Goal: Task Accomplishment & Management: Use online tool/utility

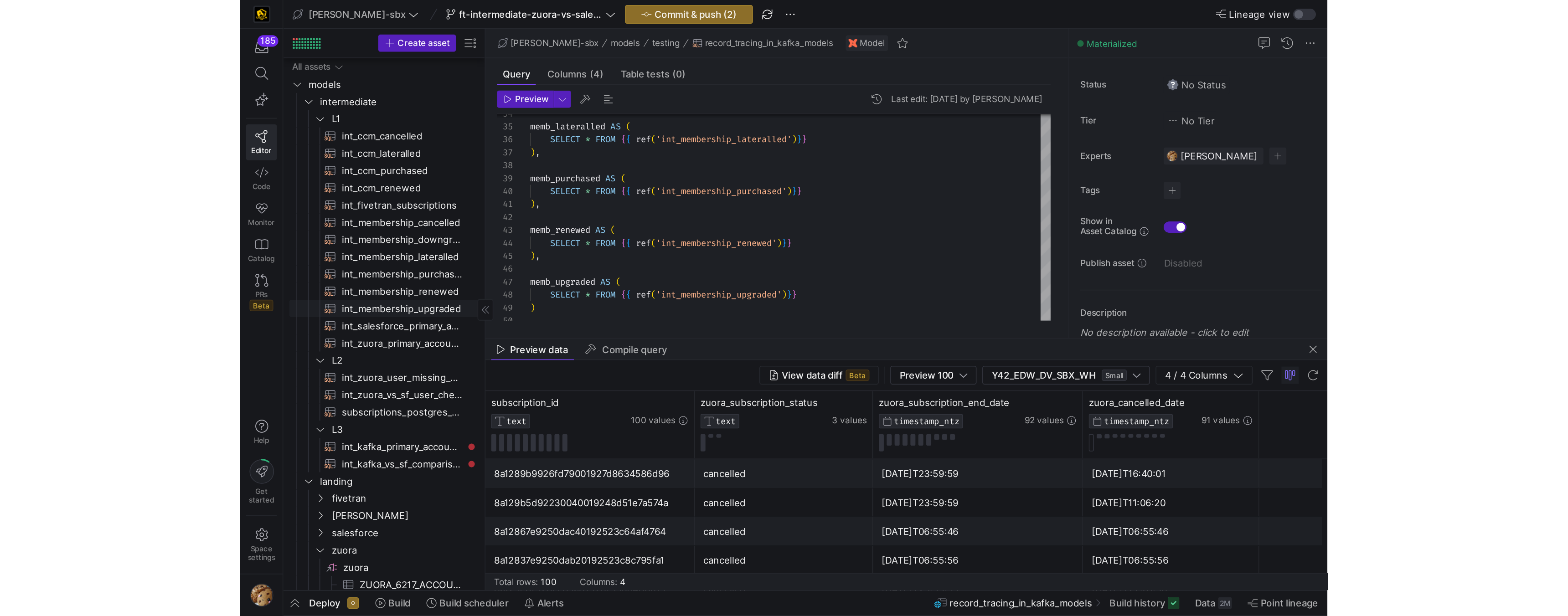
scroll to position [78, 0]
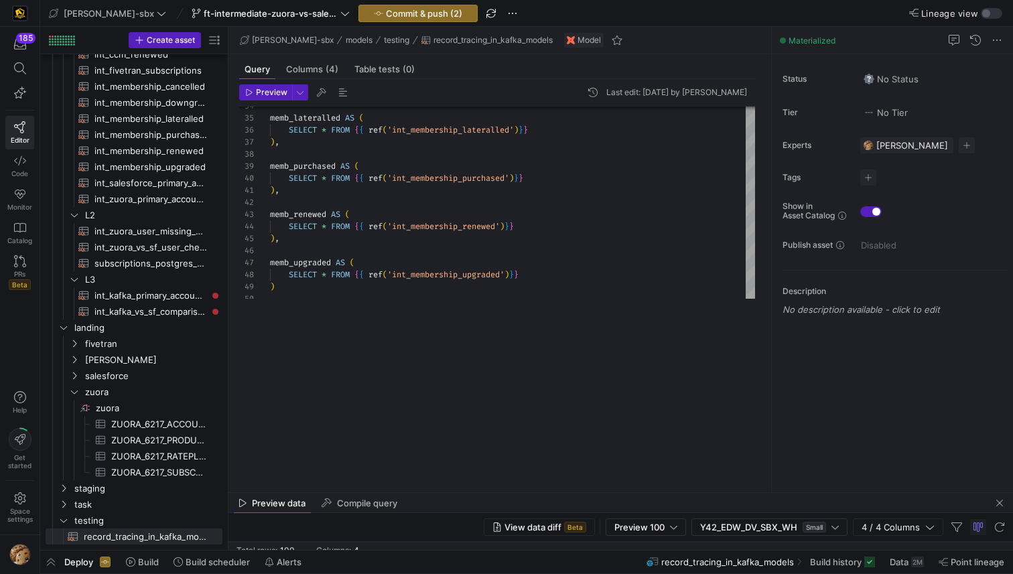
drag, startPoint x: 405, startPoint y: 314, endPoint x: 405, endPoint y: 494, distance: 180.2
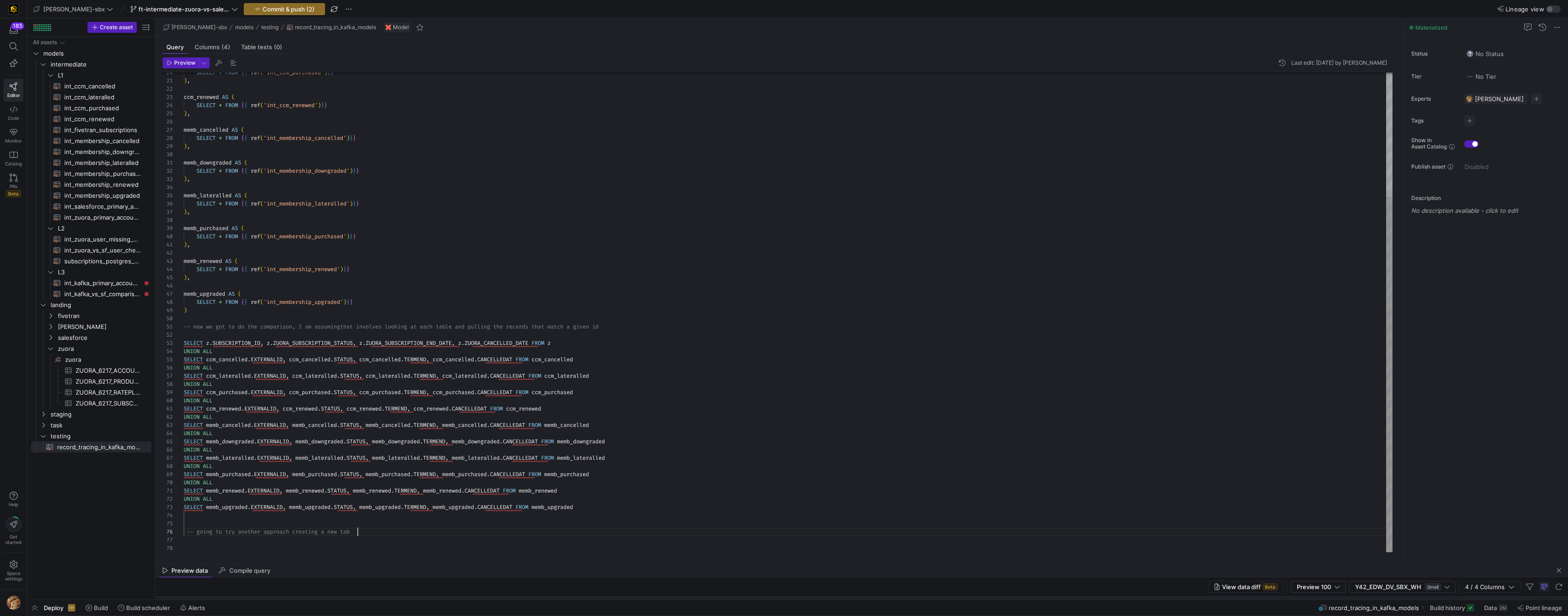
scroll to position [41, 174]
click at [214, 344] on div "memb_upgraded AS ( SELECT * FROM { { ref ( 'int_membership_upgraded' ) } } ) --…" at bounding box center [788, 228] width 1209 height 647
click at [204, 343] on div "memb_upgraded AS ( SELECT * FROM { { ref ( 'int_membership_upgraded' ) } } ) --…" at bounding box center [788, 228] width 1209 height 647
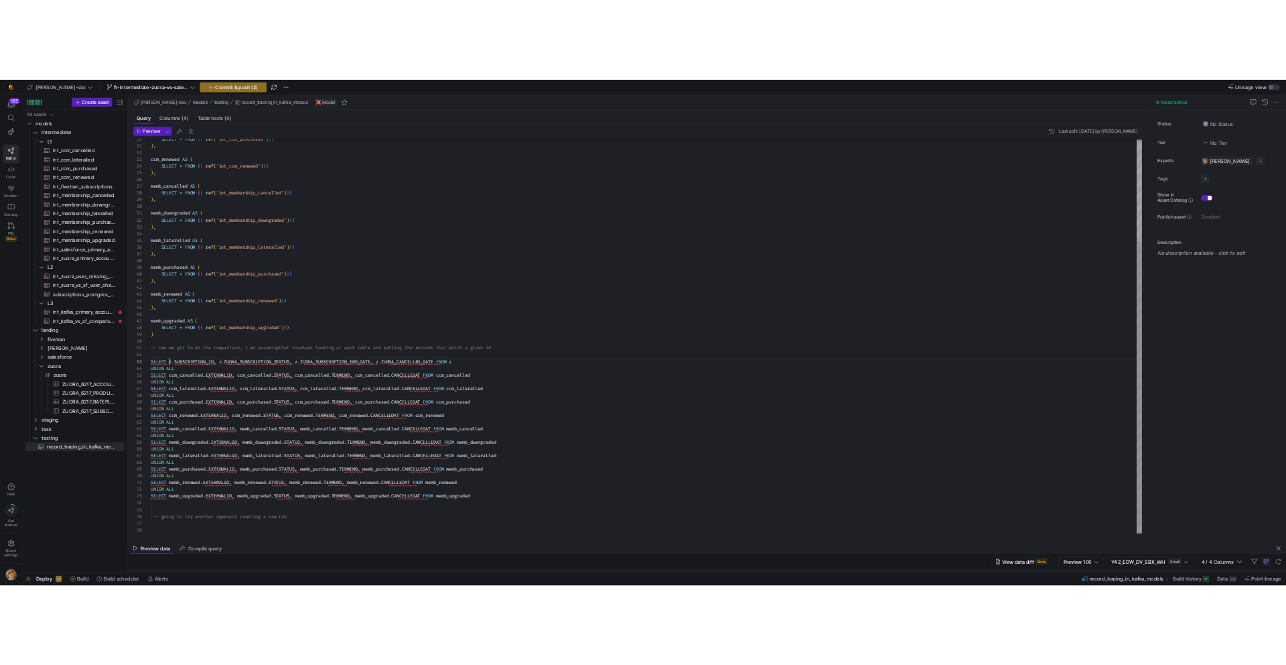
scroll to position [24, 33]
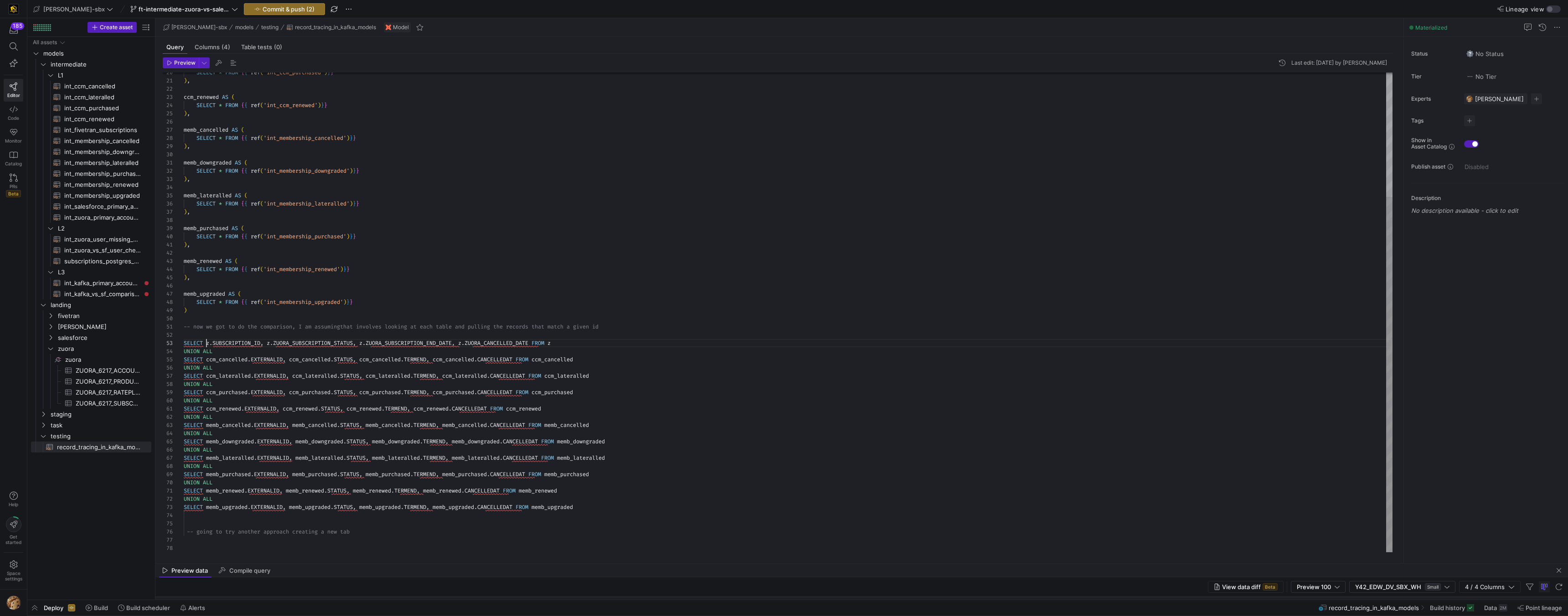
click at [205, 342] on div "memb_upgraded AS ( SELECT * FROM { { ref ( 'int_membership_upgraded' ) } } ) --…" at bounding box center [788, 228] width 1209 height 647
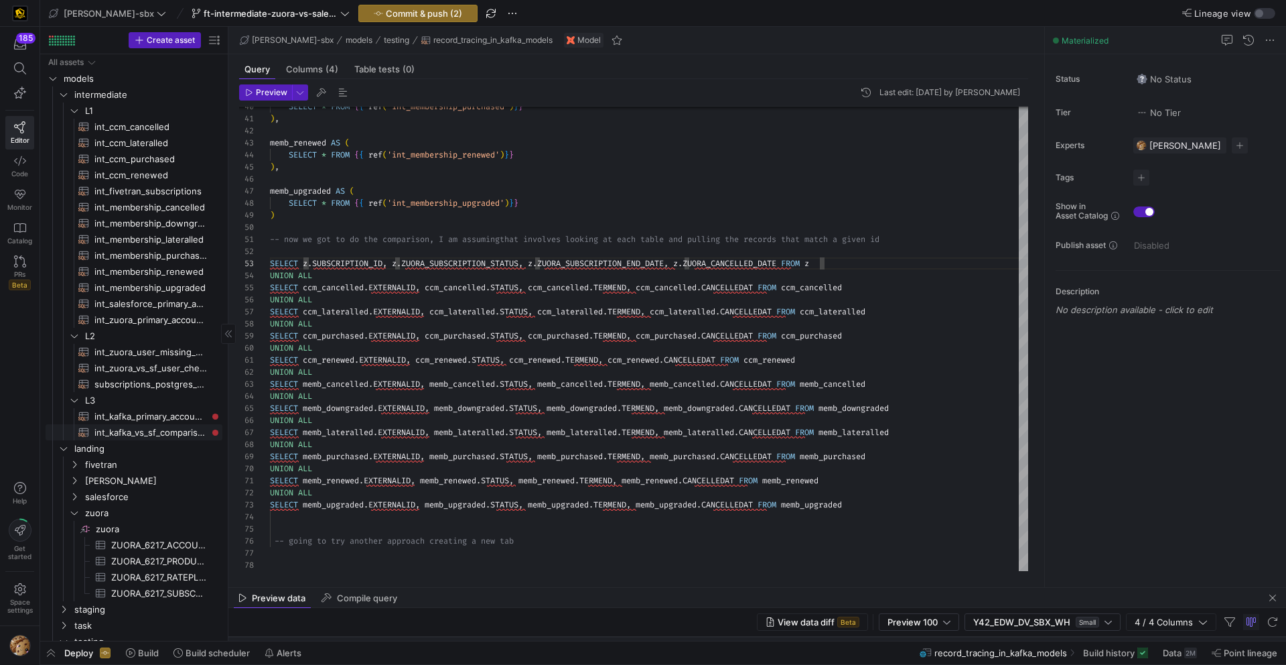
click at [155, 428] on span "int_kafka_vs_sf_comparison​​​​​​​​​​" at bounding box center [150, 432] width 113 height 15
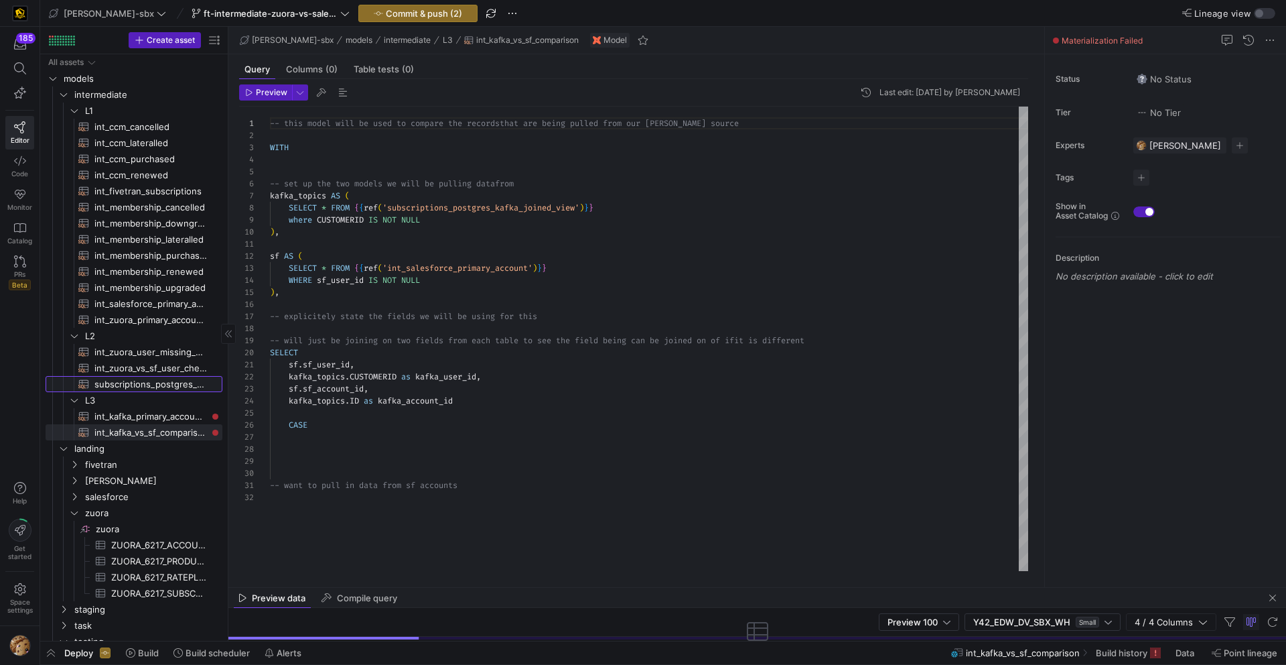
click at [151, 383] on span "subscriptions_postgres_kafka_joined_view​​​​​​​​​​" at bounding box center [150, 384] width 113 height 15
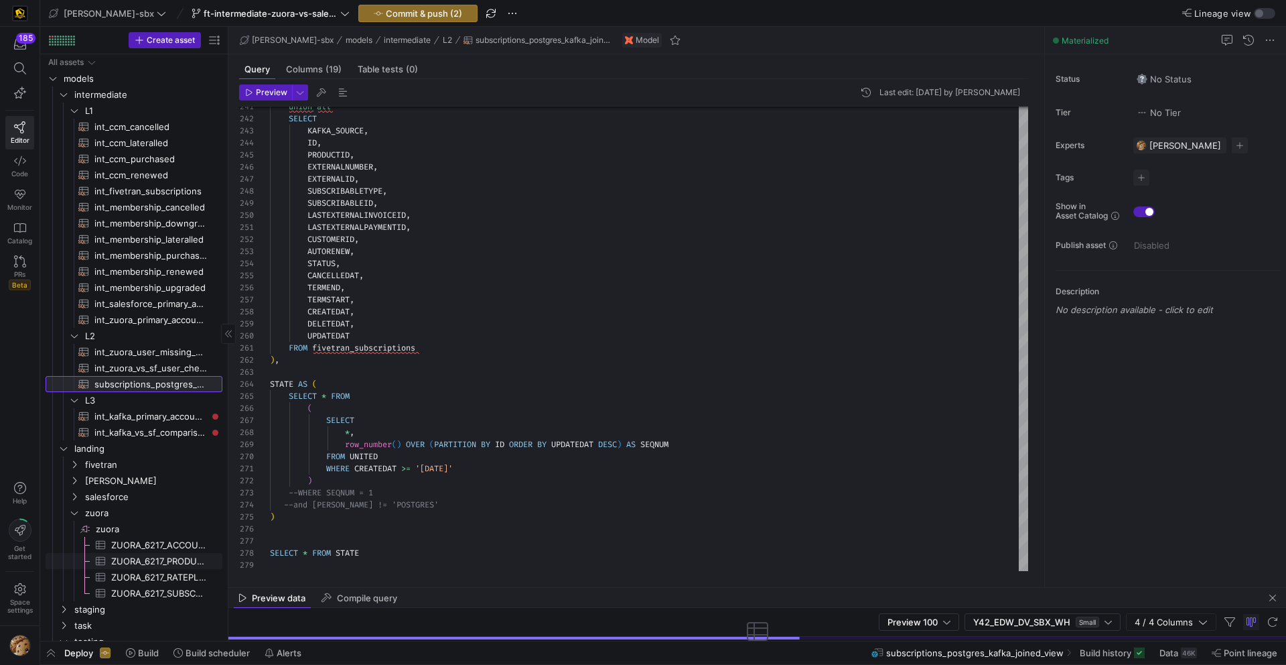
scroll to position [25, 0]
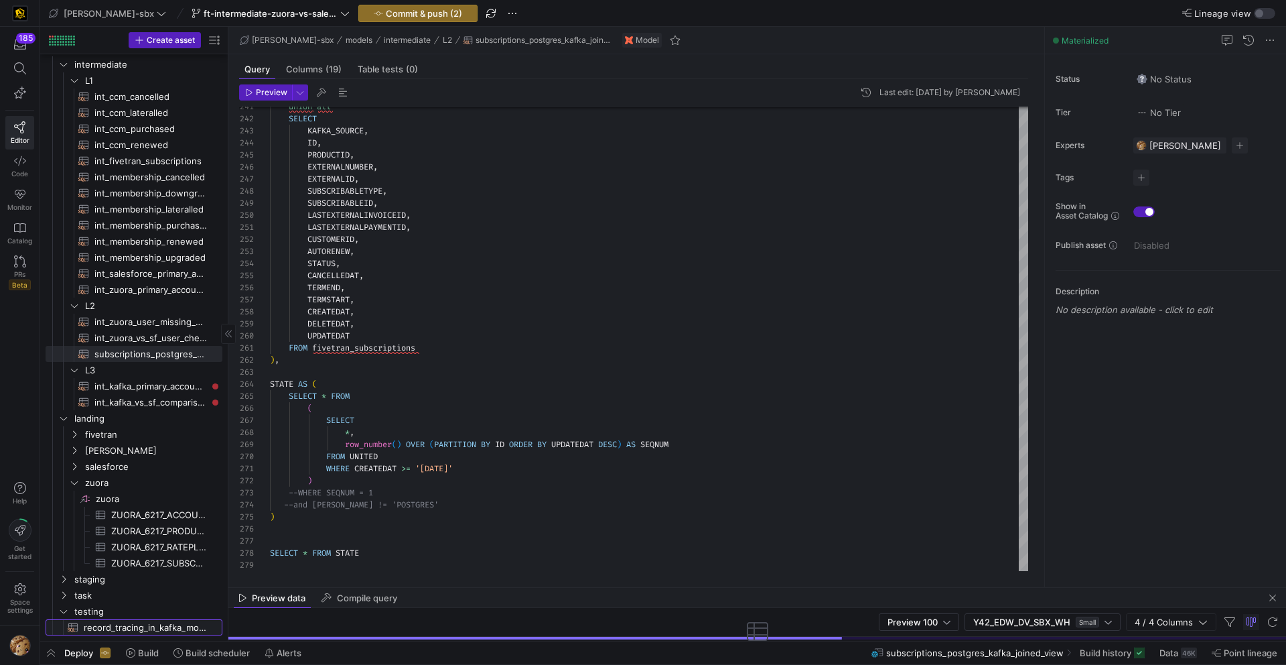
click at [138, 573] on span "record_tracing_in_kafka_models​​​​​​​​​​" at bounding box center [145, 627] width 123 height 15
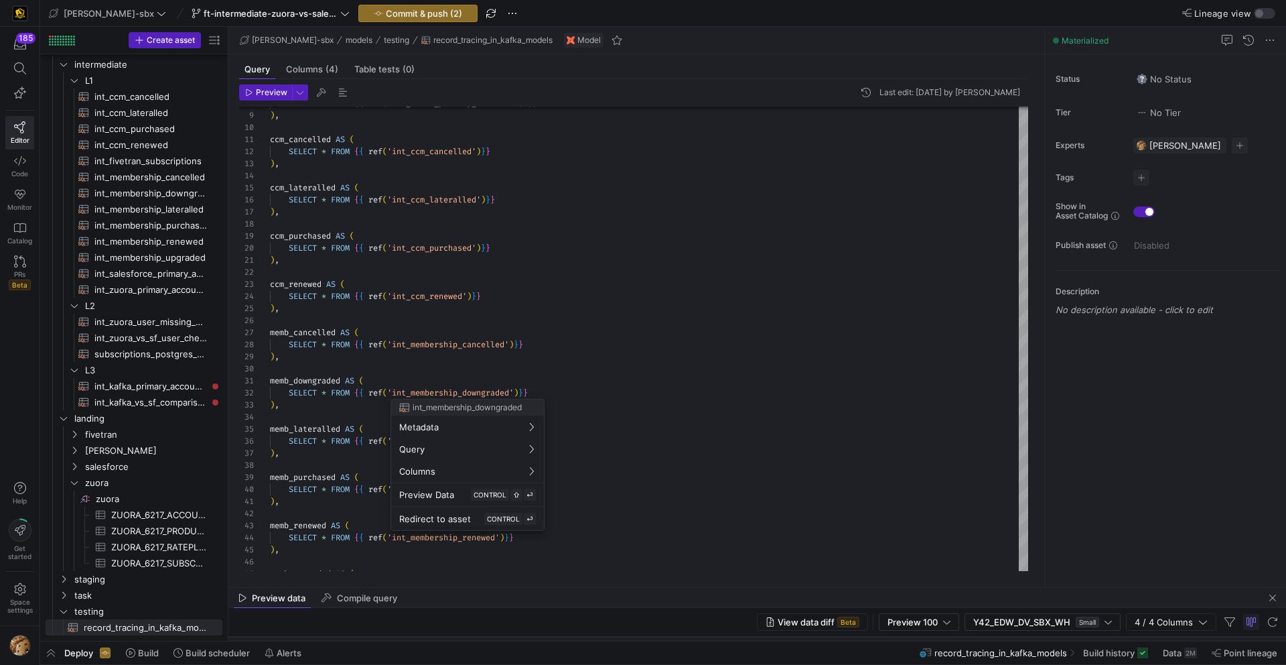
click at [419, 255] on div at bounding box center [643, 332] width 1286 height 665
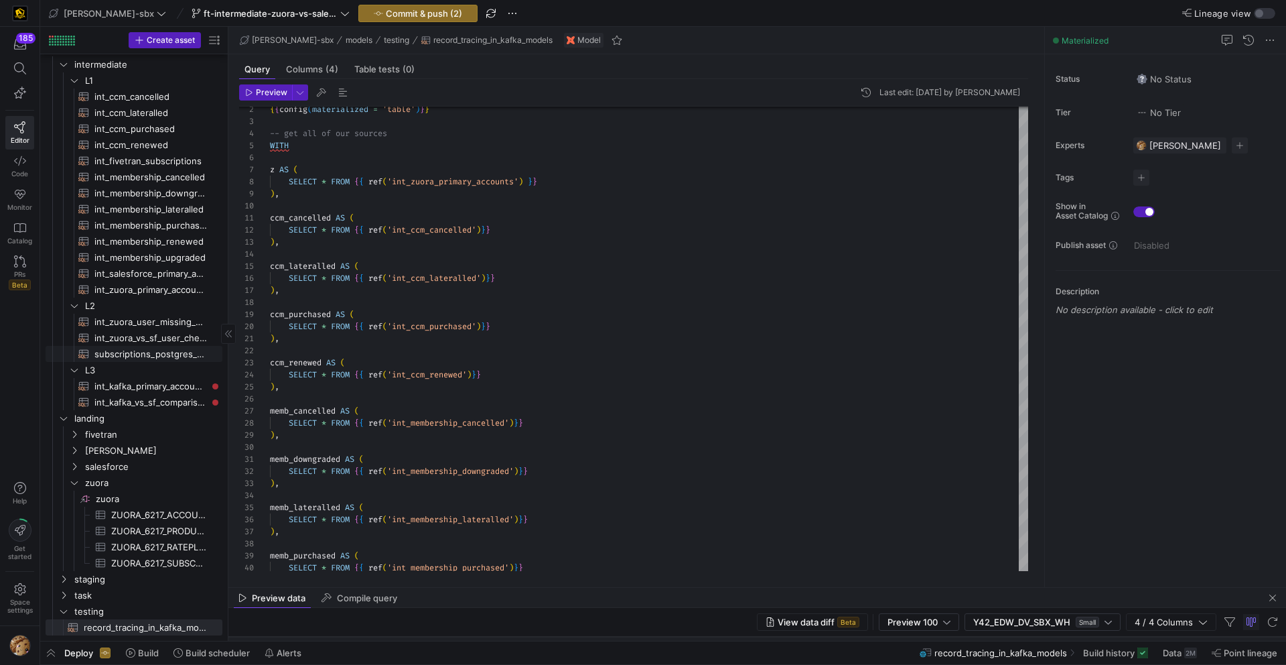
click at [131, 351] on span "subscriptions_postgres_kafka_joined_view​​​​​​​​​​" at bounding box center [150, 353] width 113 height 15
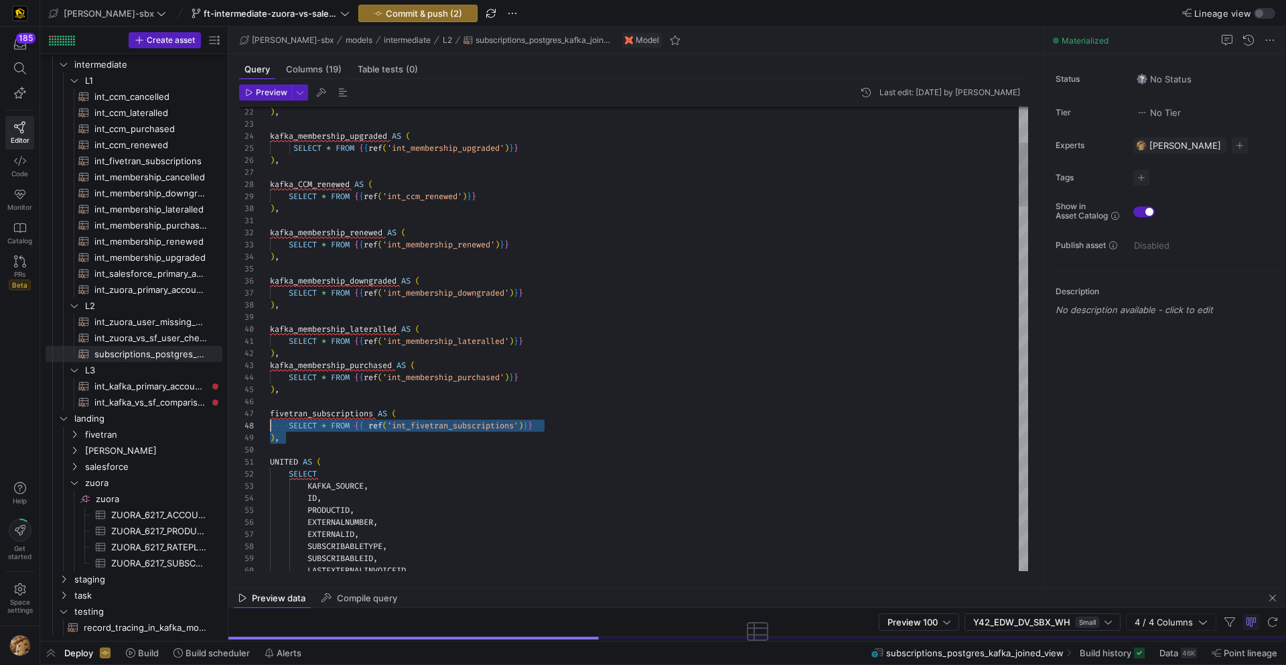
scroll to position [72, 0]
drag, startPoint x: 295, startPoint y: 441, endPoint x: 251, endPoint y: 411, distance: 53.5
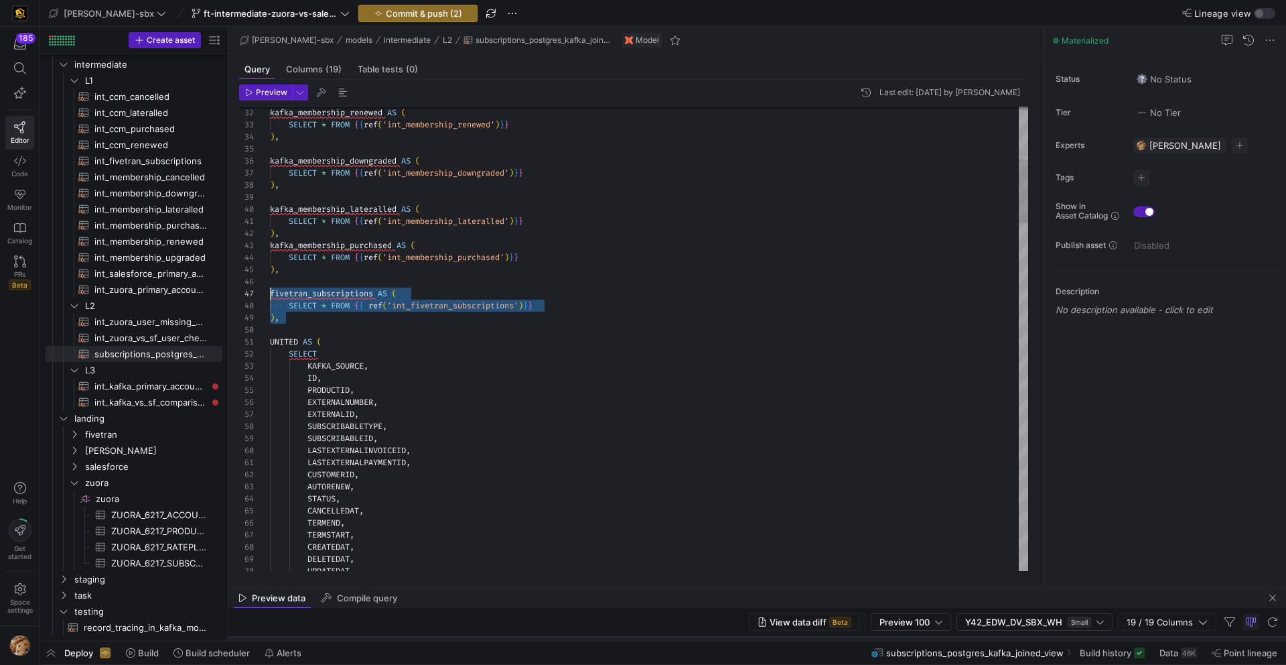
drag, startPoint x: 289, startPoint y: 322, endPoint x: 261, endPoint y: 292, distance: 40.8
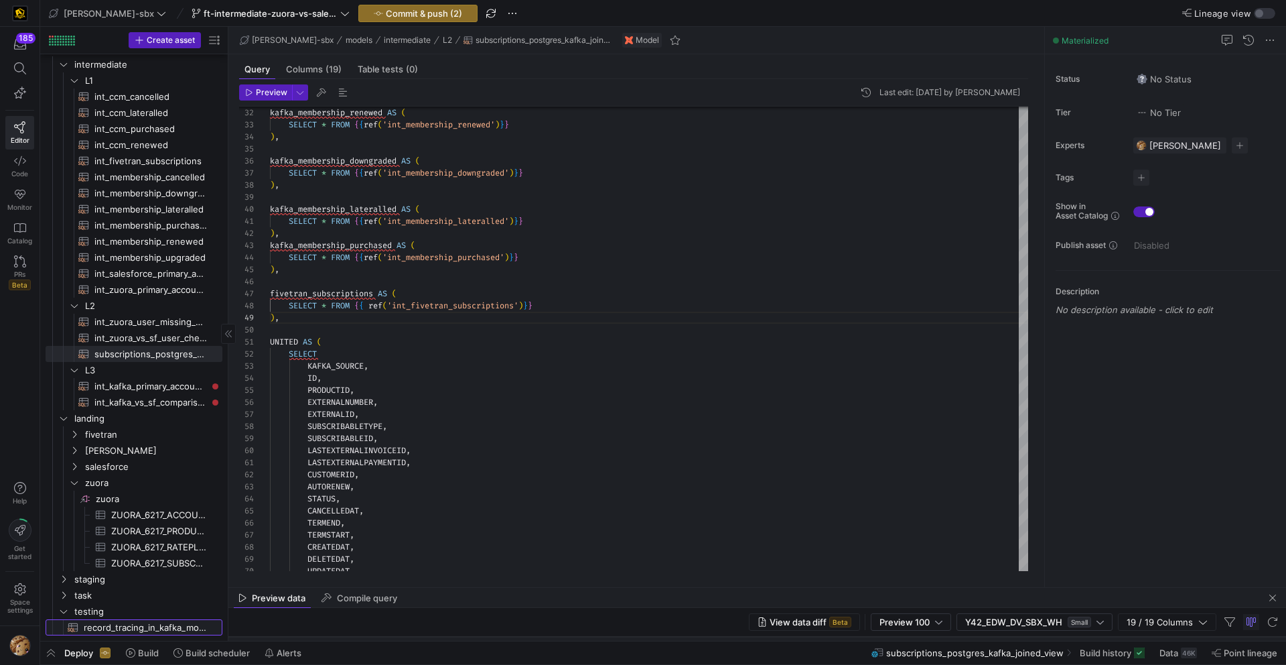
click at [145, 573] on span "record_tracing_in_kafka_models​​​​​​​​​​" at bounding box center [145, 627] width 123 height 15
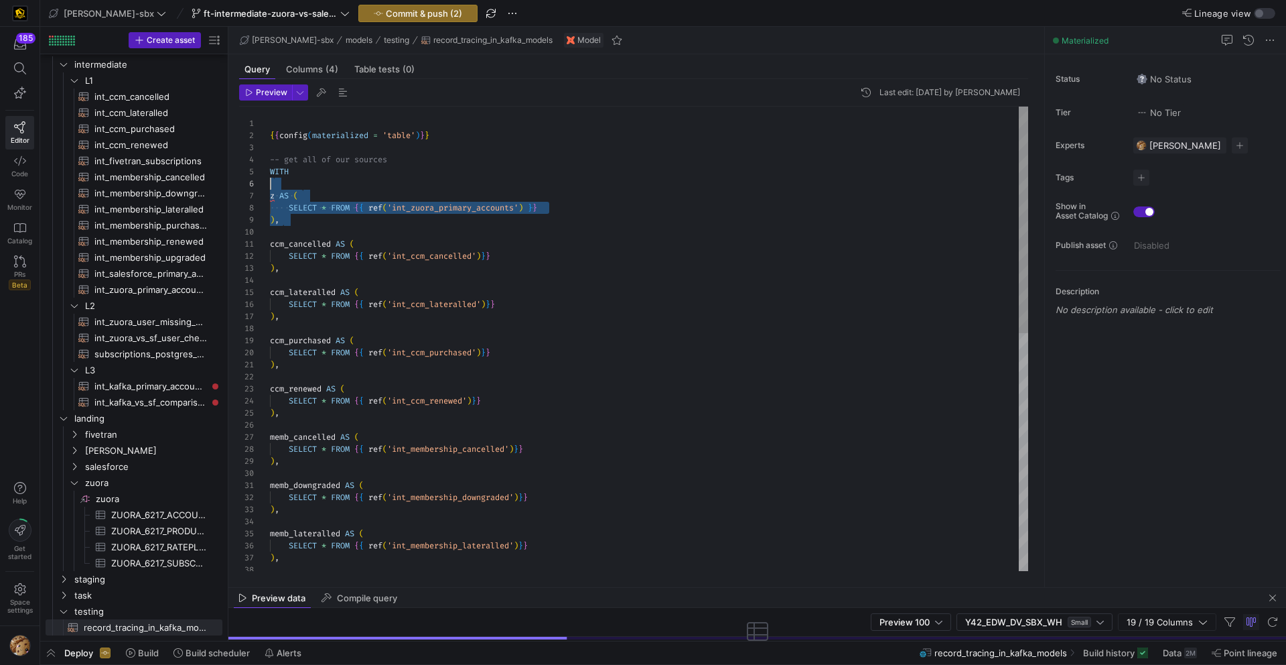
scroll to position [60, 0]
drag, startPoint x: 290, startPoint y: 230, endPoint x: 241, endPoint y: 187, distance: 65.0
click at [270, 187] on div "SELECT * FROM { { ref ( 'int_membership_downgraded' ) } } ) , memb_lateralled A…" at bounding box center [649, 582] width 758 height 951
click at [380, 213] on div "SELECT * FROM { { ref ( 'int_membership_downgraded' ) } } ) , memb_lateralled A…" at bounding box center [649, 582] width 758 height 951
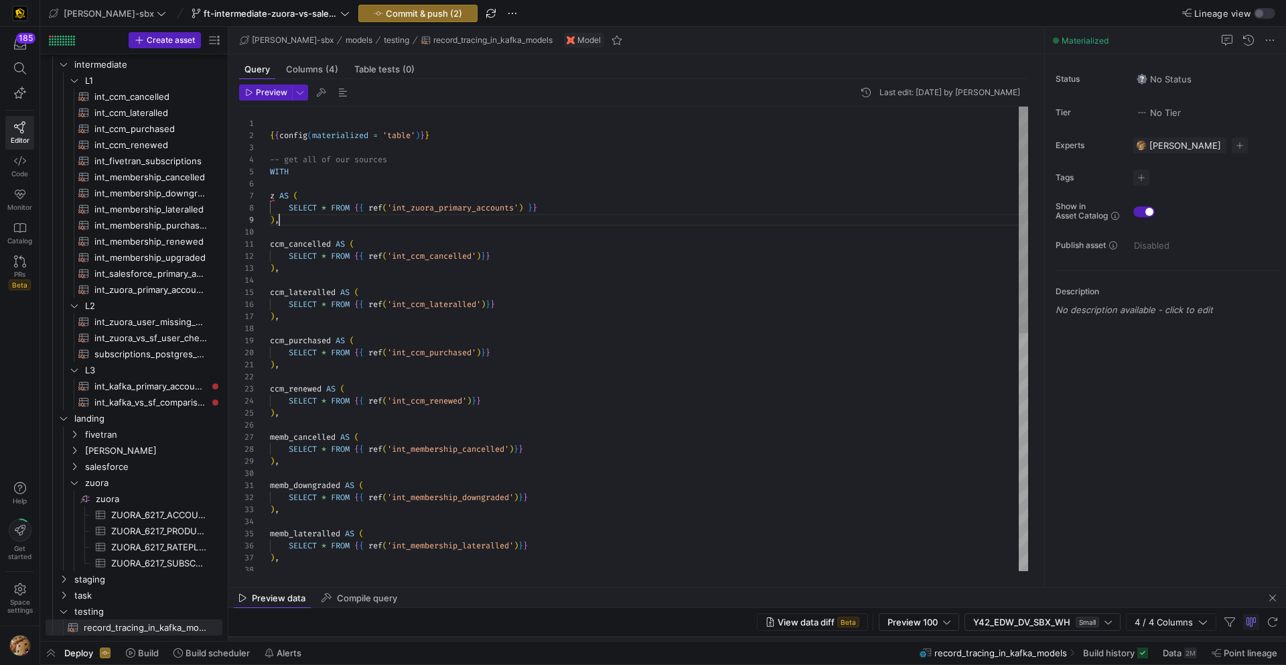
click at [388, 222] on div "SELECT * FROM { { ref ( 'int_membership_downgraded' ) } } ) , memb_lateralled A…" at bounding box center [649, 582] width 758 height 951
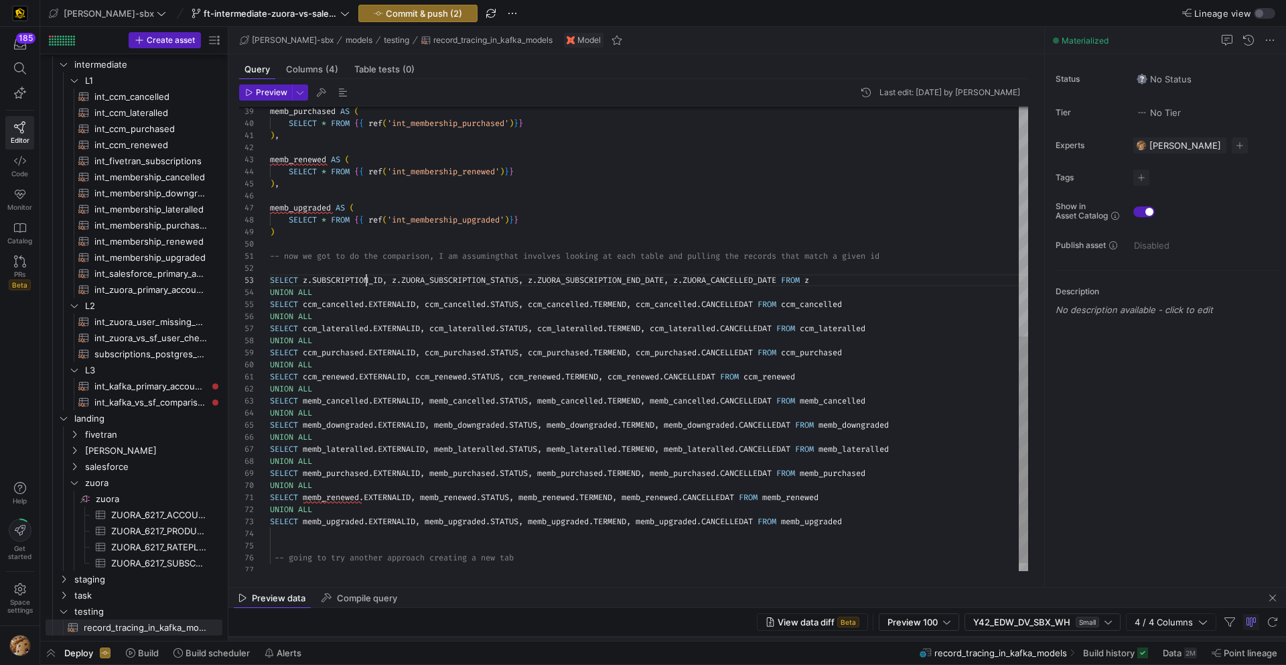
scroll to position [24, 96]
click at [365, 281] on div "memb_purchased AS ( SELECT * FROM { { ref ( 'int_membership_purchased' ) } } ) …" at bounding box center [649, 111] width 758 height 951
click at [380, 300] on div "memb_purchased AS ( SELECT * FROM { { ref ( 'int_membership_purchased' ) } } ) …" at bounding box center [649, 111] width 758 height 951
drag, startPoint x: 274, startPoint y: 295, endPoint x: 406, endPoint y: 314, distance: 133.4
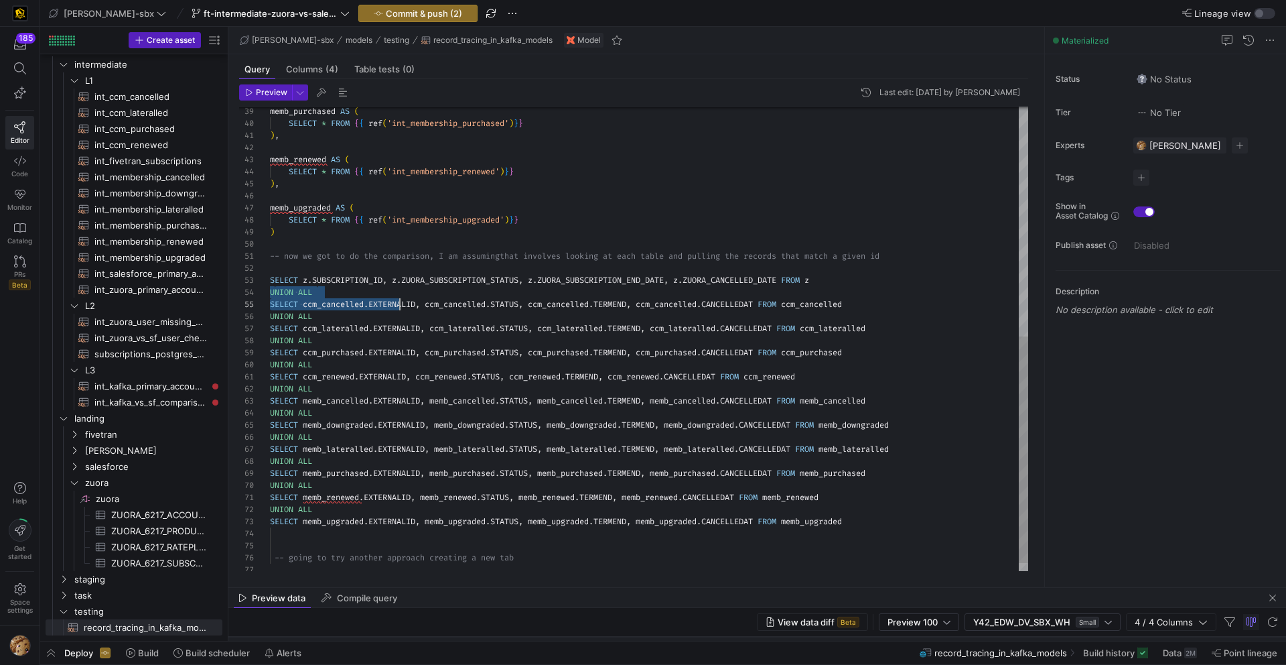
click at [406, 314] on div "memb_purchased AS ( SELECT * FROM { { ref ( 'int_membership_purchased' ) } } ) …" at bounding box center [649, 111] width 758 height 951
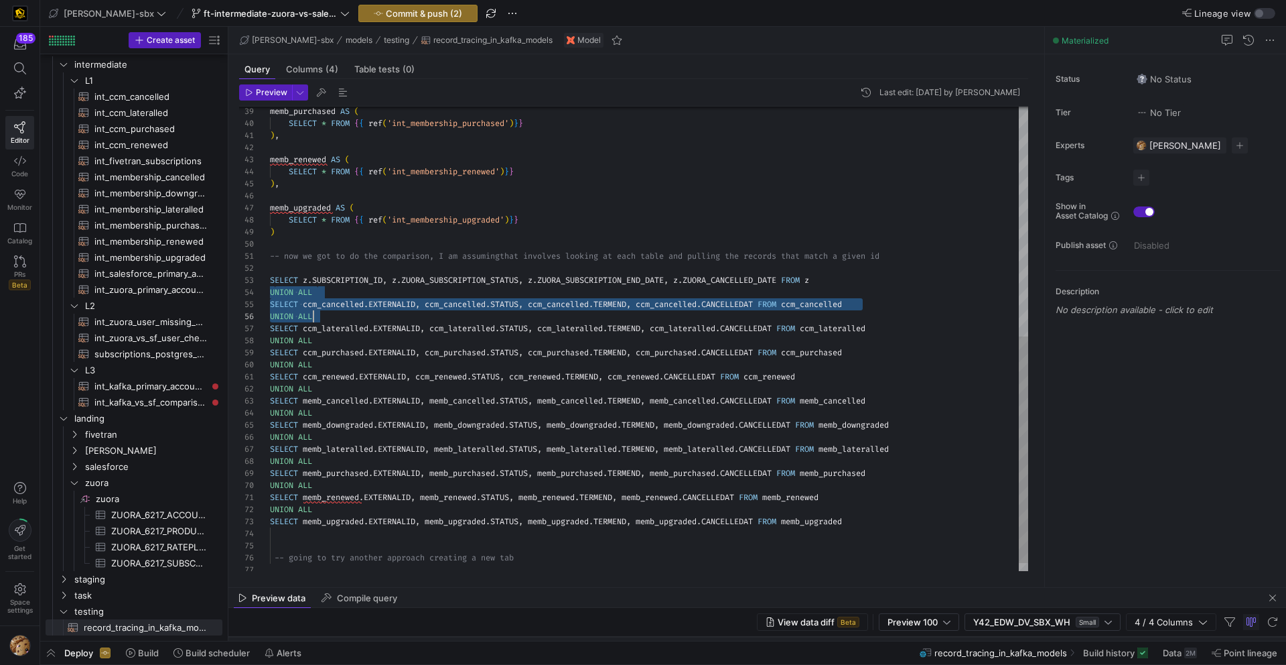
click at [411, 274] on div "memb_purchased AS ( SELECT * FROM { { ref ( 'int_membership_purchased' ) } } ) …" at bounding box center [649, 111] width 758 height 951
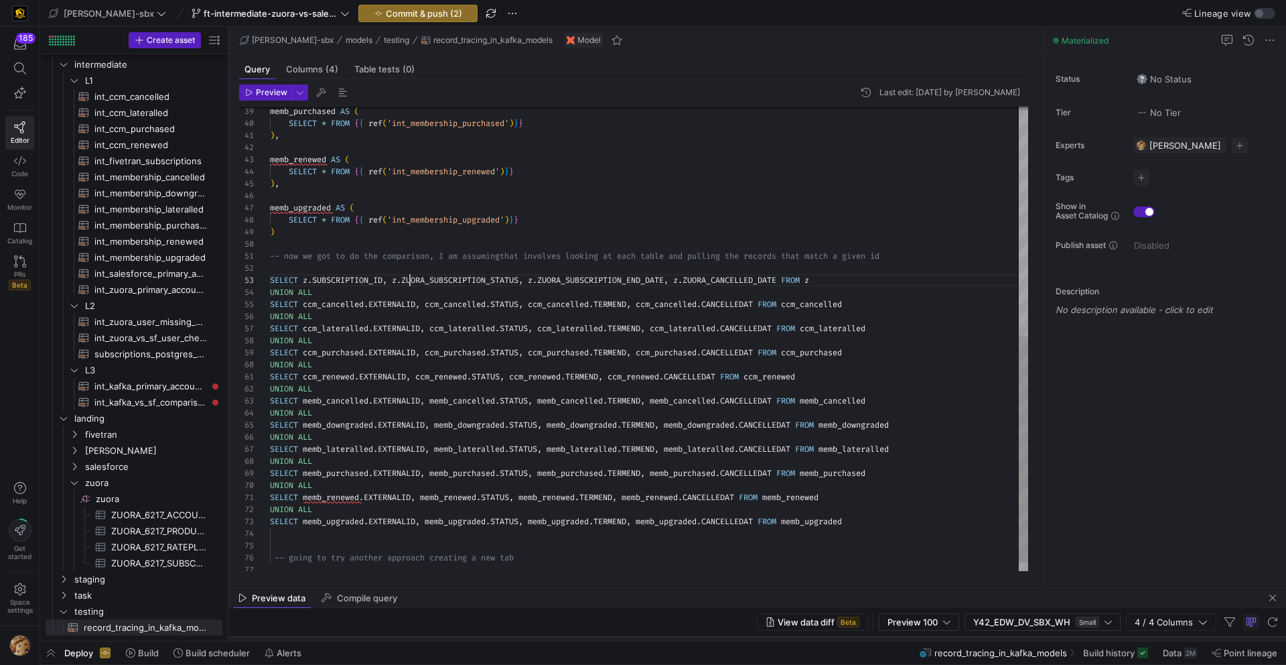
scroll to position [24, 140]
click at [610, 287] on div "memb_purchased AS ( SELECT * FROM { { ref ( 'int_membership_purchased' ) } } ) …" at bounding box center [649, 111] width 758 height 951
click at [763, 277] on div "memb_purchased AS ( SELECT * FROM { { ref ( 'int_membership_purchased' ) } } ) …" at bounding box center [649, 111] width 758 height 951
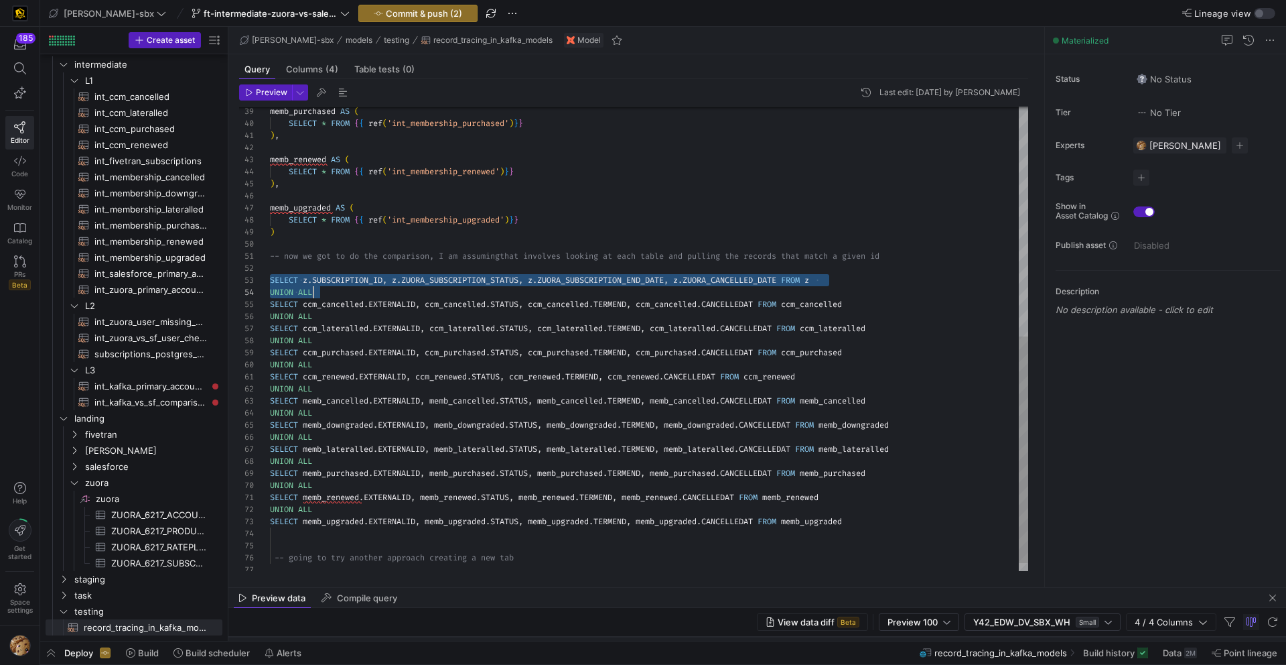
drag, startPoint x: 271, startPoint y: 275, endPoint x: 391, endPoint y: 285, distance: 120.3
click at [391, 285] on div "memb_purchased AS ( SELECT * FROM { { ref ( 'int_membership_purchased' ) } } ) …" at bounding box center [649, 111] width 758 height 951
click at [383, 281] on div "memb_purchased AS ( SELECT * FROM { { ref ( 'int_membership_purchased' ) } } ) …" at bounding box center [649, 111] width 758 height 951
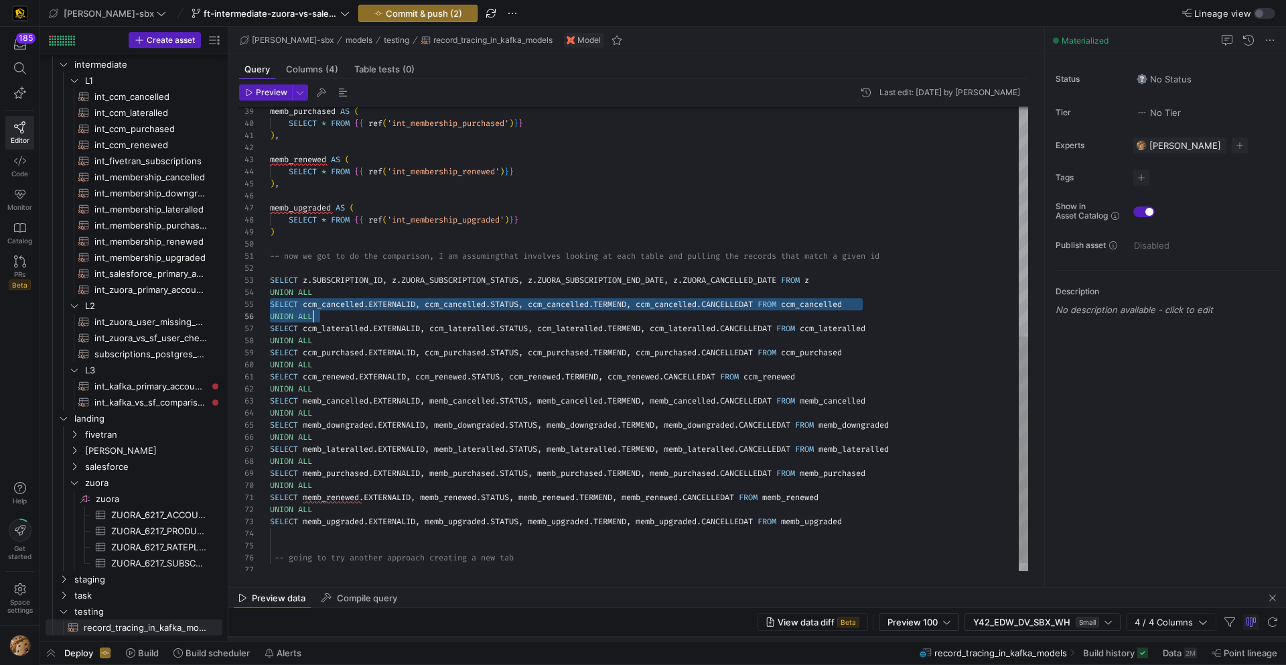
scroll to position [48, 44]
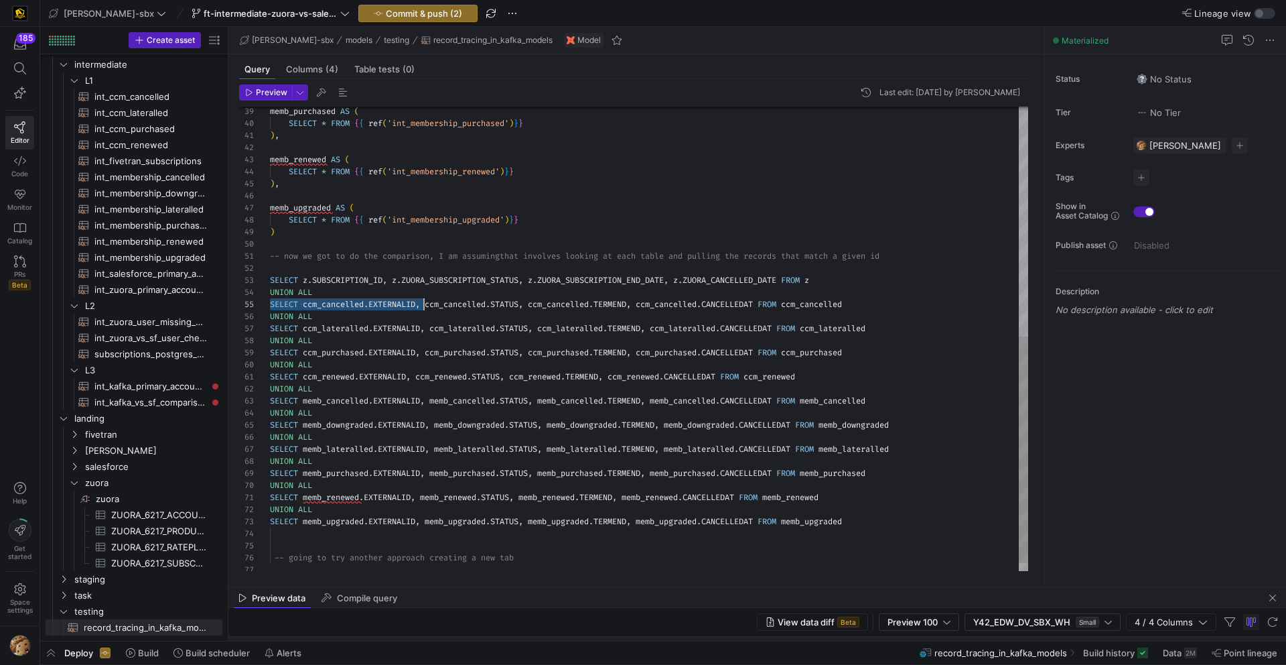
drag, startPoint x: 271, startPoint y: 305, endPoint x: 423, endPoint y: 309, distance: 152.1
click at [423, 309] on div "memb_purchased AS ( SELECT * FROM { { ref ( 'int_membership_purchased' ) } } ) …" at bounding box center [649, 111] width 758 height 951
click at [433, 393] on div "memb_purchased AS ( SELECT * FROM { { ref ( 'int_membership_purchased' ) } } ) …" at bounding box center [649, 111] width 758 height 951
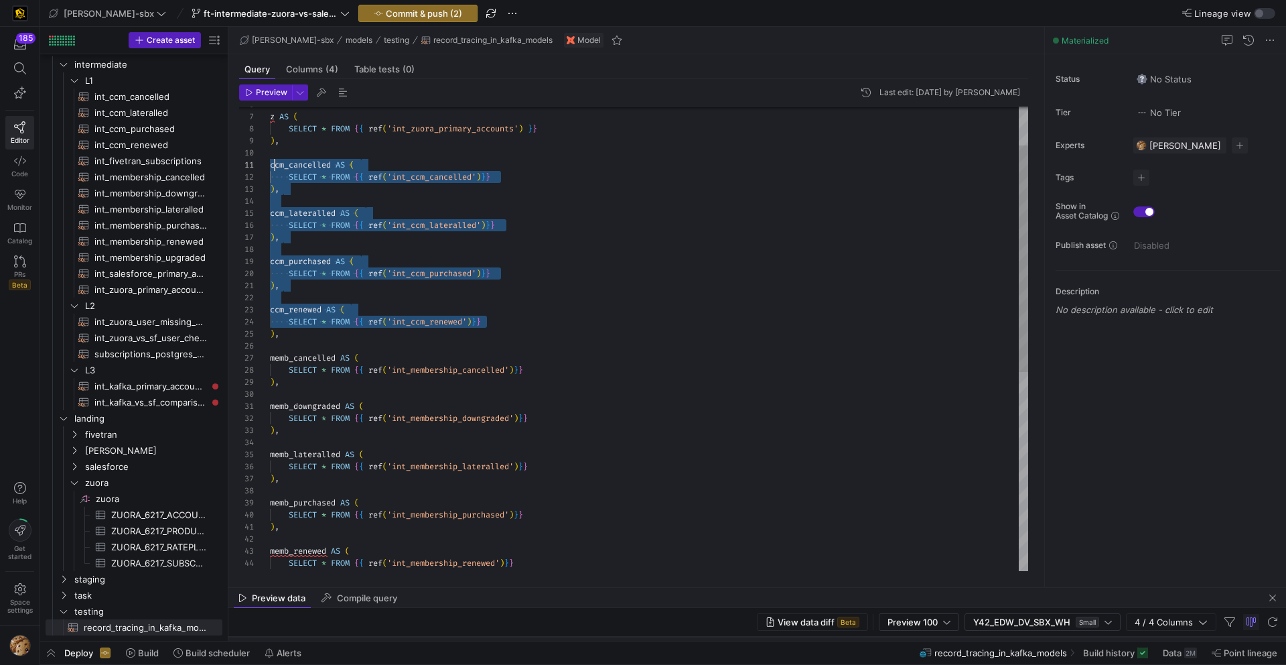
scroll to position [0, 0]
drag, startPoint x: 504, startPoint y: 318, endPoint x: 271, endPoint y: 165, distance: 278.4
click at [271, 165] on div ") , SELECT * FROM { { ref ( 'int_membership_lateralled' ) } } memb_lateralled A…" at bounding box center [649, 502] width 758 height 951
click at [466, 200] on div ") , SELECT * FROM { { ref ( 'int_membership_lateralled' ) } } memb_lateralled A…" at bounding box center [649, 502] width 758 height 951
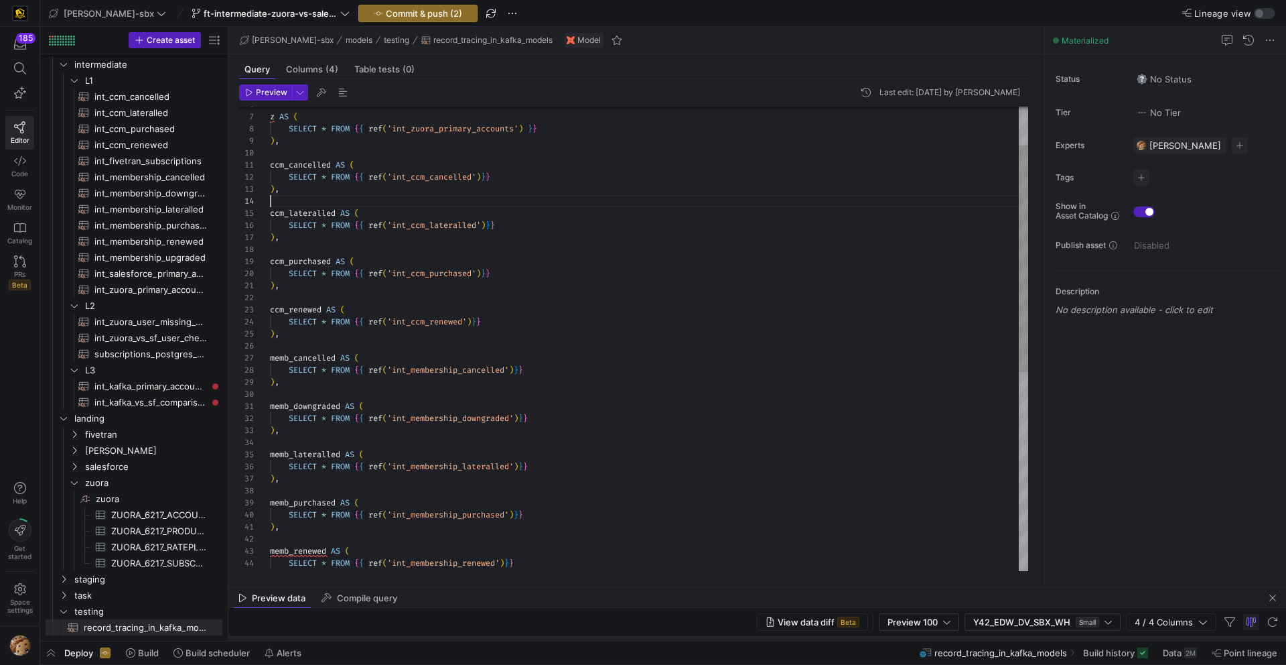
scroll to position [36, 0]
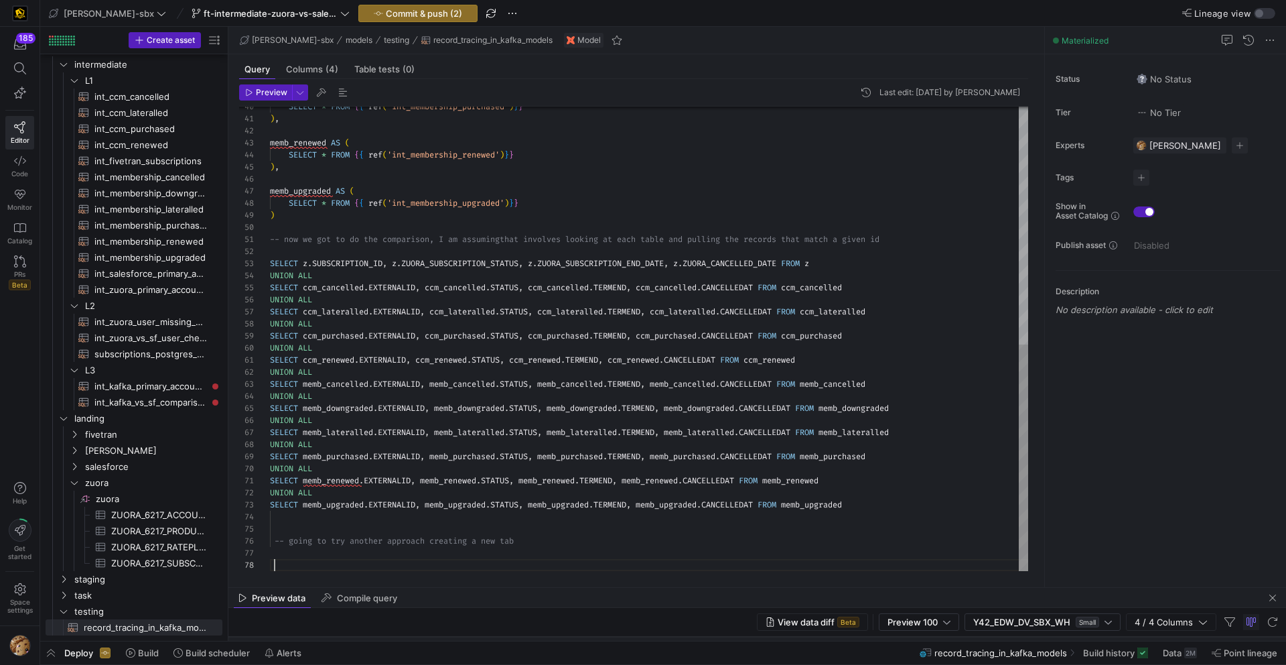
click at [349, 559] on div "SELECT * FROM { { ref ( 'int_membership_purchased' ) } } ) , memb_renewed AS ( …" at bounding box center [649, 94] width 758 height 951
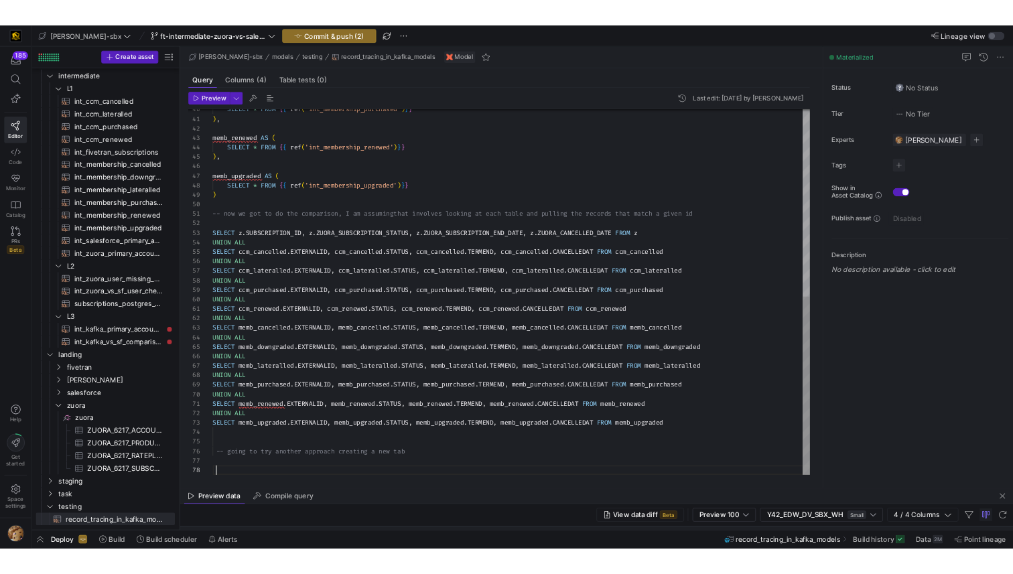
scroll to position [84, 5]
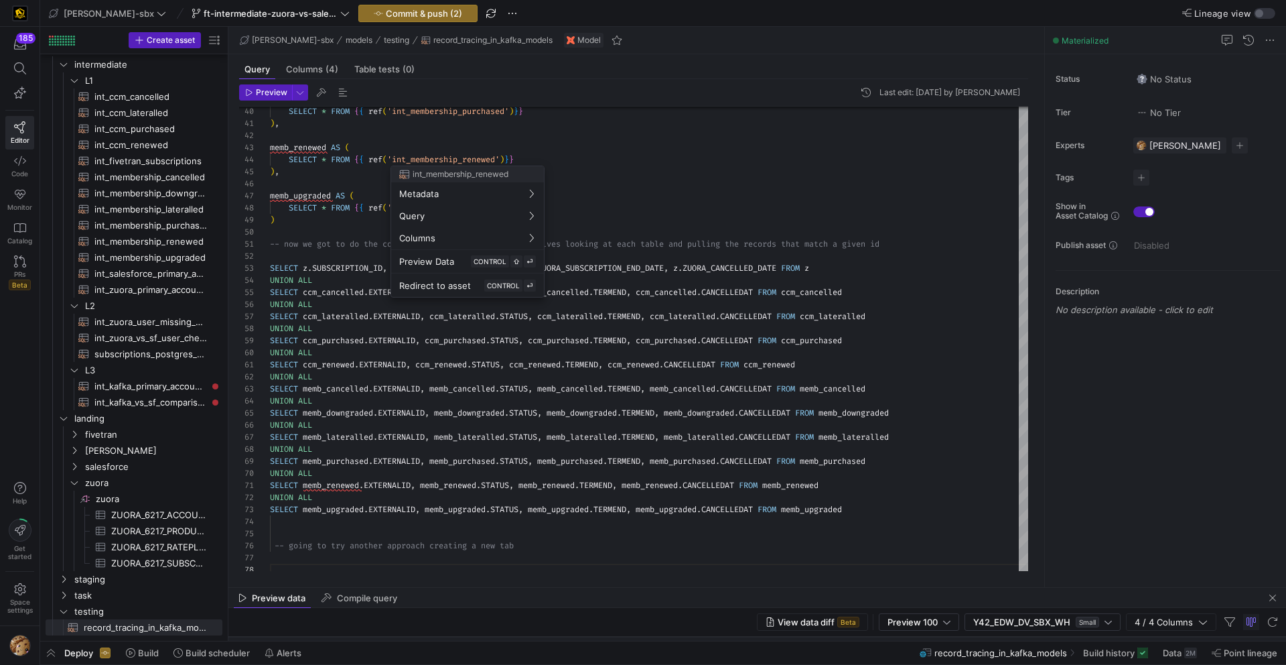
click at [654, 180] on div at bounding box center [643, 332] width 1286 height 665
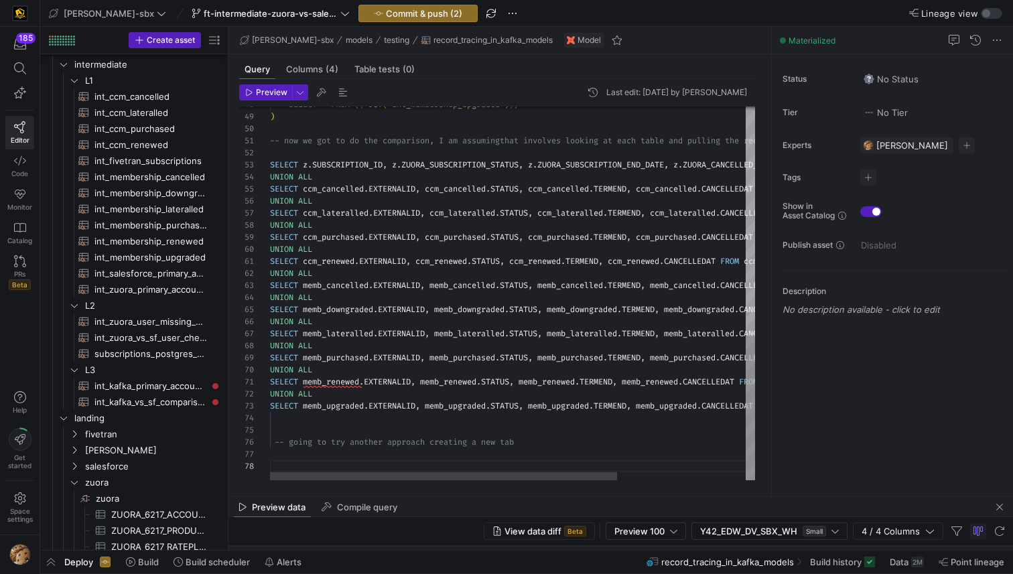
click at [393, 166] on div "SELECT * FROM { { ref ( 'int_membership_upgraded' ) } } ) -- now we got to do t…" at bounding box center [602, 0] width 665 height 959
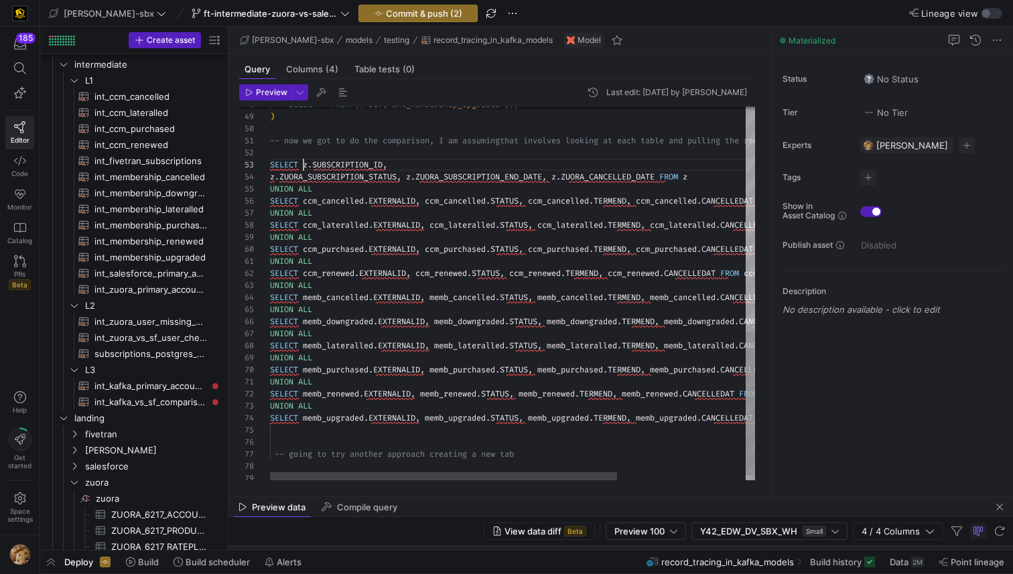
scroll to position [24, 33]
click at [304, 161] on div "SELECT * FROM { { ref ( 'int_membership_upgraded' ) } } ) -- now we got to do t…" at bounding box center [602, 6] width 665 height 971
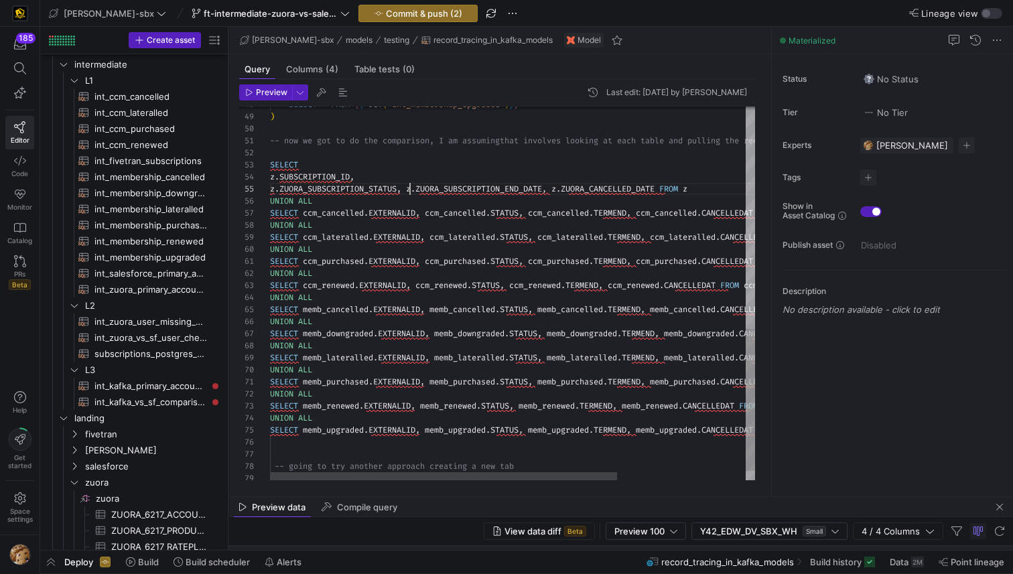
scroll to position [48, 140]
click at [409, 188] on div "SELECT * FROM { { ref ( 'int_membership_upgraded' ) } } ) -- now we got to do t…" at bounding box center [602, 12] width 665 height 983
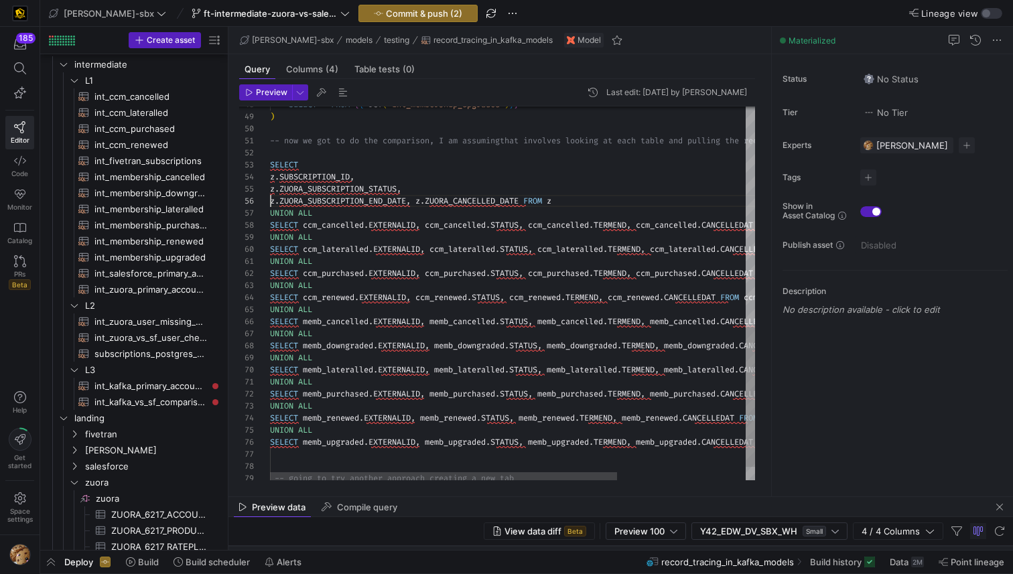
scroll to position [60, 0]
drag, startPoint x: 419, startPoint y: 202, endPoint x: 421, endPoint y: 227, distance: 25.5
click at [419, 202] on div "SELECT * FROM { { ref ( 'int_membership_upgraded' ) } } ) -- now we got to do t…" at bounding box center [602, 19] width 665 height 996
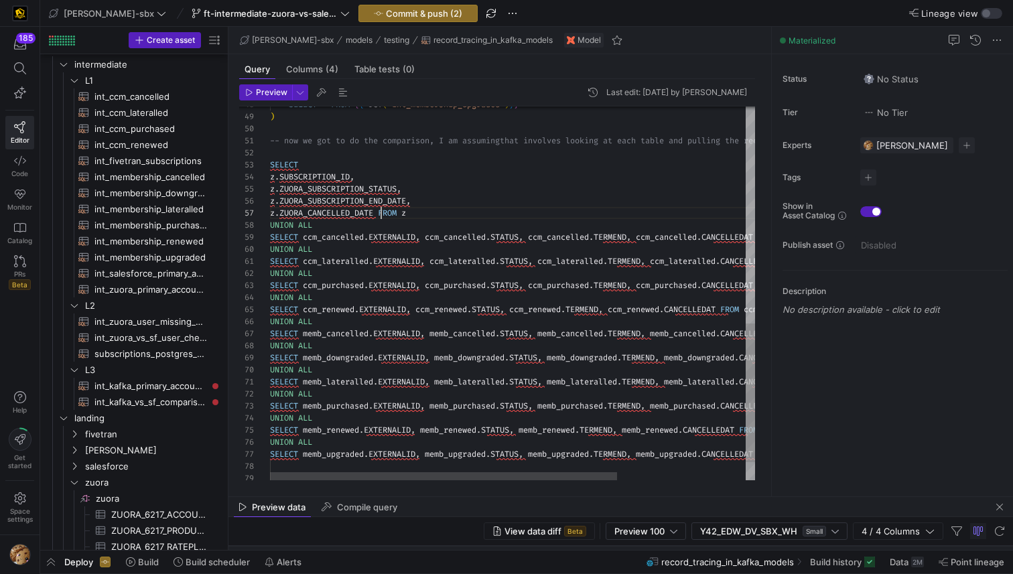
scroll to position [72, 111]
click at [383, 213] on div "SELECT * FROM { { ref ( 'int_membership_upgraded' ) } } ) -- now we got to do t…" at bounding box center [602, 25] width 665 height 1008
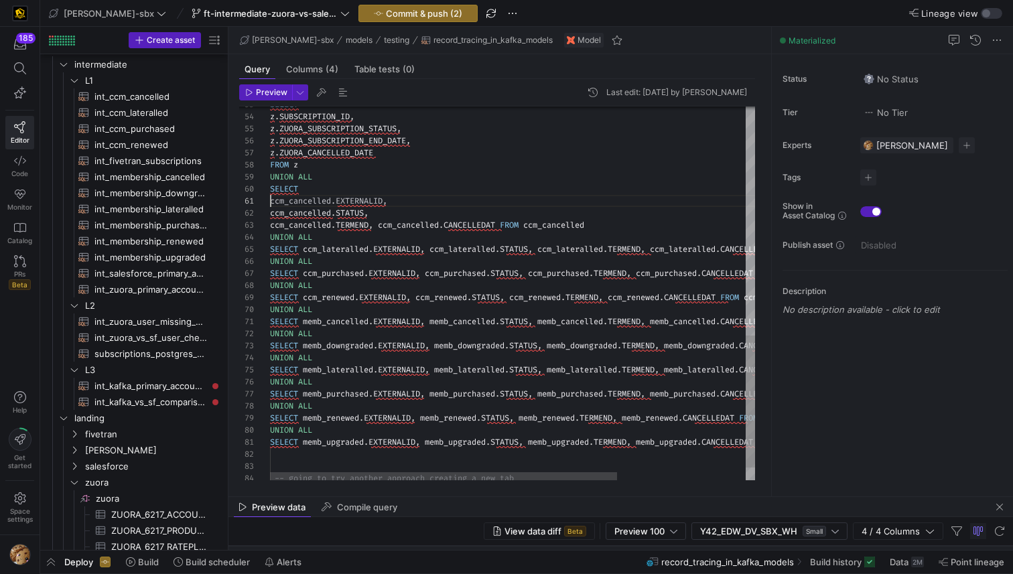
scroll to position [0, 0]
drag, startPoint x: 379, startPoint y: 226, endPoint x: 383, endPoint y: 270, distance: 44.5
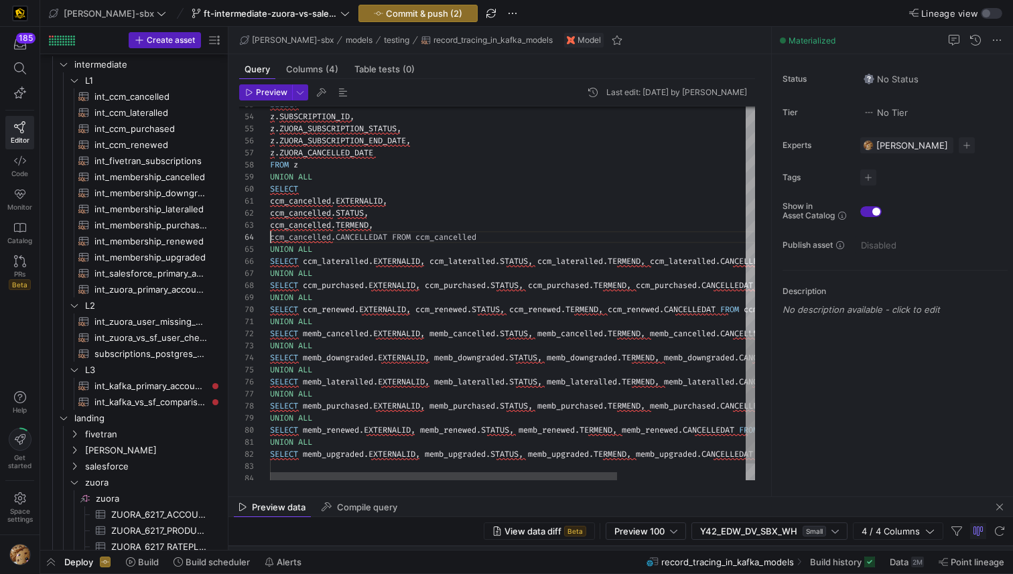
scroll to position [36, 0]
drag, startPoint x: 394, startPoint y: 237, endPoint x: 401, endPoint y: 279, distance: 42.7
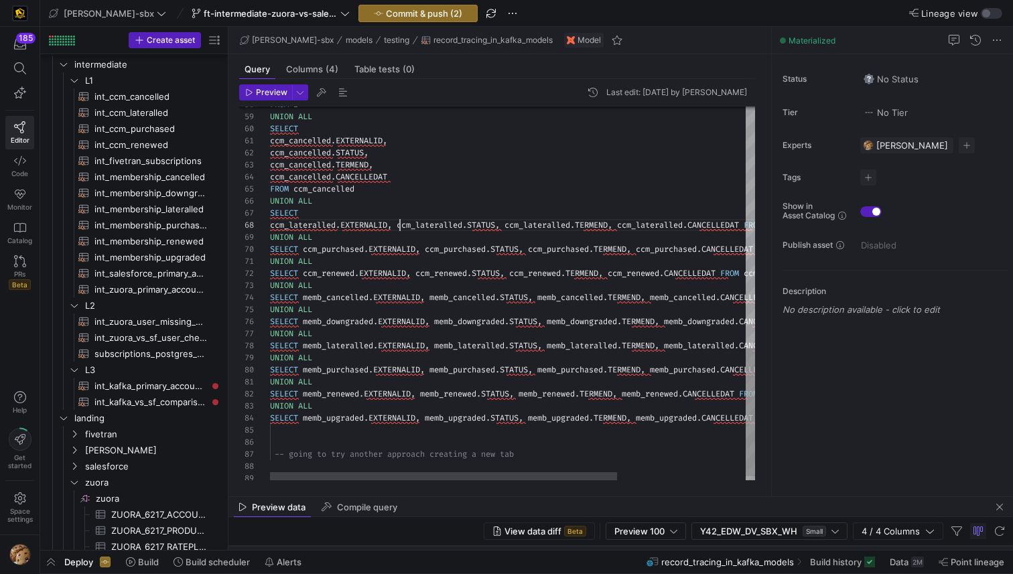
scroll to position [84, 130]
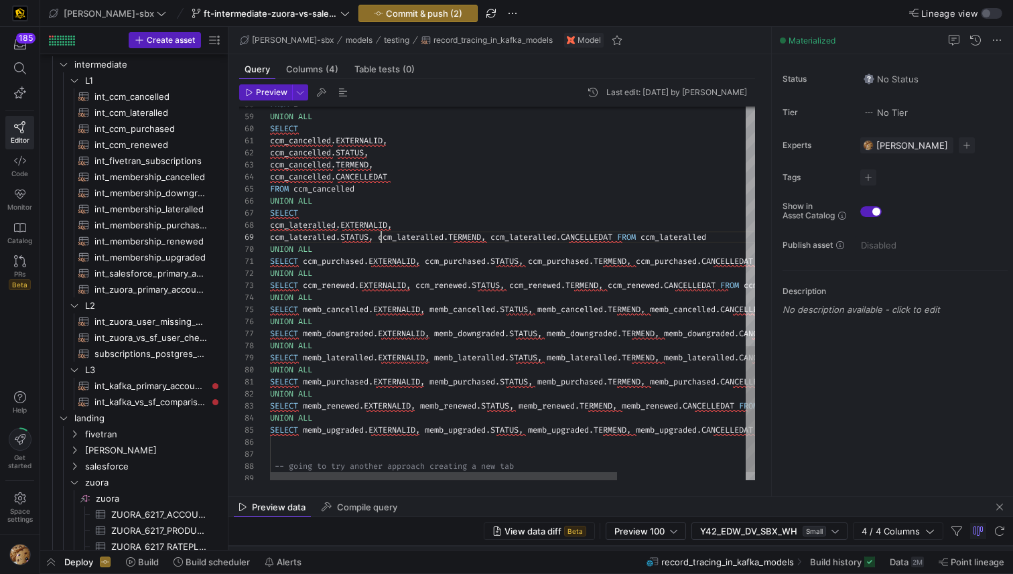
scroll to position [96, 111]
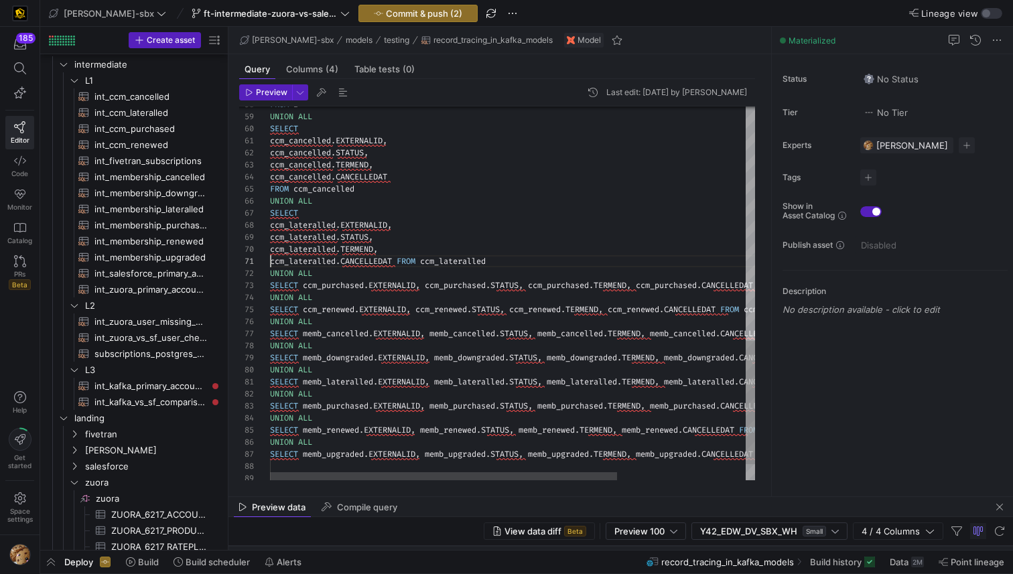
scroll to position [0, 130]
drag, startPoint x: 400, startPoint y: 261, endPoint x: 401, endPoint y: 305, distance: 43.6
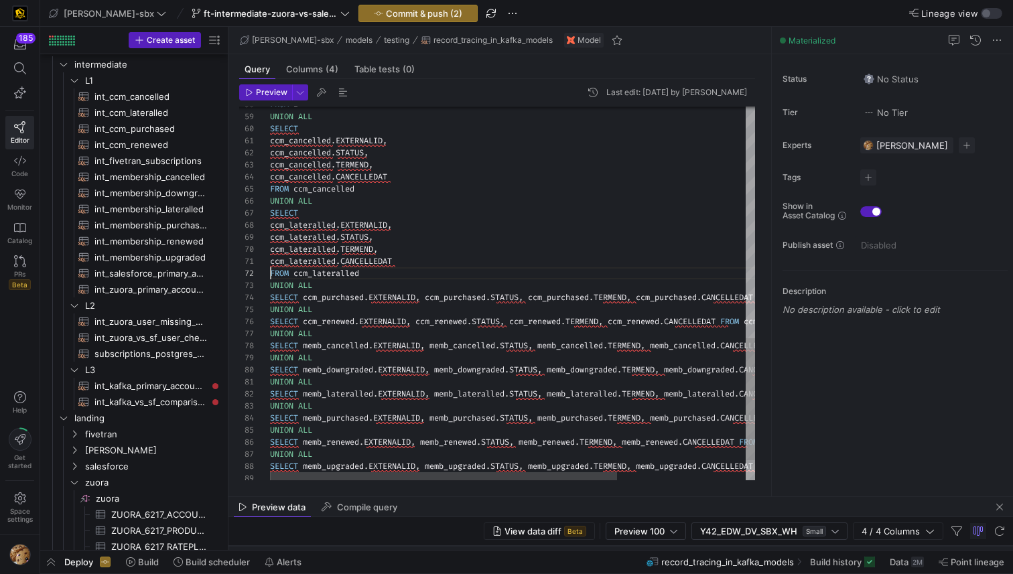
scroll to position [12, 0]
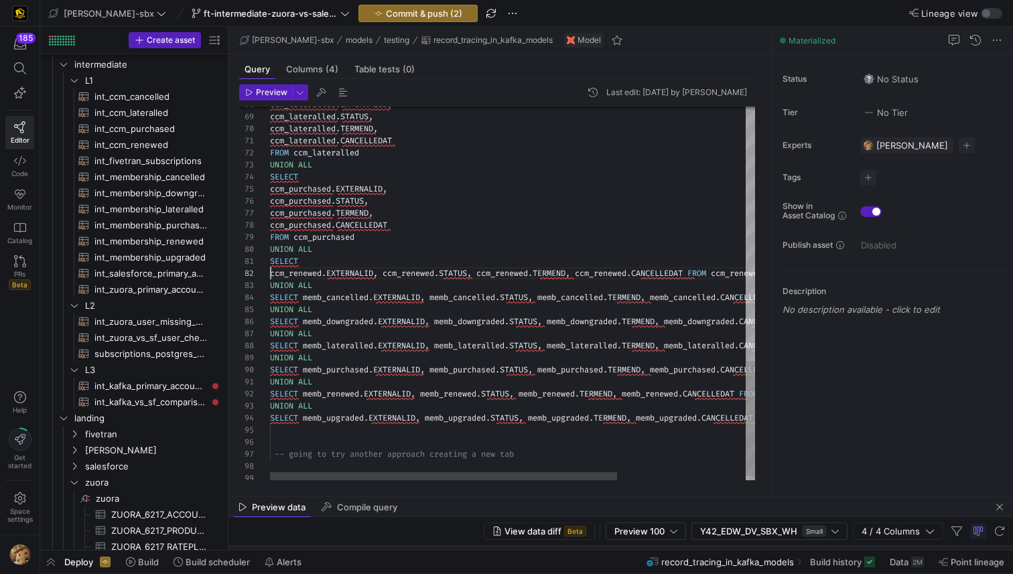
scroll to position [12, 116]
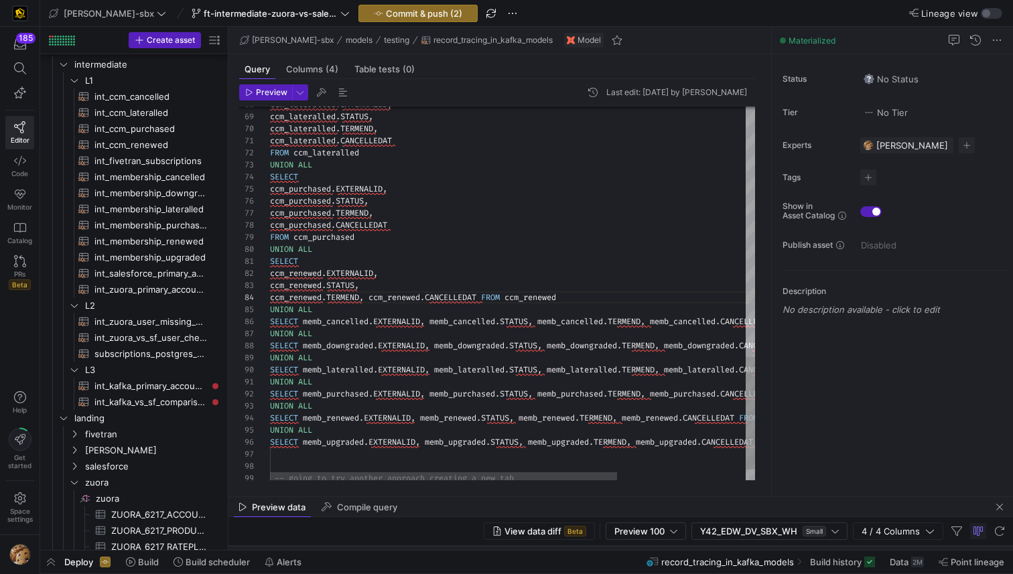
scroll to position [36, 101]
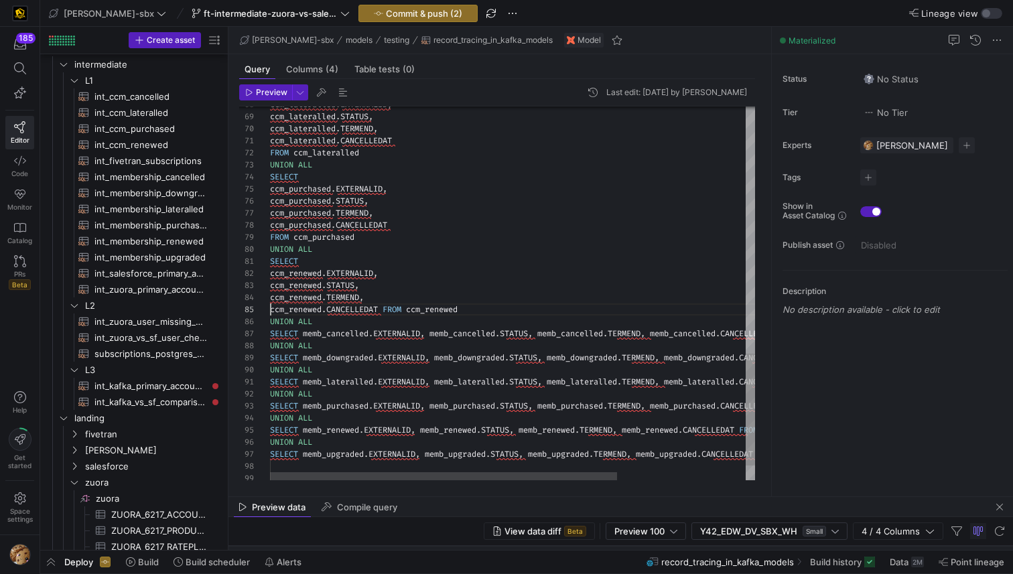
scroll to position [48, 111]
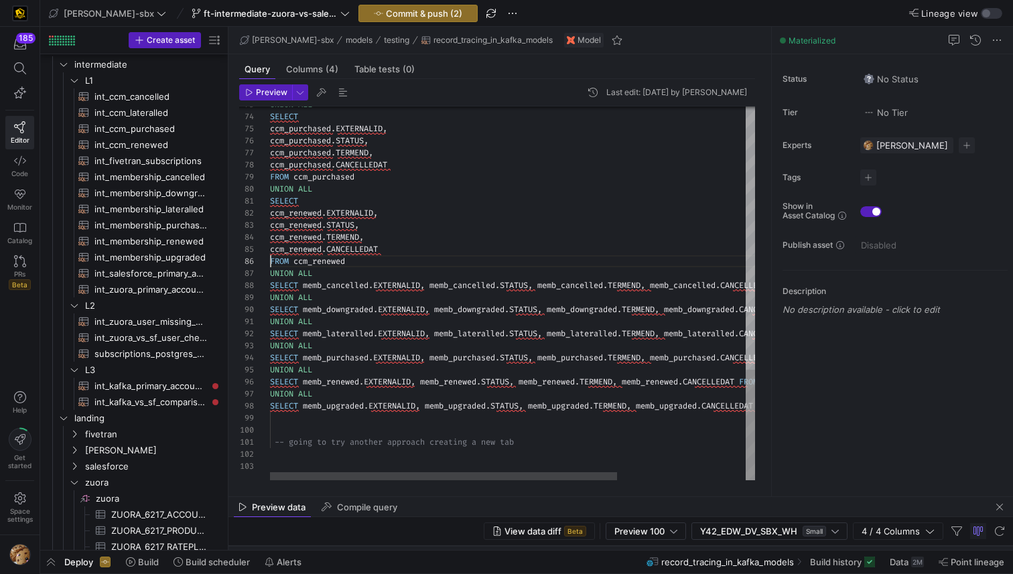
scroll to position [84, 33]
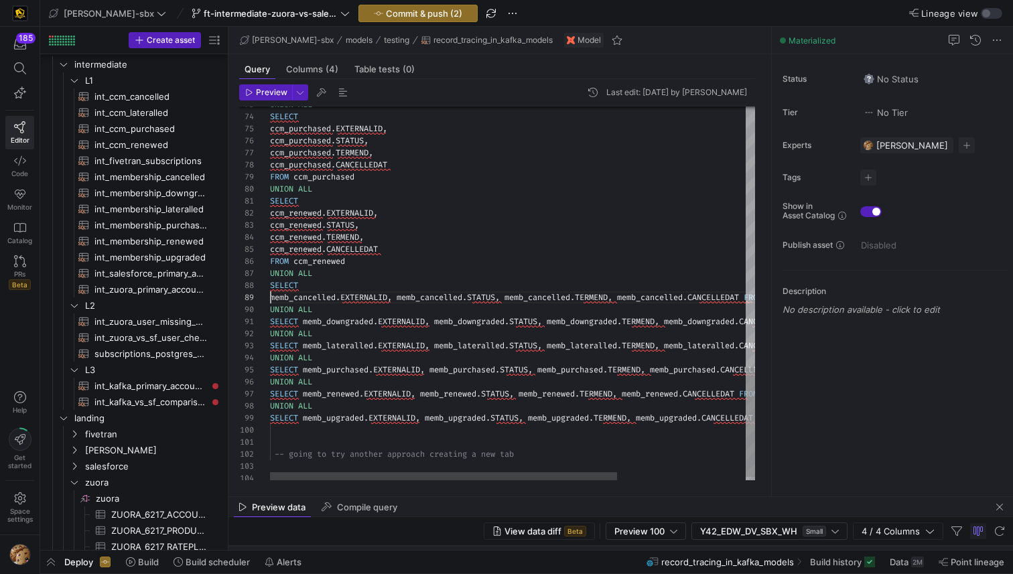
scroll to position [96, 130]
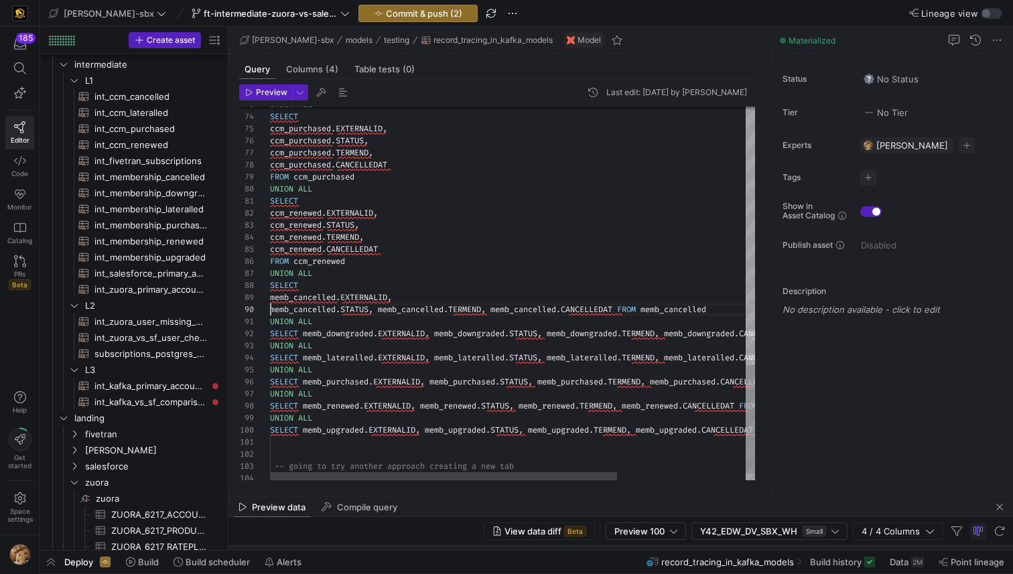
scroll to position [109, 0]
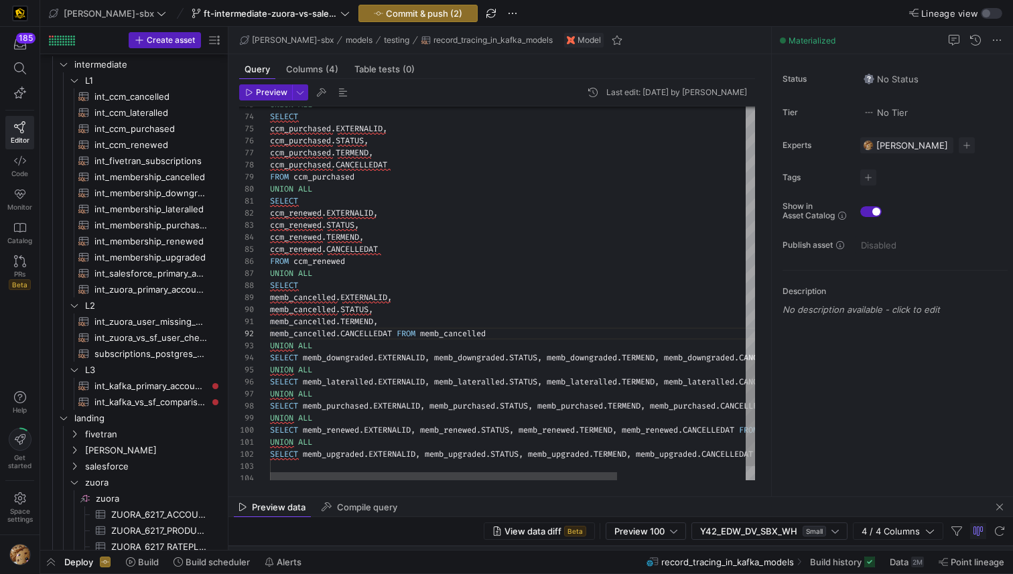
scroll to position [12, 130]
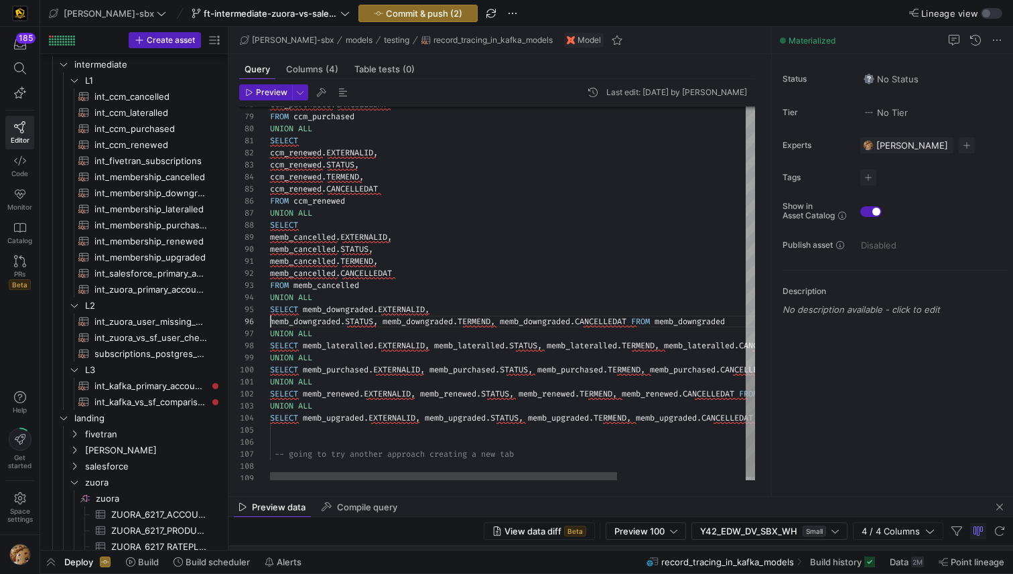
scroll to position [48, 33]
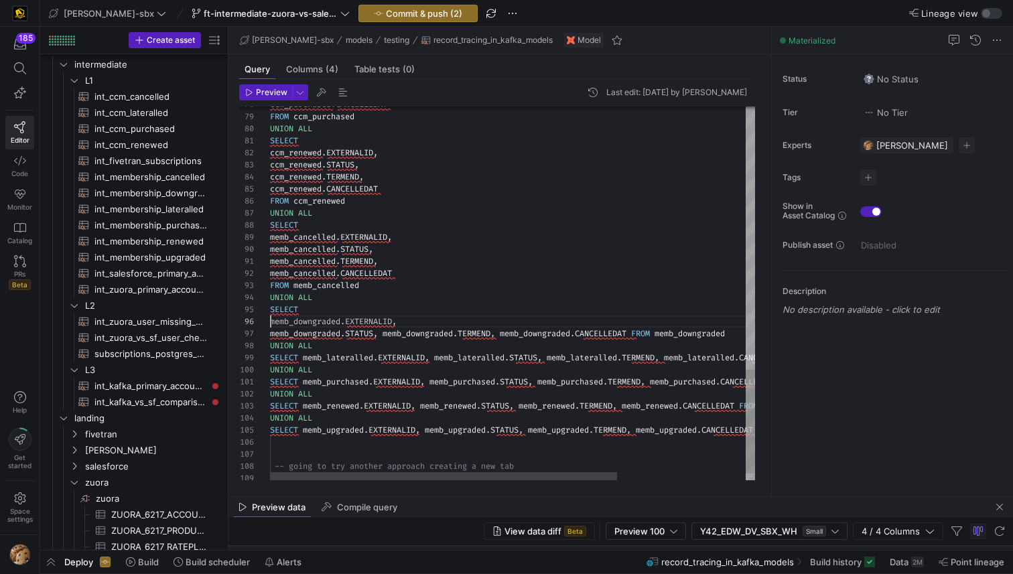
scroll to position [60, 0]
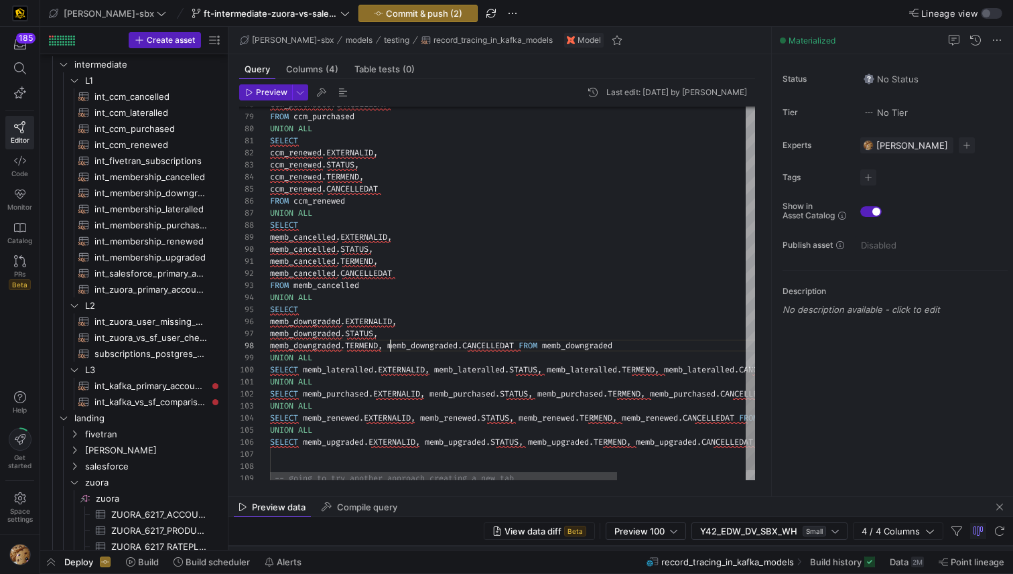
scroll to position [84, 121]
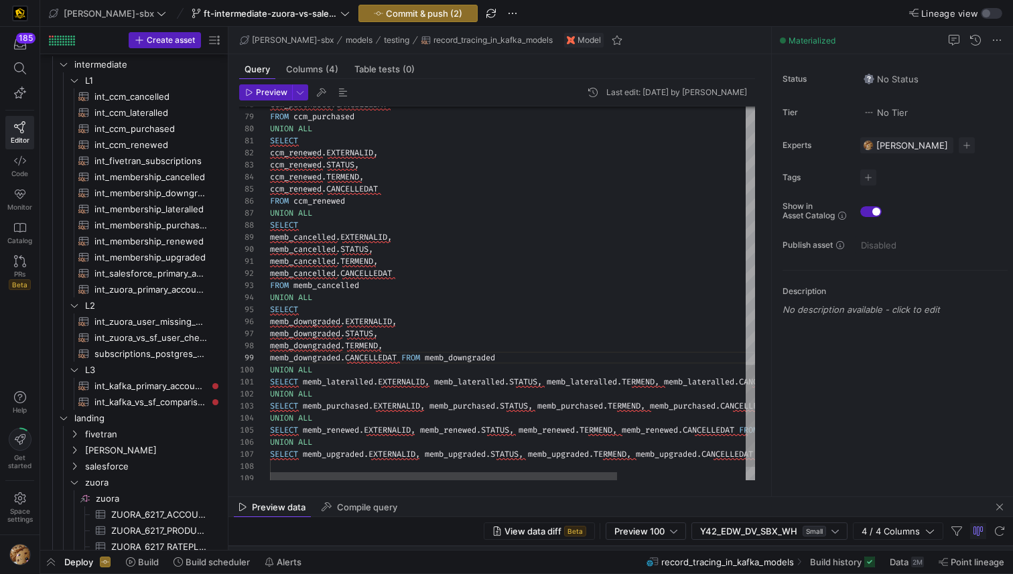
scroll to position [96, 135]
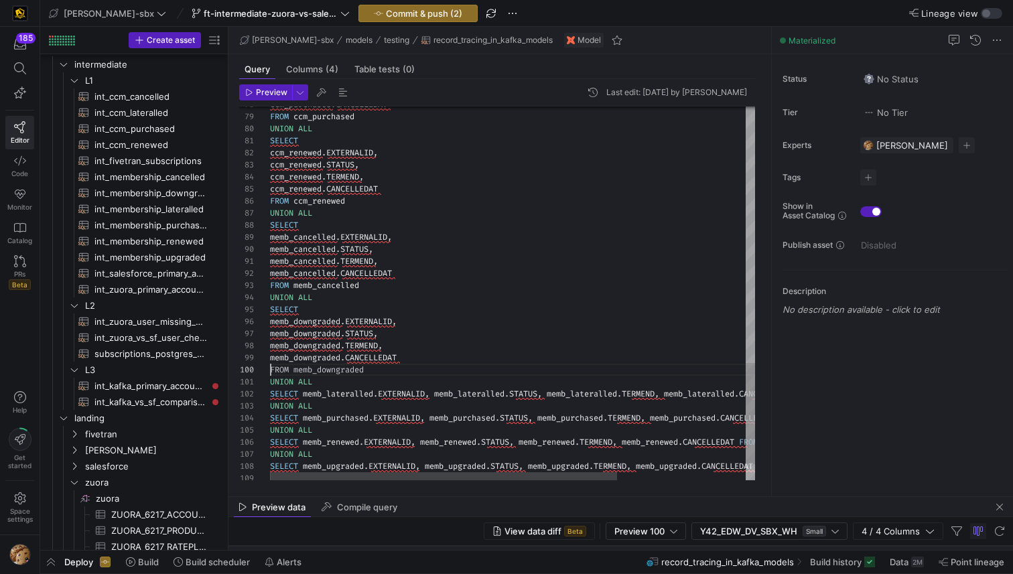
scroll to position [109, 0]
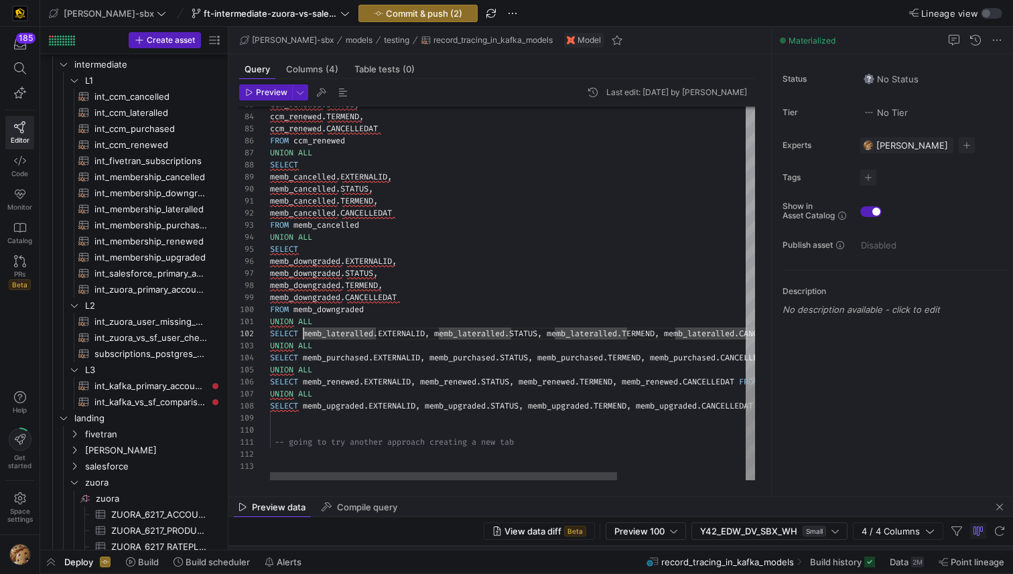
scroll to position [24, 0]
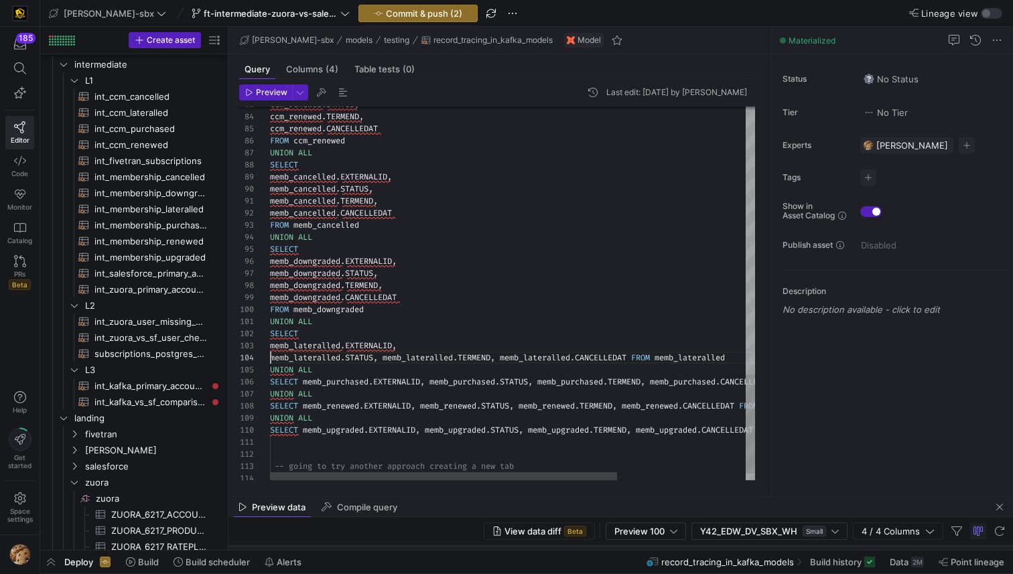
scroll to position [36, 116]
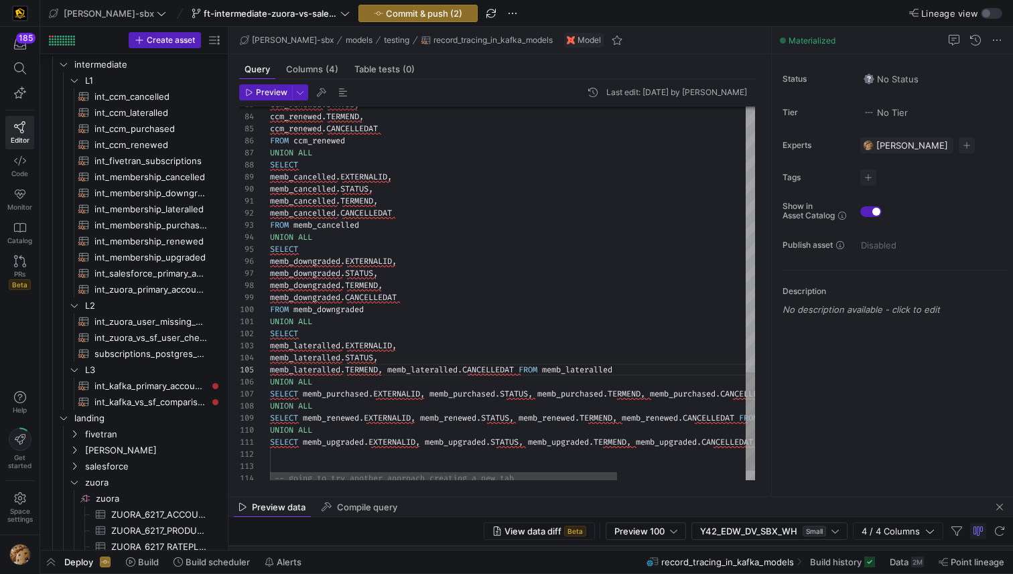
scroll to position [48, 121]
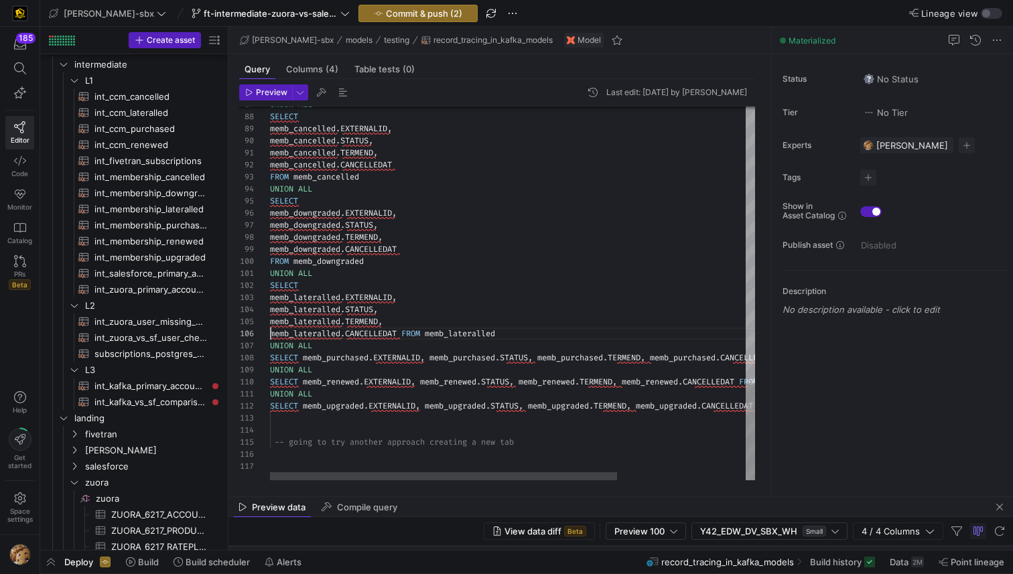
scroll to position [60, 135]
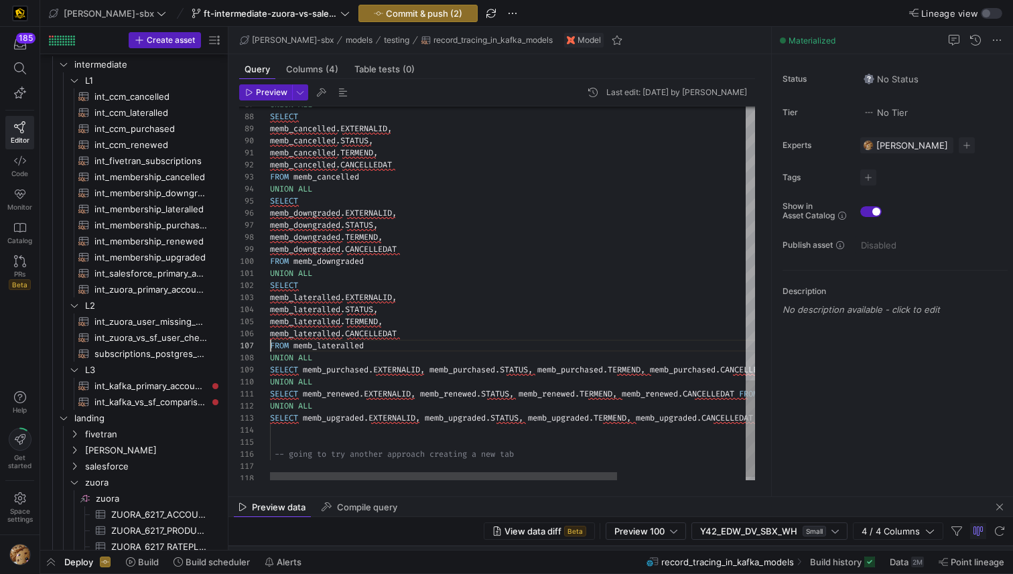
scroll to position [72, 0]
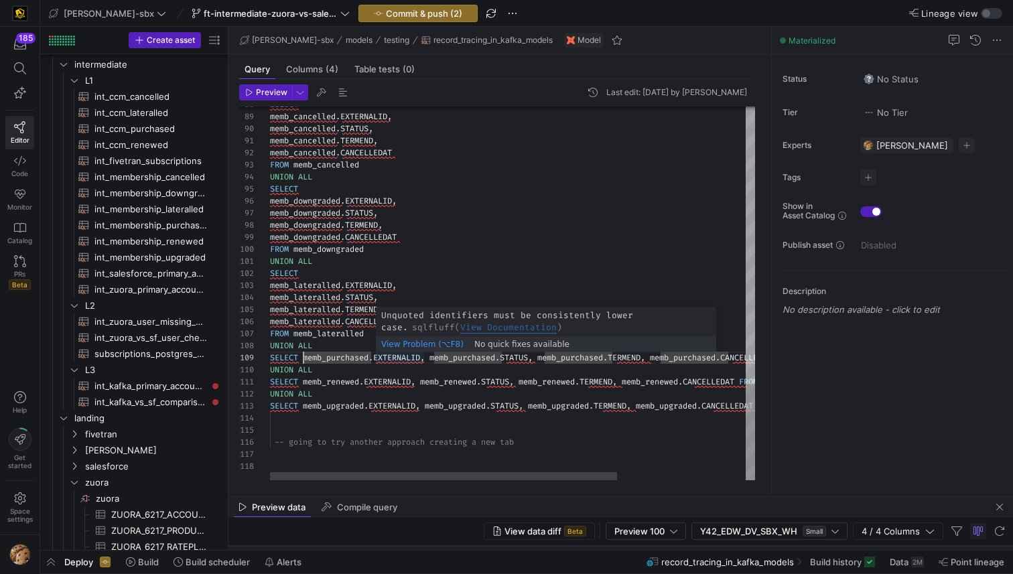
scroll to position [96, 164]
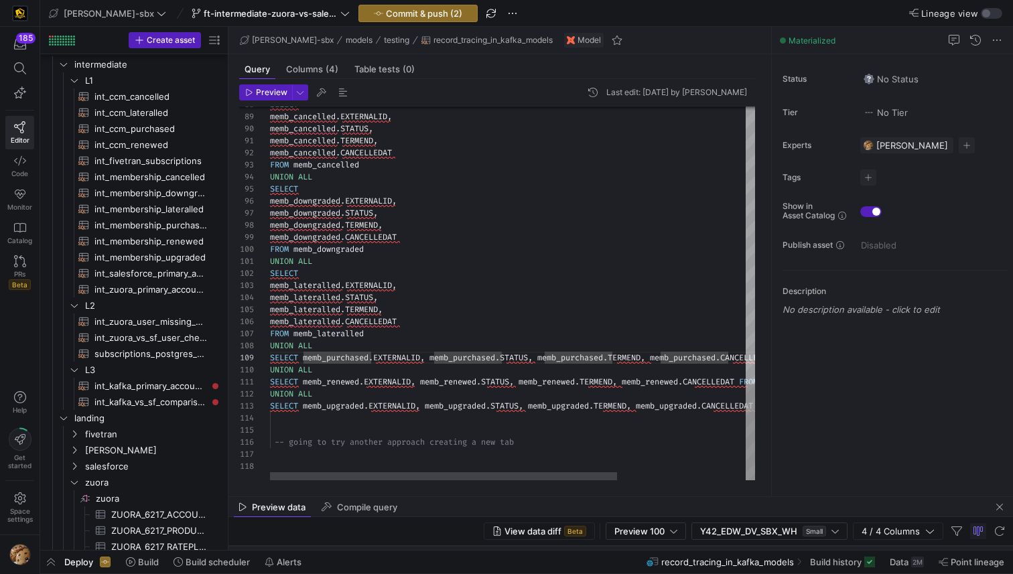
scroll to position [109, 0]
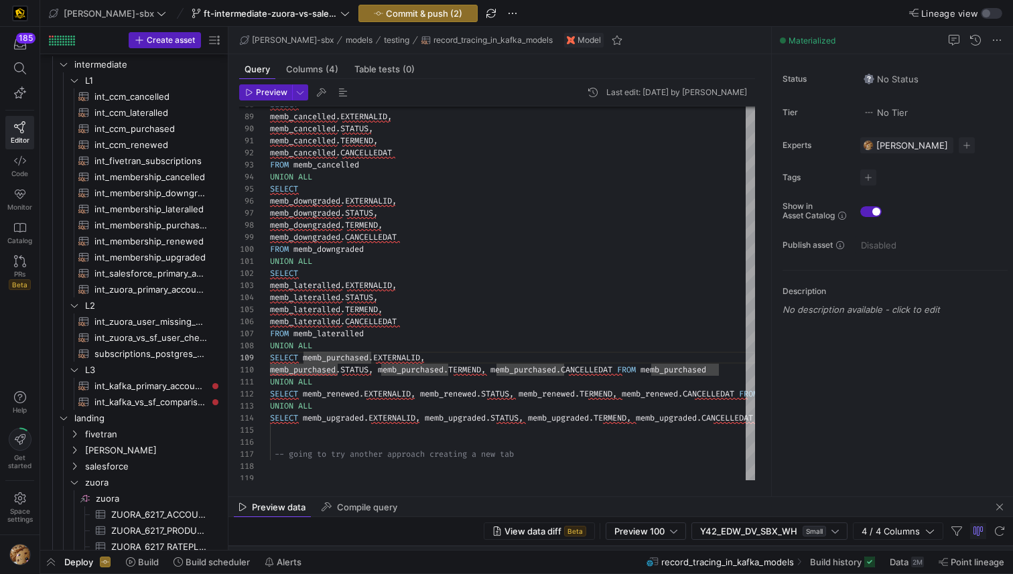
scroll to position [109, 0]
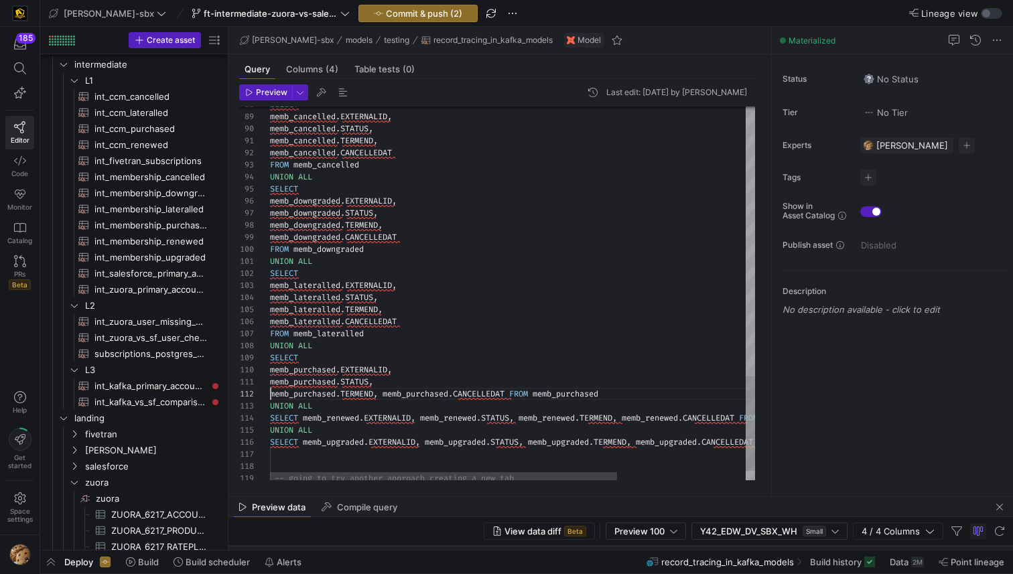
scroll to position [12, 116]
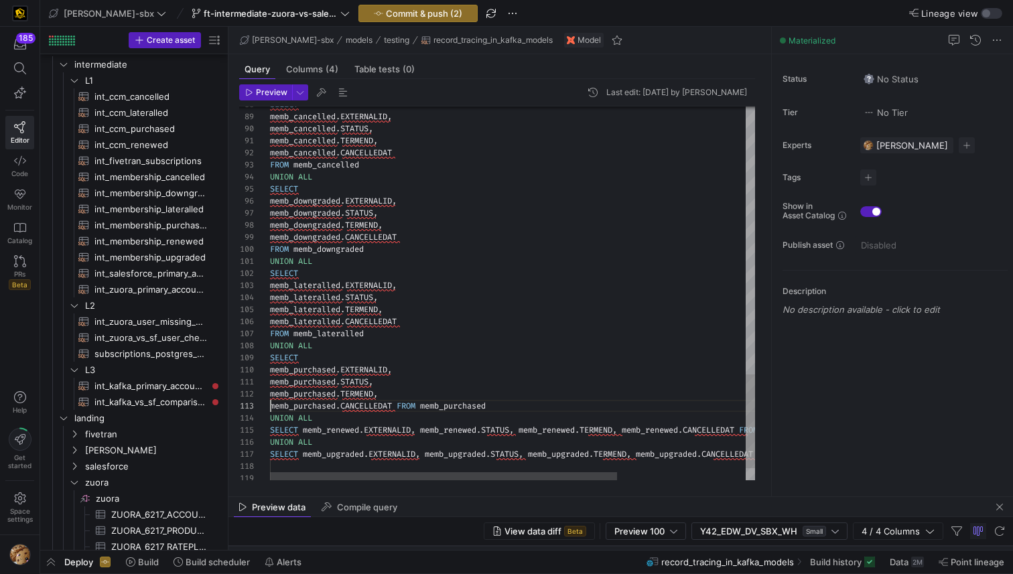
scroll to position [24, 130]
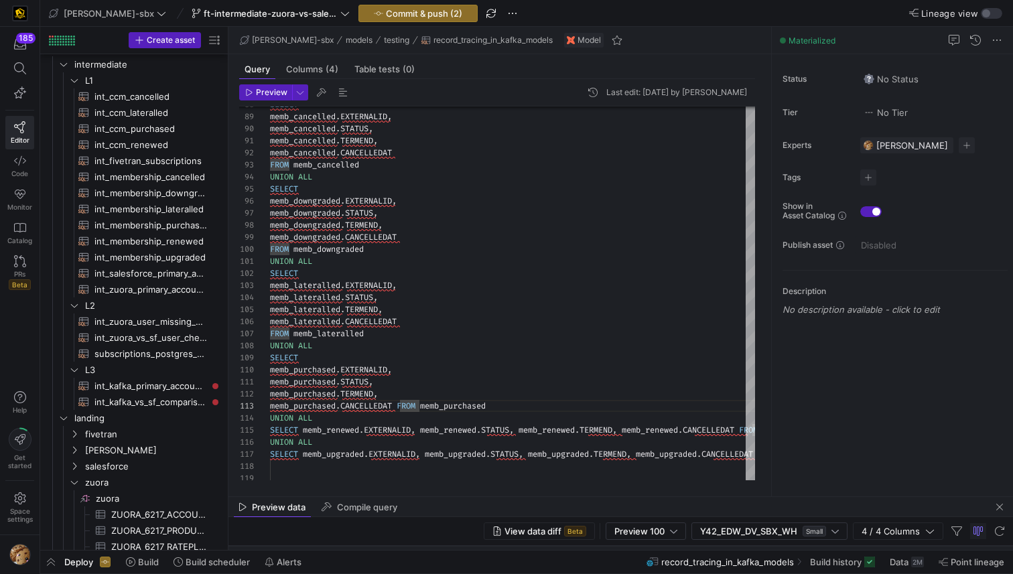
scroll to position [36, 0]
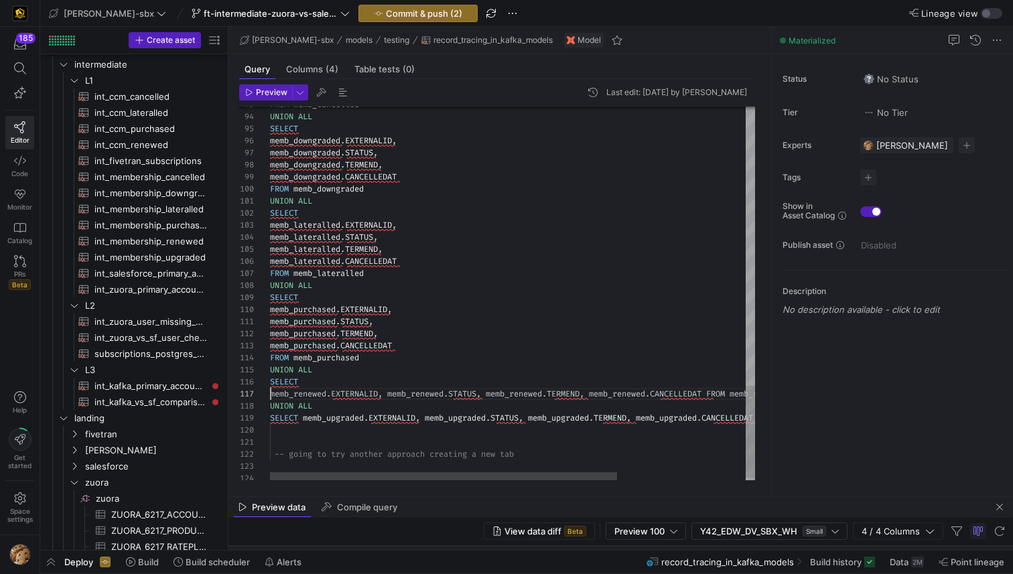
scroll to position [72, 0]
drag, startPoint x: 390, startPoint y: 391, endPoint x: 413, endPoint y: 495, distance: 106.3
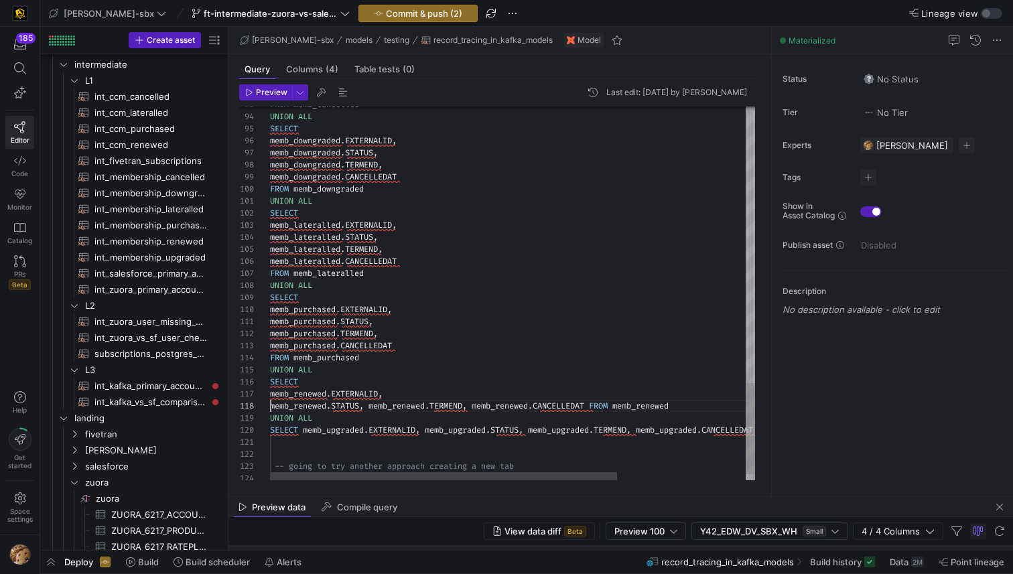
scroll to position [84, 101]
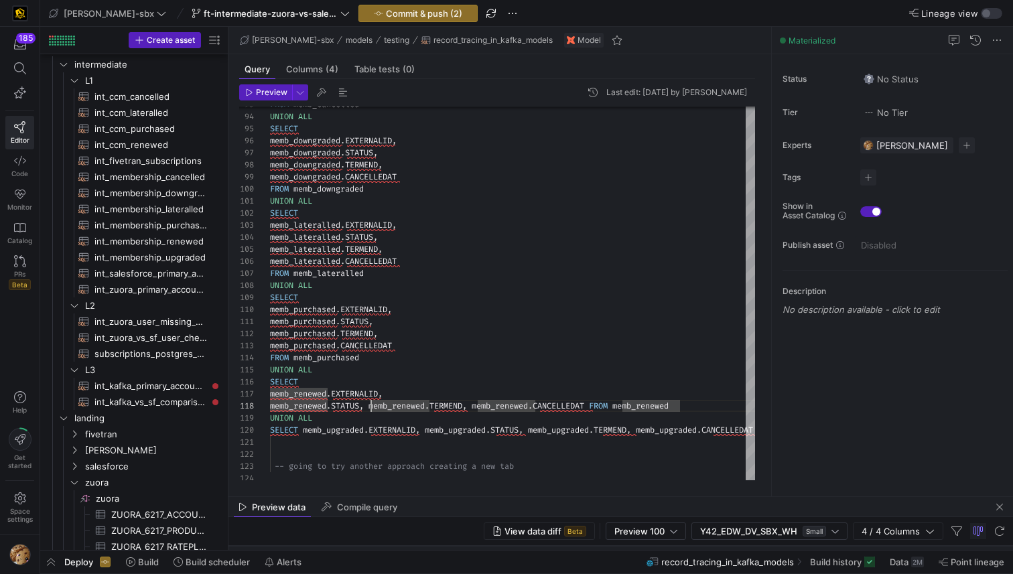
scroll to position [96, 0]
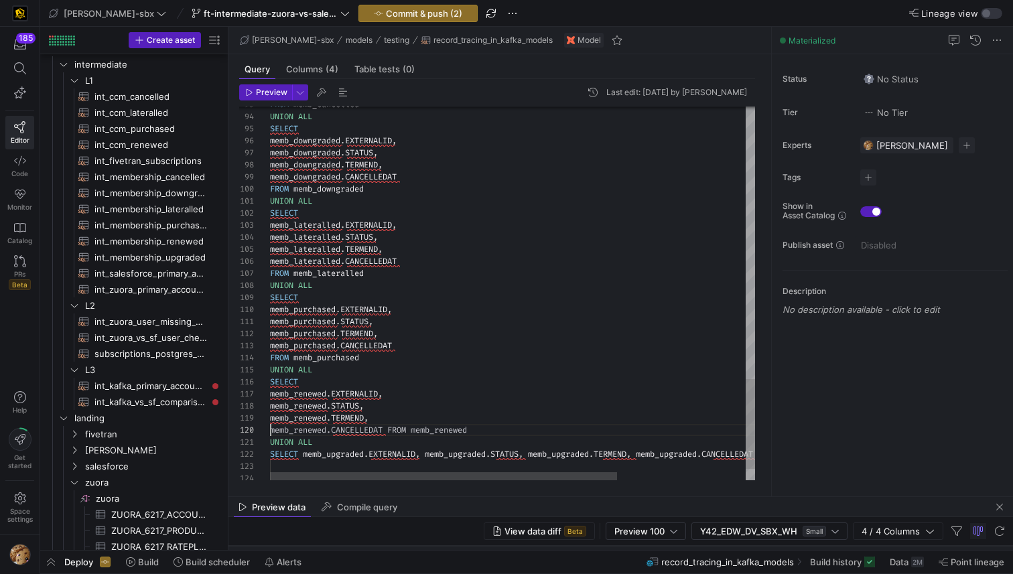
scroll to position [109, 0]
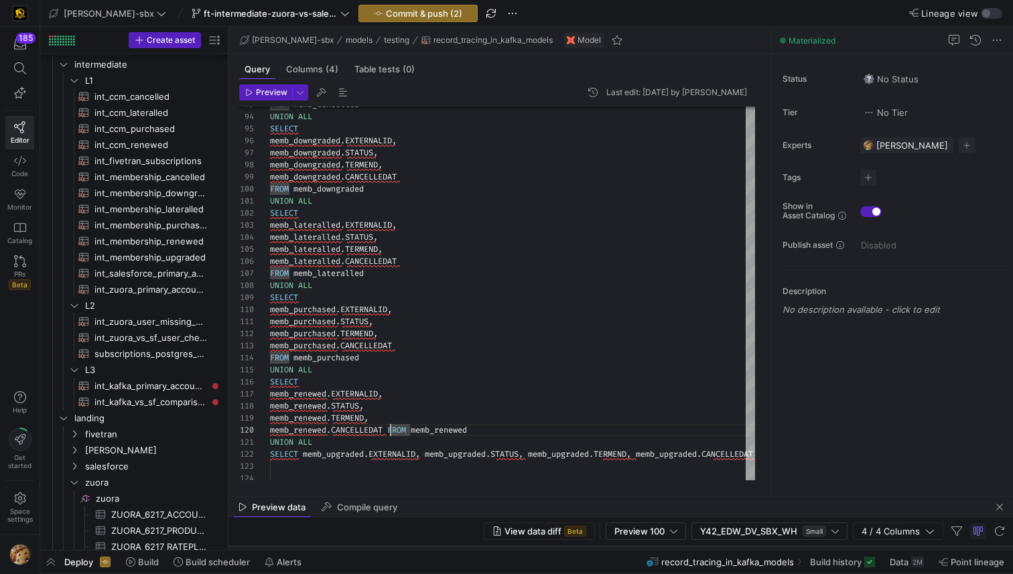
scroll to position [0, 0]
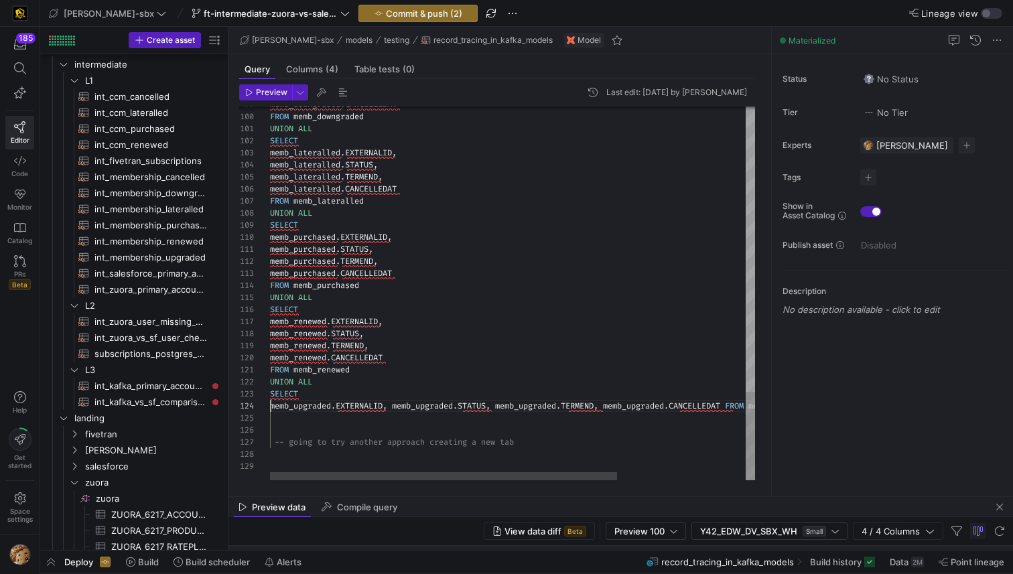
scroll to position [36, 125]
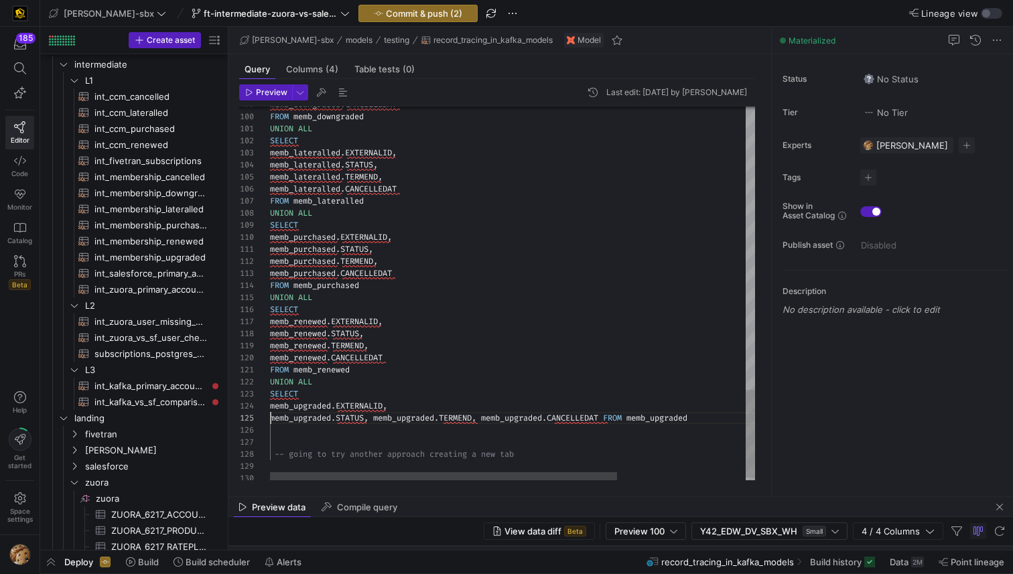
scroll to position [48, 0]
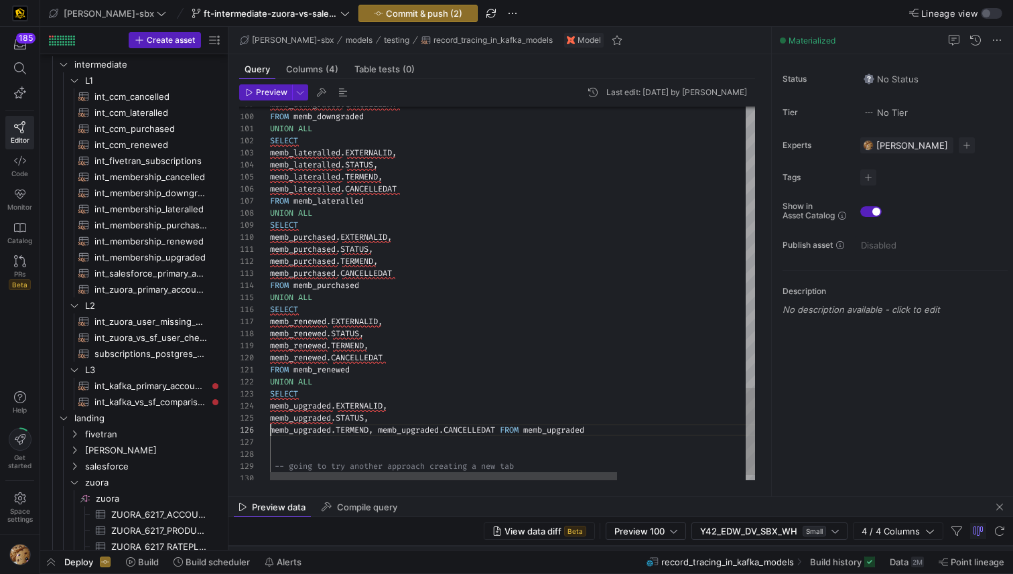
scroll to position [60, 111]
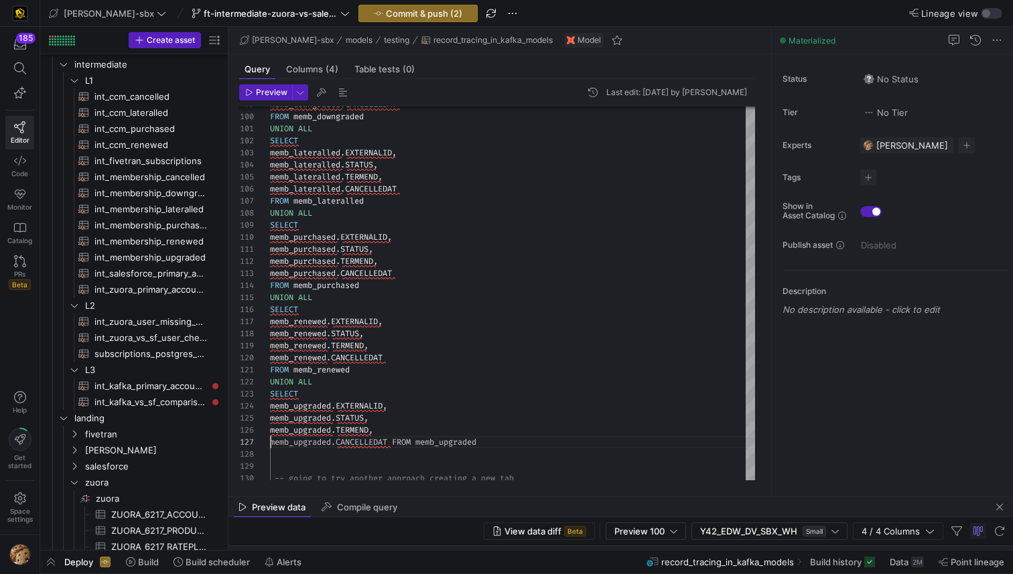
scroll to position [72, 0]
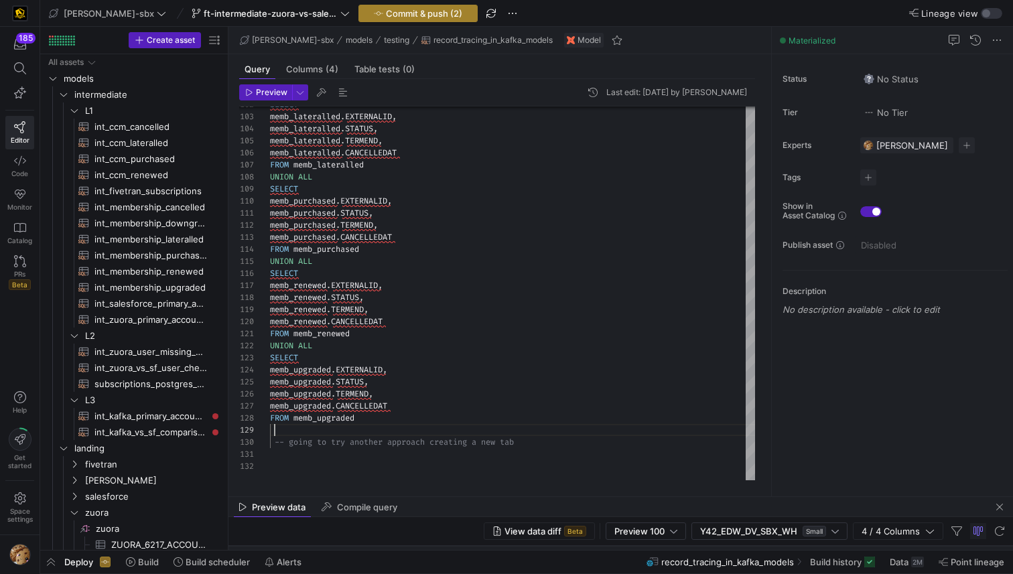
type textarea "FROM memb_renewed UNION ALL SELECT memb_upgraded.EXTERNALID, memb_upgraded.STAT…"
click at [386, 15] on span "Commit & push (2)" at bounding box center [424, 13] width 76 height 11
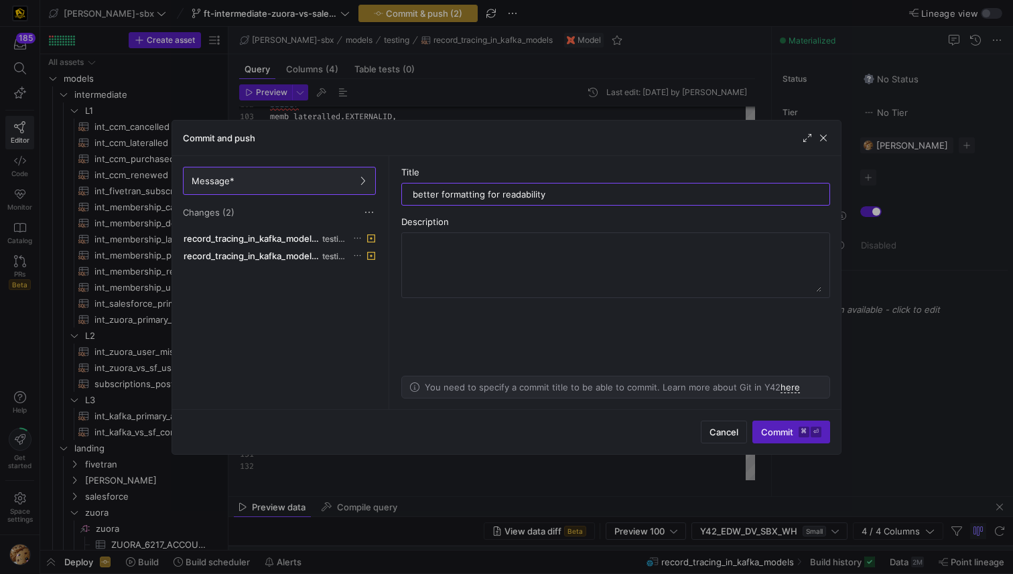
type input "better formatting for readability"
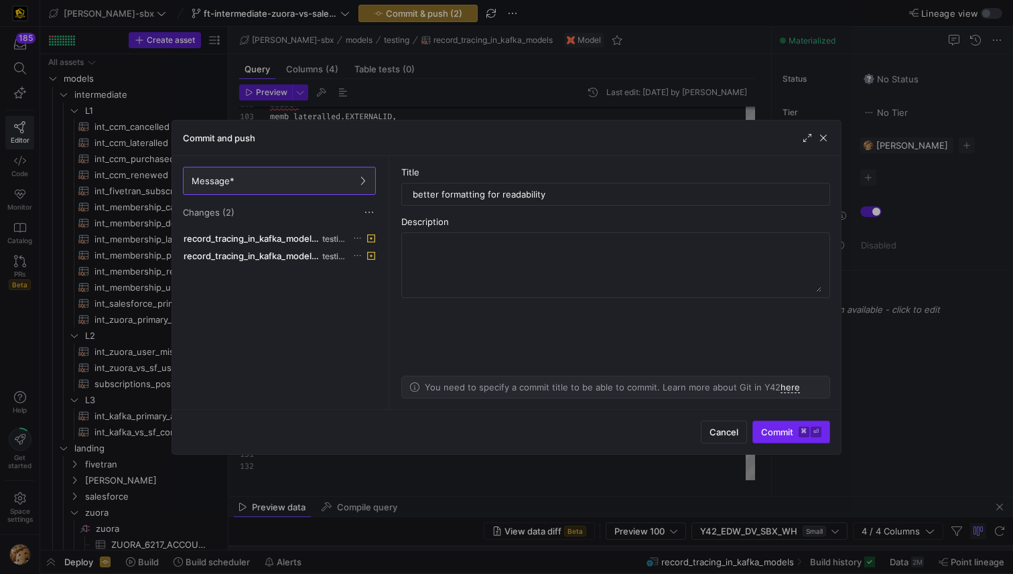
click at [782, 434] on span "Commit ⌘ ⏎" at bounding box center [791, 432] width 60 height 11
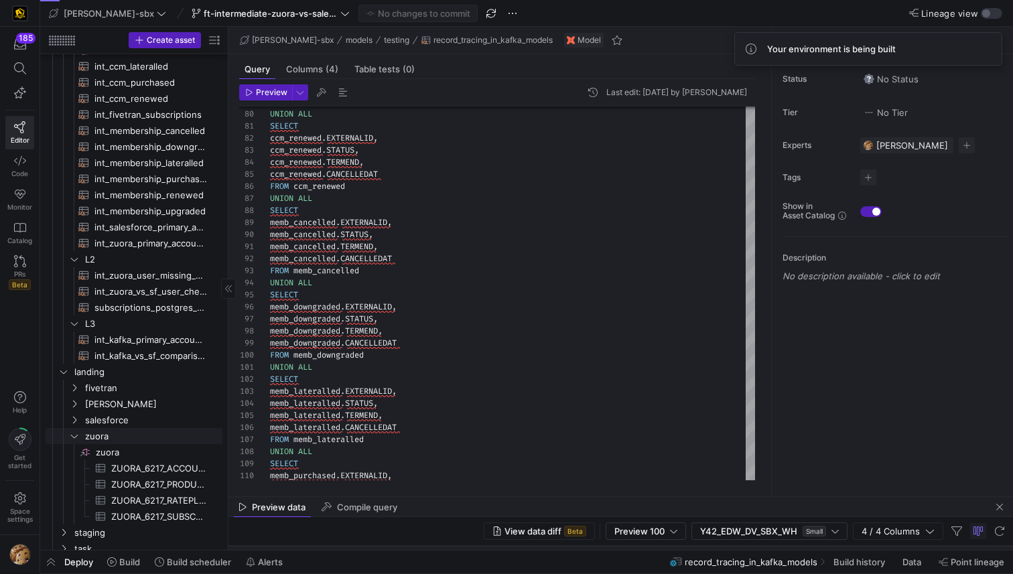
scroll to position [0, 0]
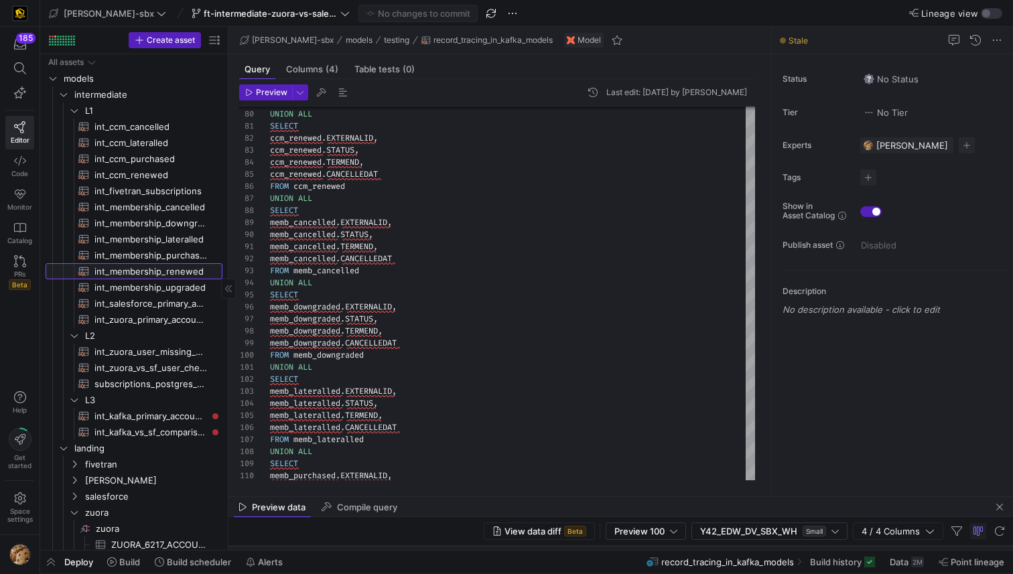
click at [147, 267] on span "int_membership_renewed​​​​​​​​​​" at bounding box center [150, 271] width 113 height 15
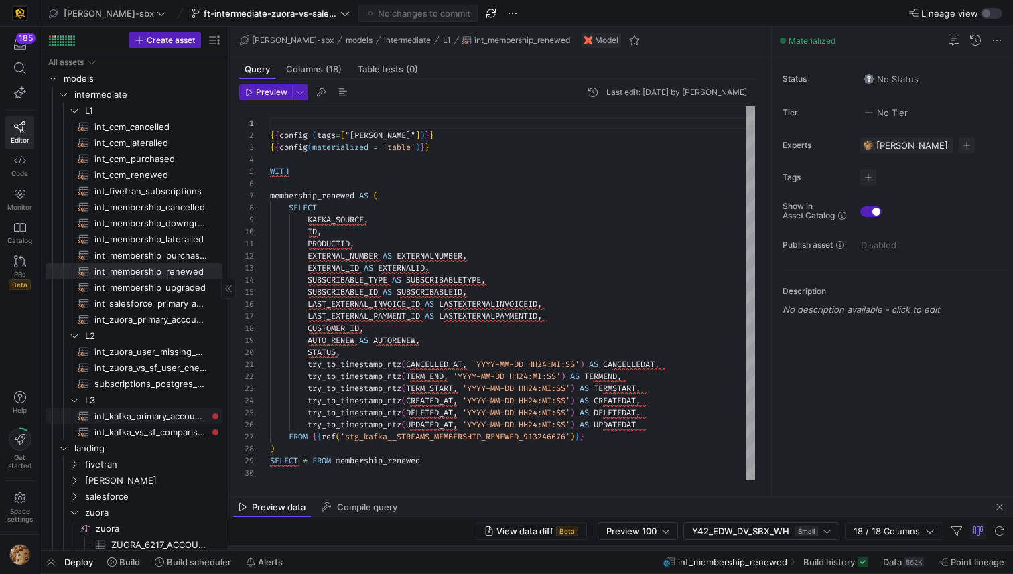
click at [151, 409] on span "int_kafka_primary_accounts​​​​​​​​​​" at bounding box center [150, 416] width 113 height 15
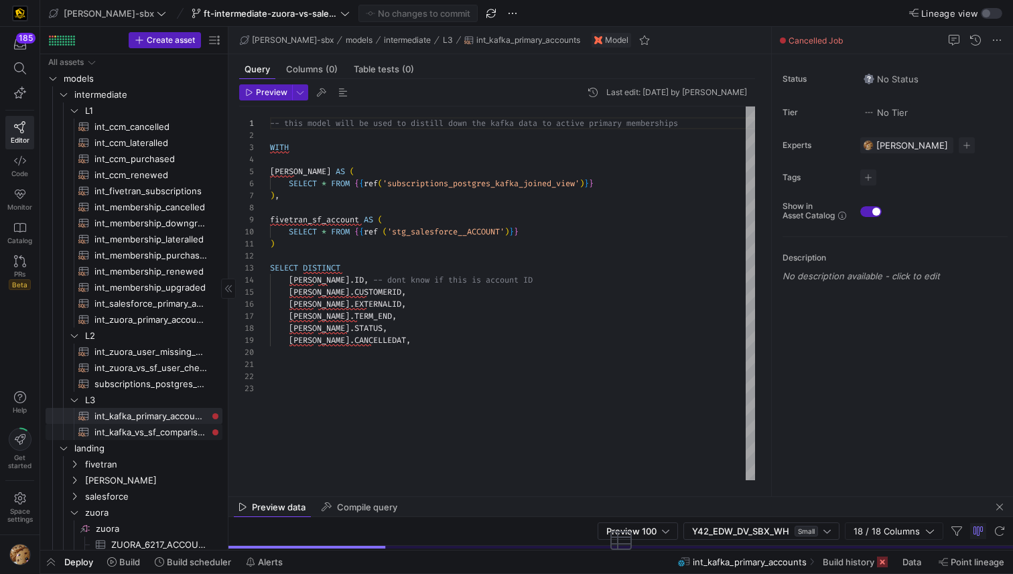
click at [149, 435] on span "int_kafka_vs_sf_comparison​​​​​​​​​​" at bounding box center [150, 432] width 113 height 15
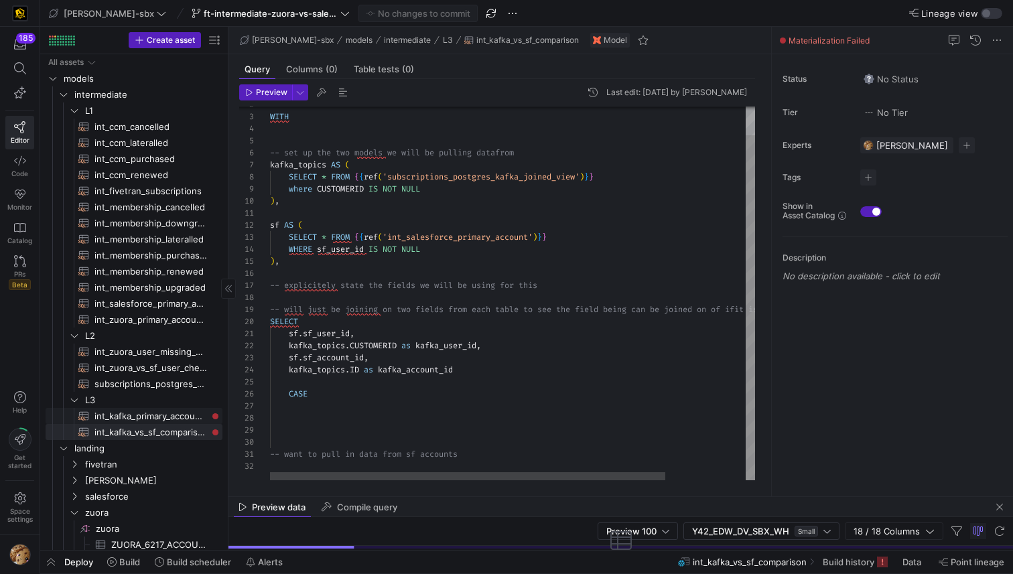
click at [148, 416] on span "int_kafka_primary_accounts​​​​​​​​​​" at bounding box center [150, 416] width 113 height 15
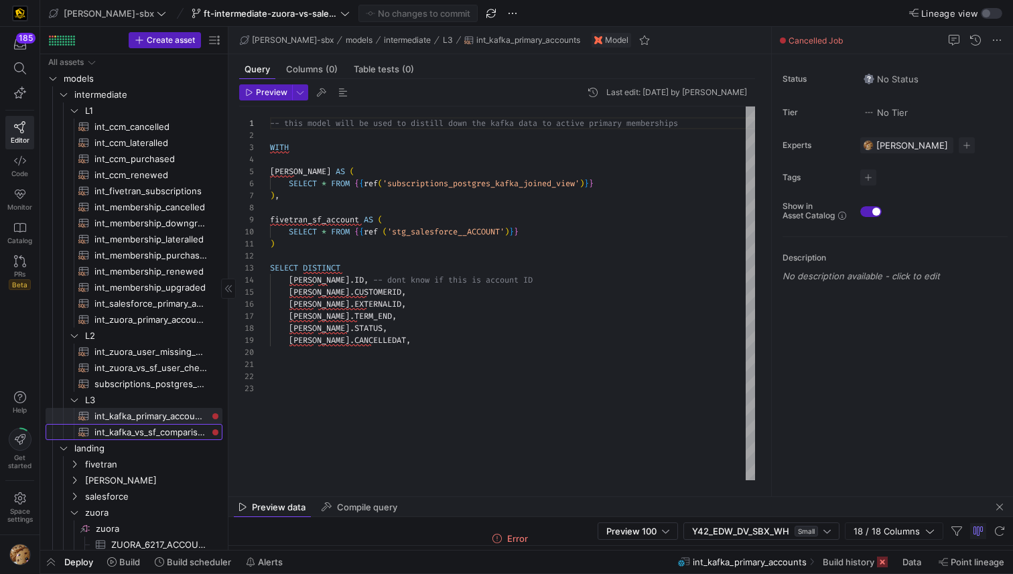
click at [157, 428] on span "int_kafka_vs_sf_comparison​​​​​​​​​​" at bounding box center [150, 432] width 113 height 15
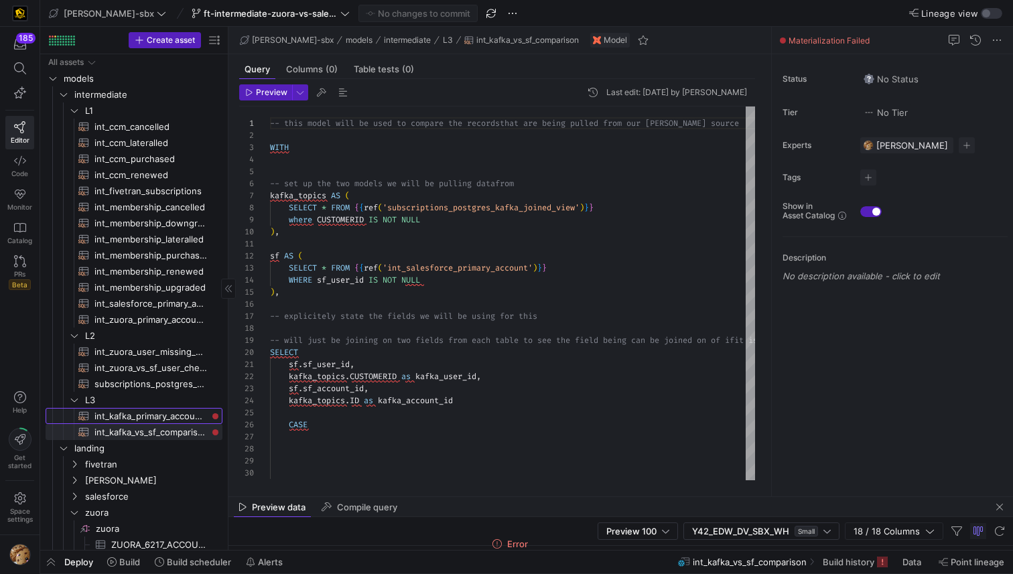
click at [152, 419] on span "int_kafka_primary_accounts​​​​​​​​​​" at bounding box center [150, 416] width 113 height 15
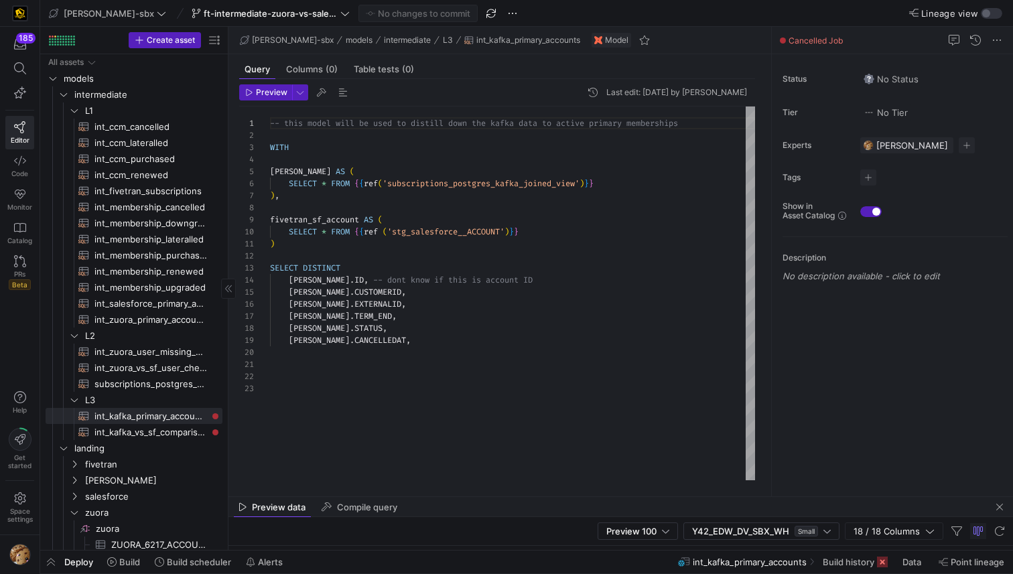
click at [153, 434] on span "int_kafka_vs_sf_comparison​​​​​​​​​​" at bounding box center [150, 432] width 113 height 15
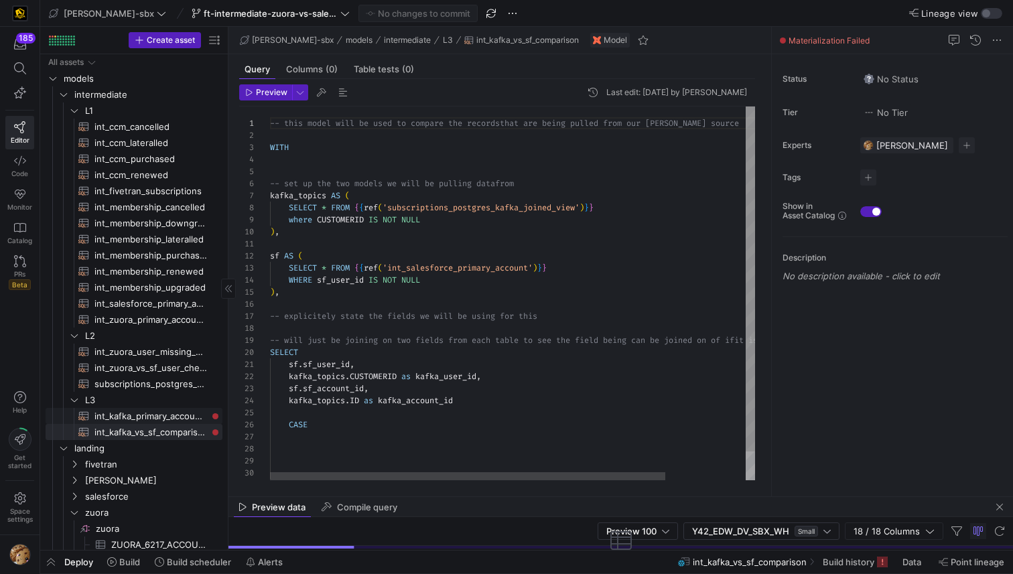
click at [160, 418] on span "int_kafka_primary_accounts​​​​​​​​​​" at bounding box center [150, 416] width 113 height 15
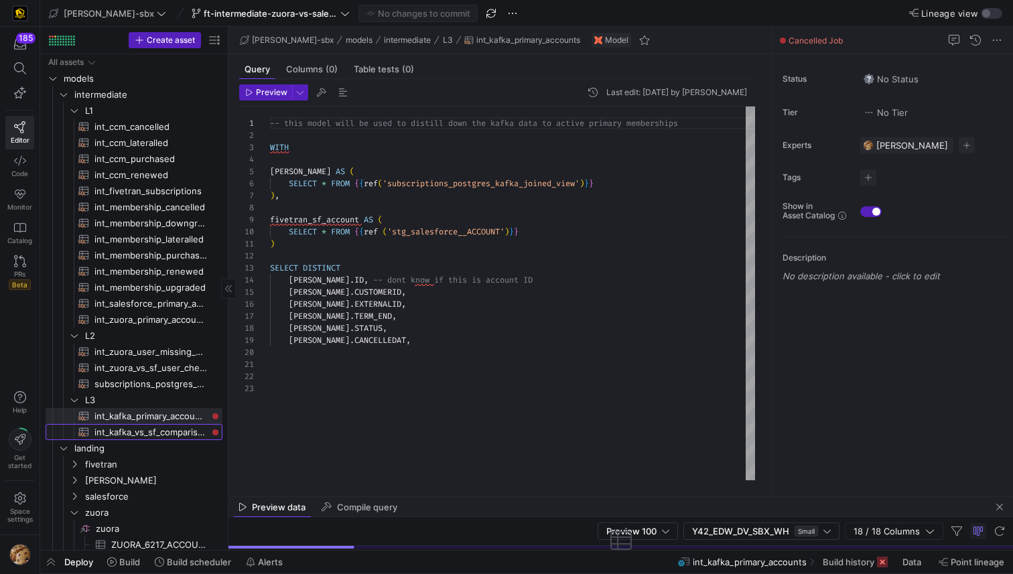
click at [159, 427] on span "int_kafka_vs_sf_comparison​​​​​​​​​​" at bounding box center [150, 432] width 113 height 15
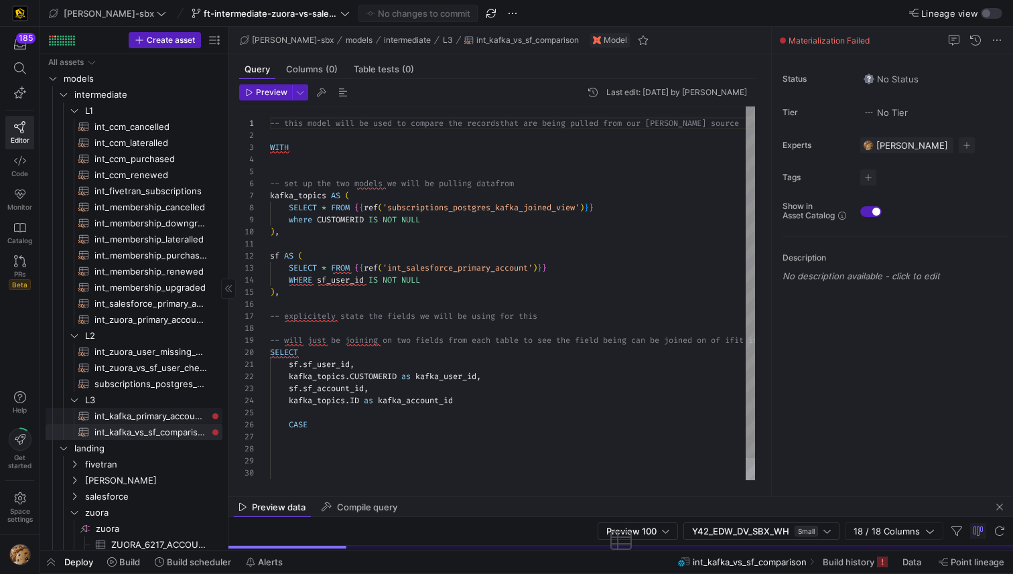
click at [161, 413] on span "int_kafka_primary_accounts​​​​​​​​​​" at bounding box center [150, 416] width 113 height 15
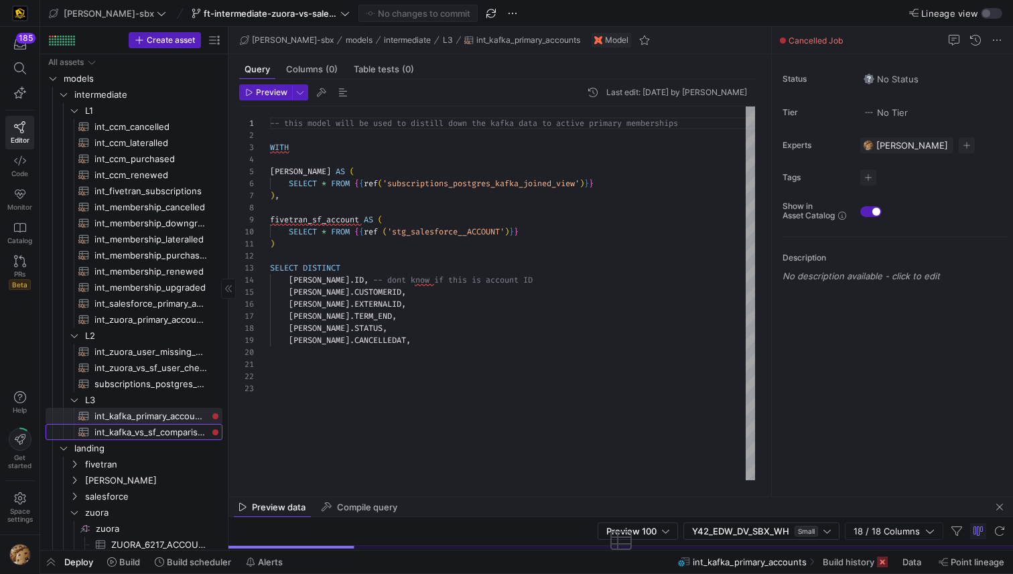
click at [155, 427] on span "int_kafka_vs_sf_comparison​​​​​​​​​​" at bounding box center [150, 432] width 113 height 15
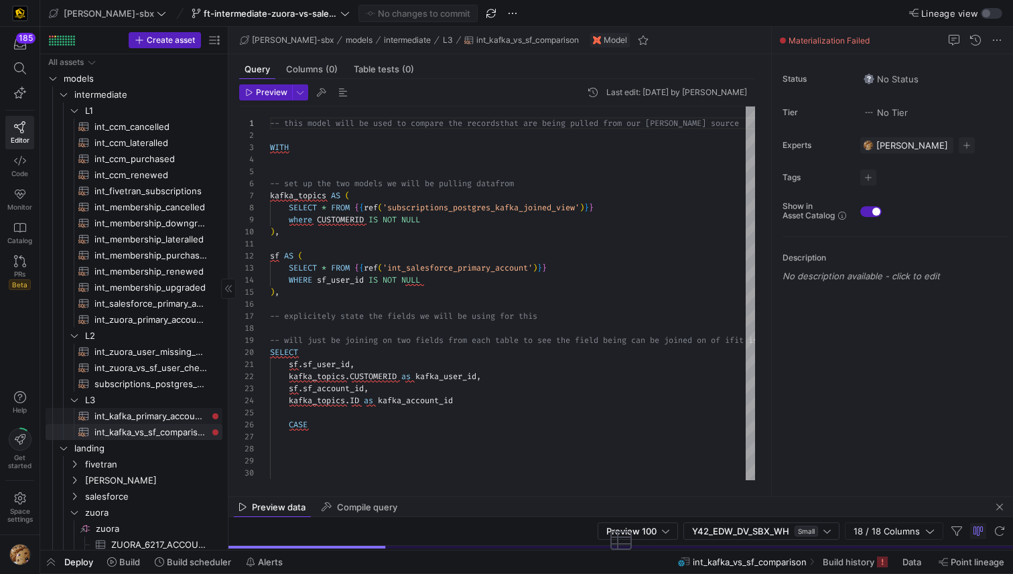
click at [157, 418] on span "int_kafka_primary_accounts​​​​​​​​​​" at bounding box center [150, 416] width 113 height 15
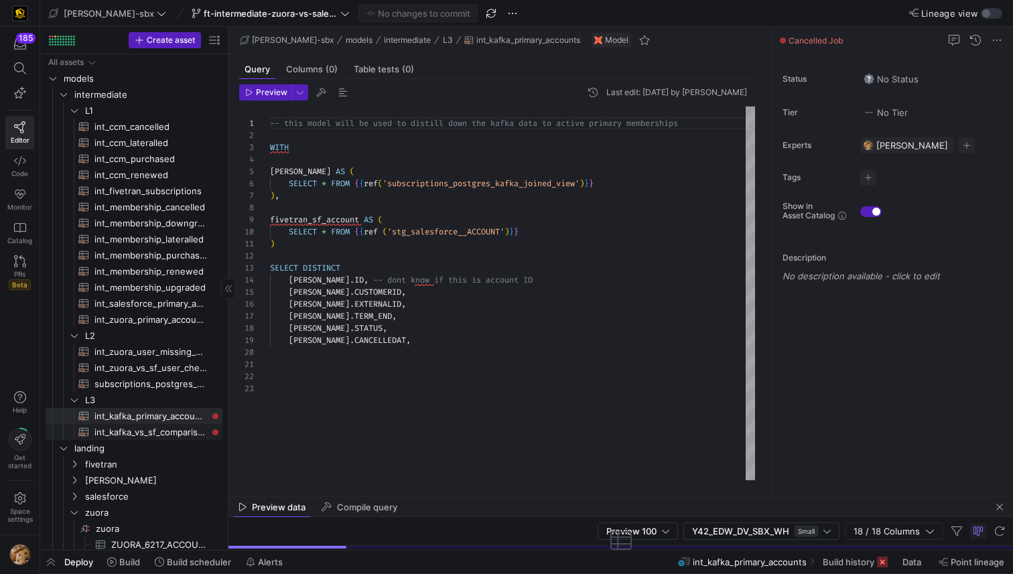
click at [157, 427] on span "int_kafka_vs_sf_comparison​​​​​​​​​​" at bounding box center [150, 432] width 113 height 15
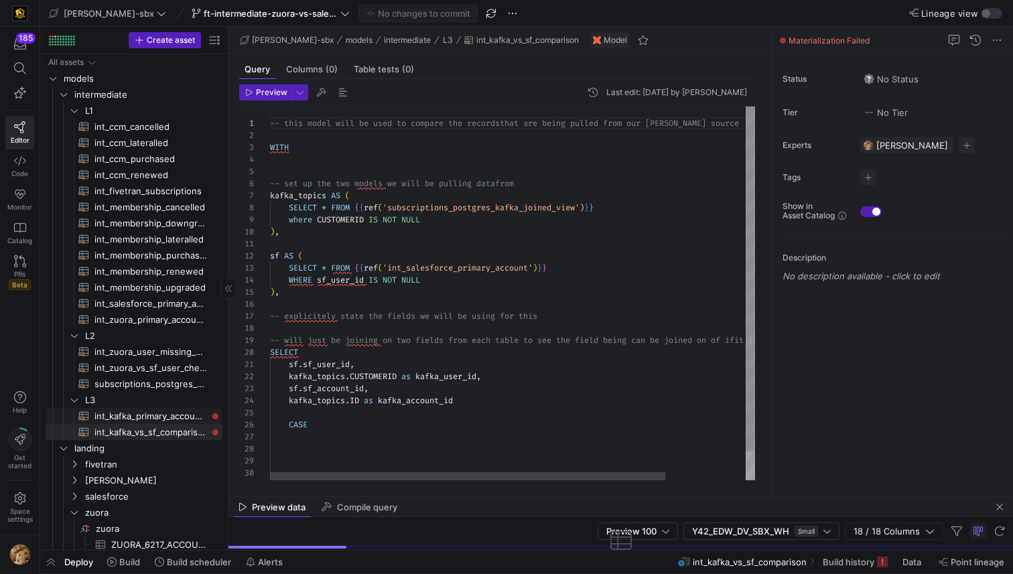
click at [164, 411] on span "int_kafka_primary_accounts​​​​​​​​​​" at bounding box center [150, 416] width 113 height 15
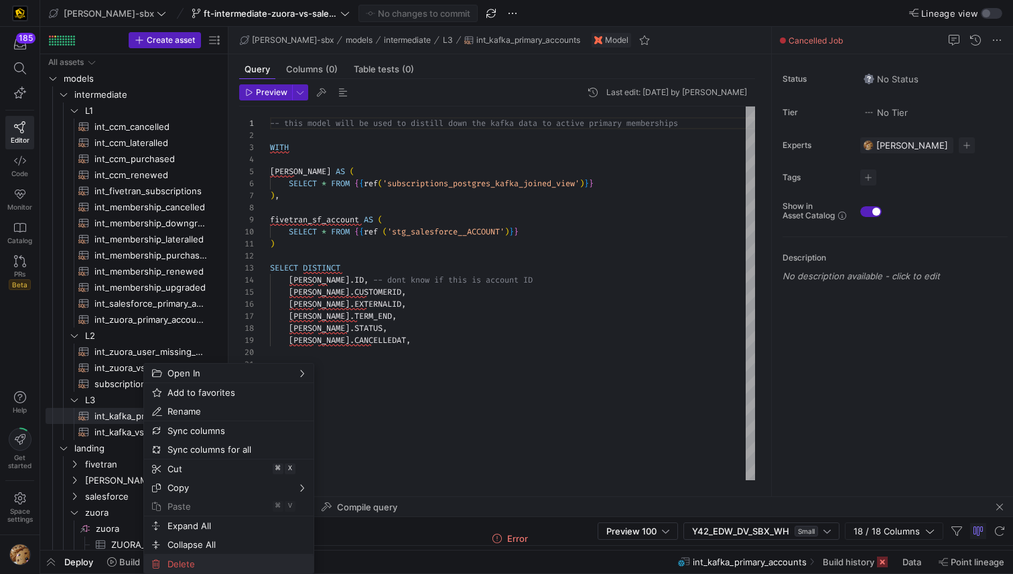
click at [200, 558] on span "Delete" at bounding box center [217, 564] width 111 height 19
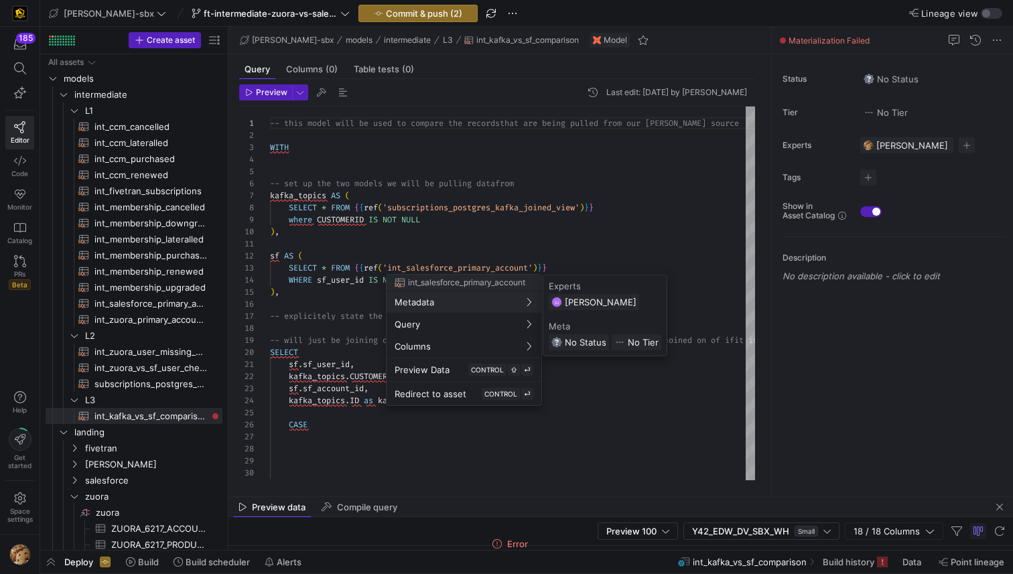
click at [131, 417] on div at bounding box center [506, 287] width 1013 height 574
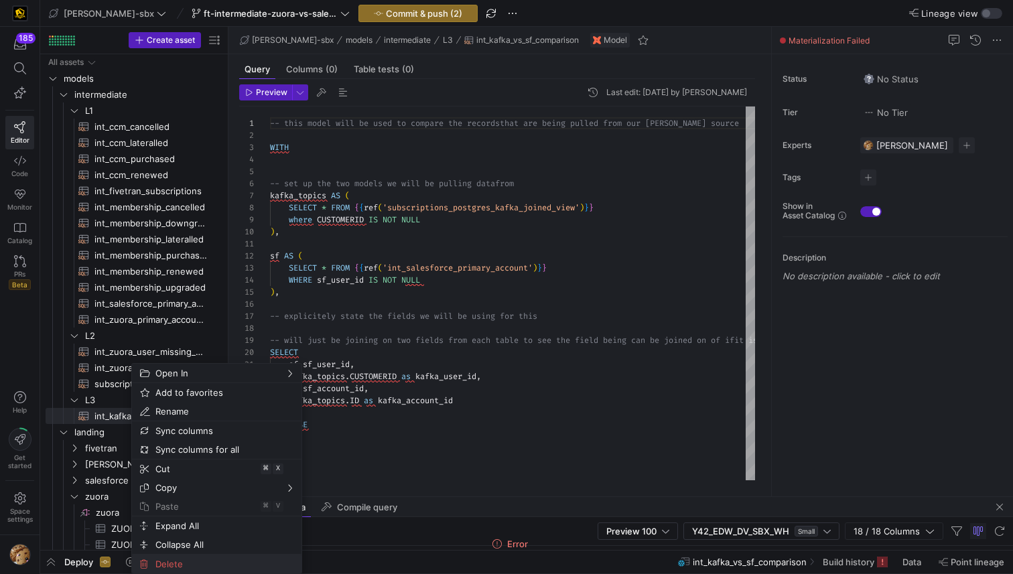
click at [163, 559] on span "Delete" at bounding box center [205, 564] width 111 height 19
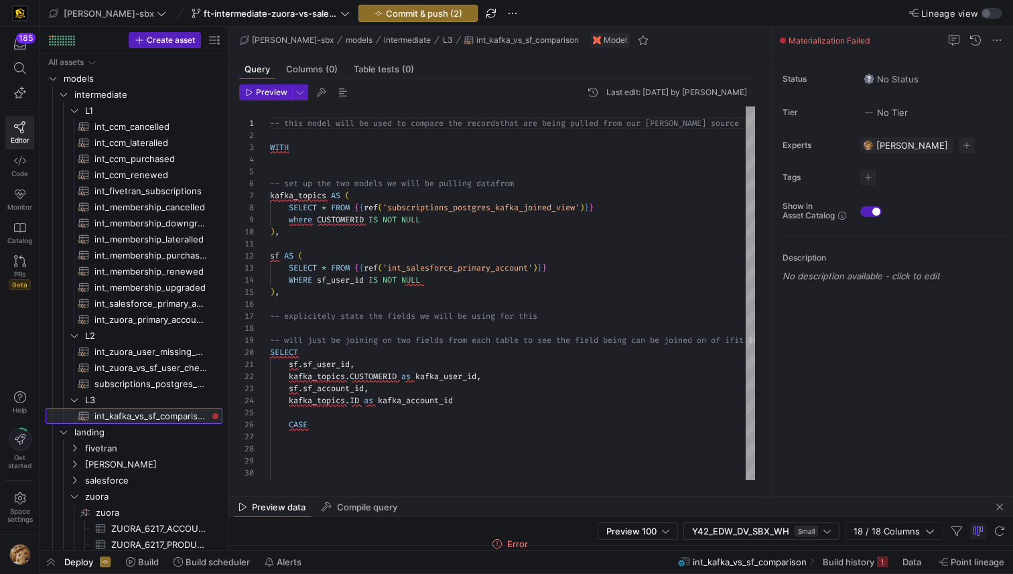
type textarea "{{config (tags=["kafka_joined_view"])}} {{config(materialized = 'table')}} WITH…"
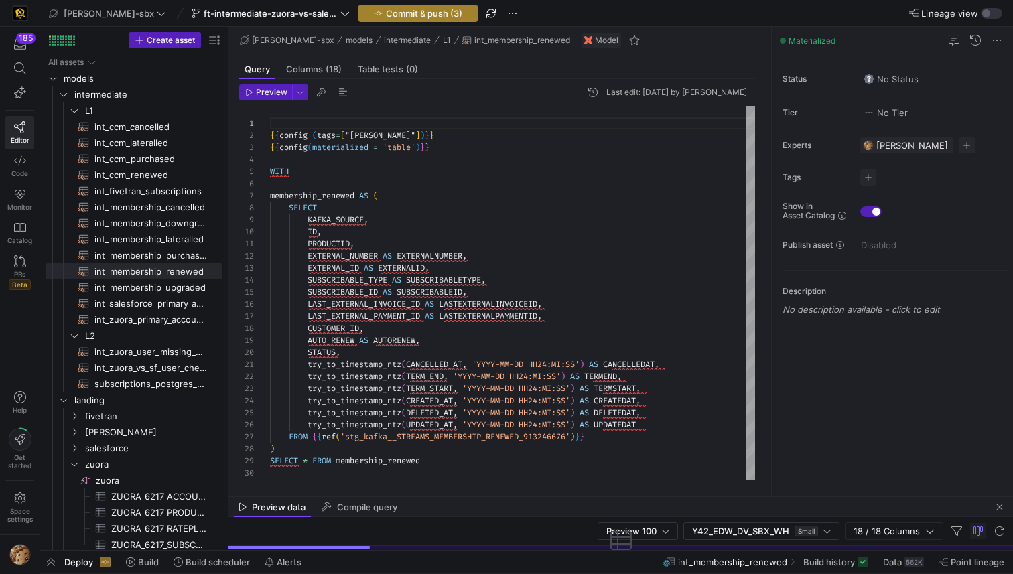
click at [386, 11] on span "Commit & push (3)" at bounding box center [424, 13] width 76 height 11
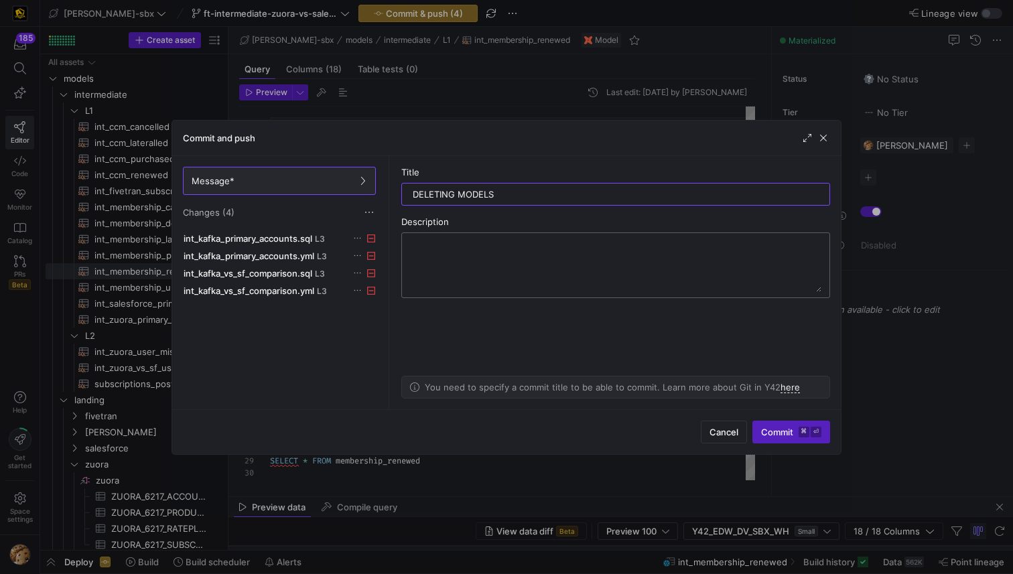
type input "DELETING MODELS"
click at [476, 265] on textarea at bounding box center [615, 266] width 411 height 54
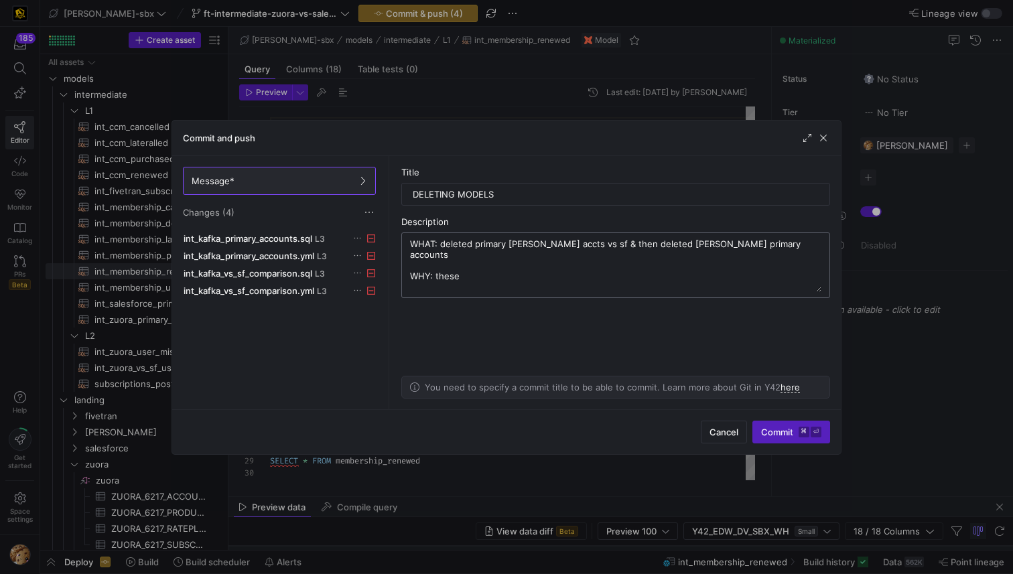
click at [503, 274] on textarea "WHAT: deleted primary [PERSON_NAME] accts vs sf & then deleted [PERSON_NAME] pr…" at bounding box center [615, 266] width 411 height 54
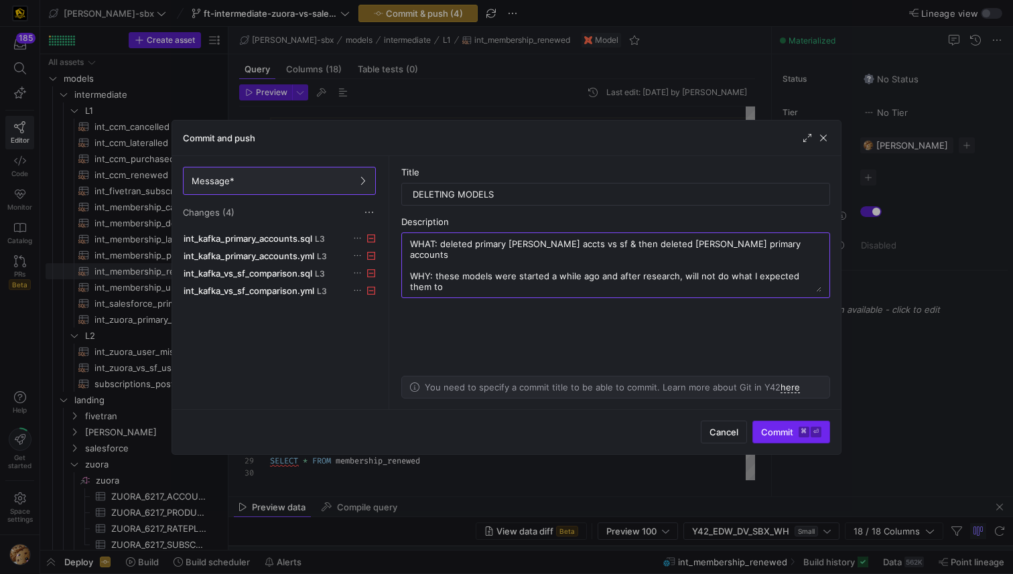
type textarea "WHAT: deleted primary [PERSON_NAME] accts vs sf & then deleted [PERSON_NAME] pr…"
click at [787, 429] on span "Commit ⌘ ⏎" at bounding box center [791, 432] width 60 height 11
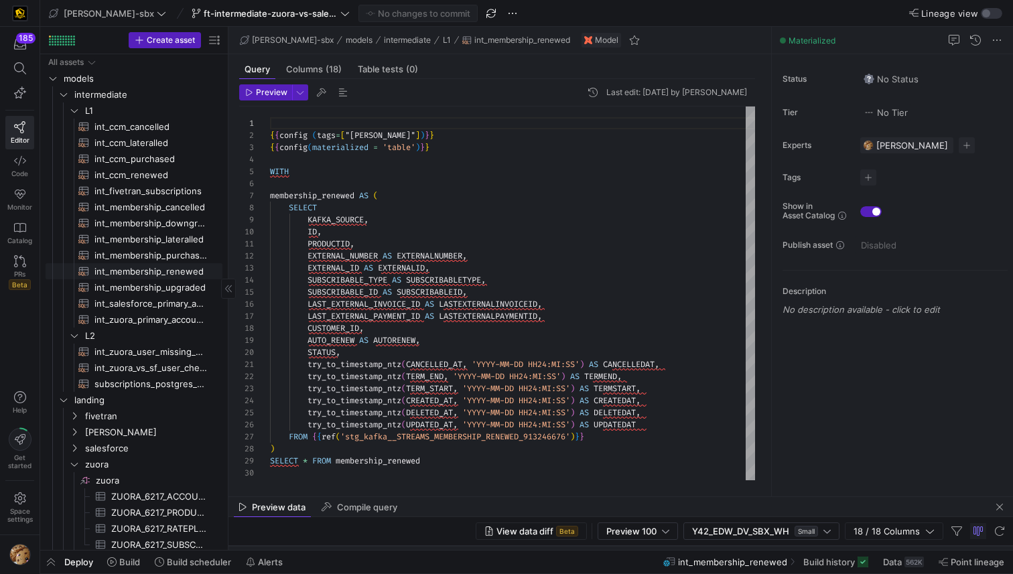
click at [155, 279] on link "int_membership_renewed​​​​​​​​​​" at bounding box center [134, 271] width 177 height 16
click at [155, 288] on span "int_membership_upgraded​​​​​​​​​​" at bounding box center [150, 287] width 113 height 15
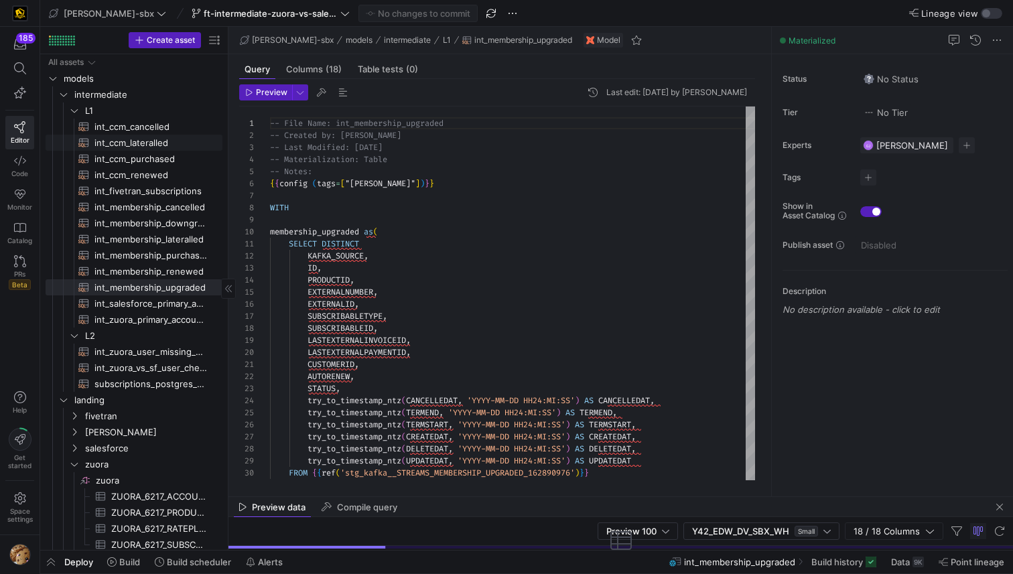
click at [129, 125] on span "int_ccm_cancelled​​​​​​​​​​" at bounding box center [150, 126] width 113 height 15
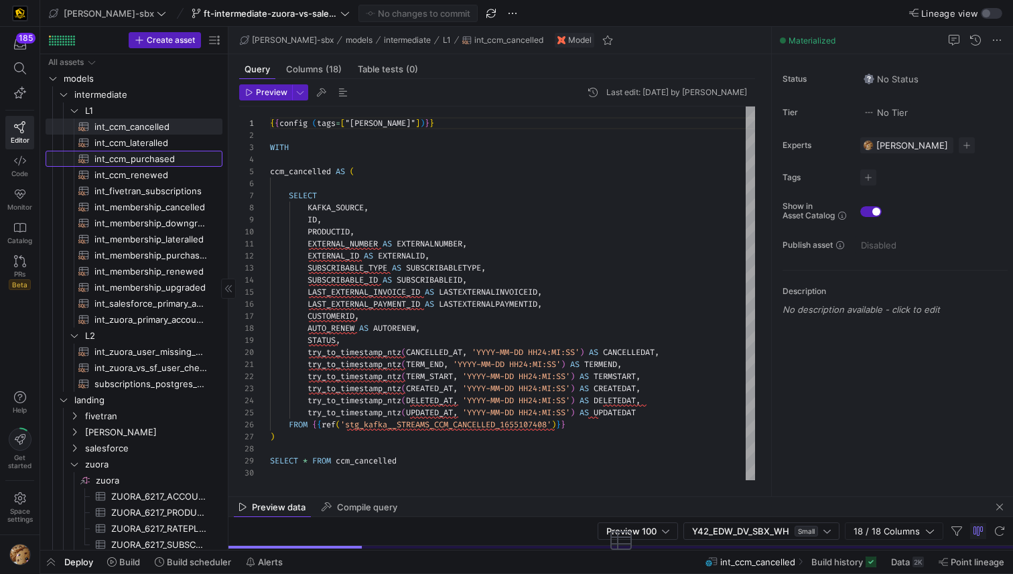
click at [135, 160] on span "int_ccm_purchased​​​​​​​​​​" at bounding box center [150, 158] width 113 height 15
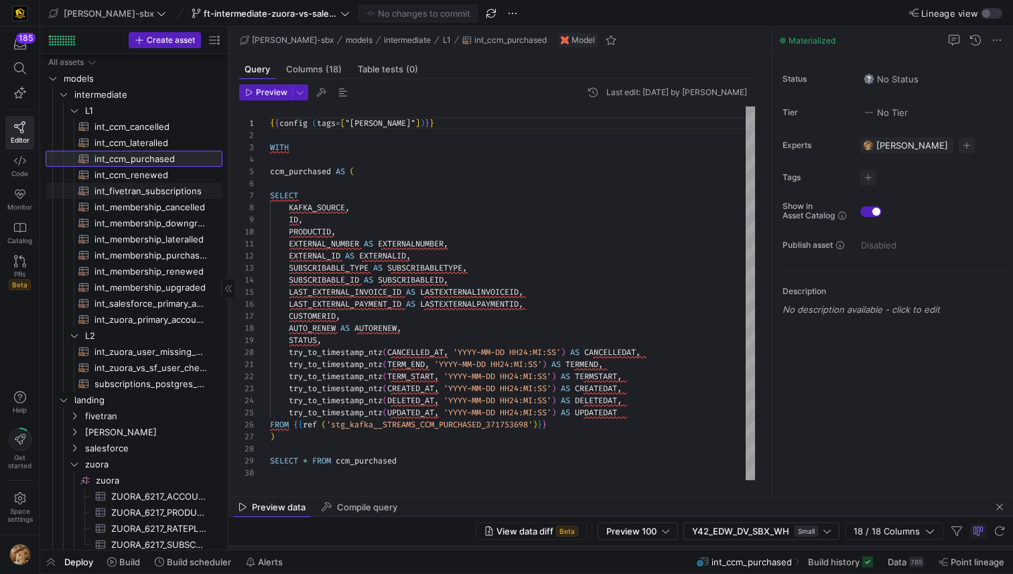
scroll to position [29, 0]
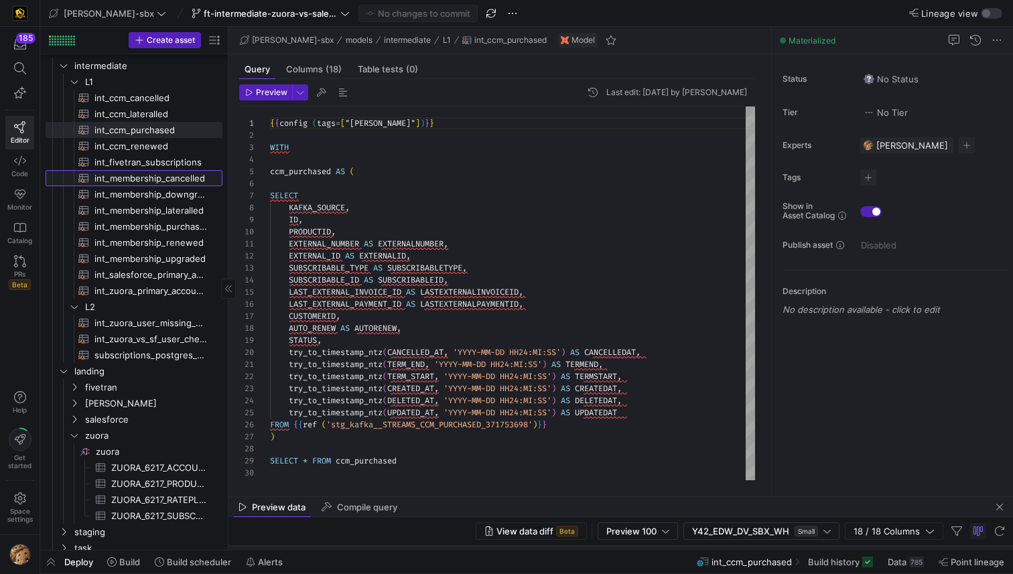
click at [165, 179] on span "int_membership_cancelled​​​​​​​​​​" at bounding box center [150, 178] width 113 height 15
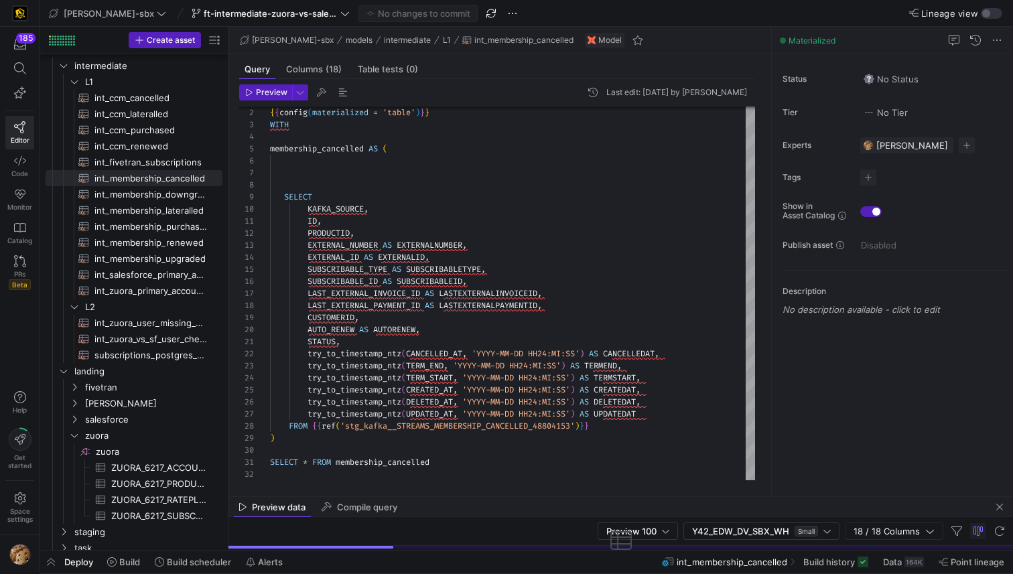
click at [462, 495] on mat-tab-group "Query Columns (18) Table tests (0) Preview Last edit: [DATE] by [PERSON_NAME] 2…" at bounding box center [496, 275] width 537 height 442
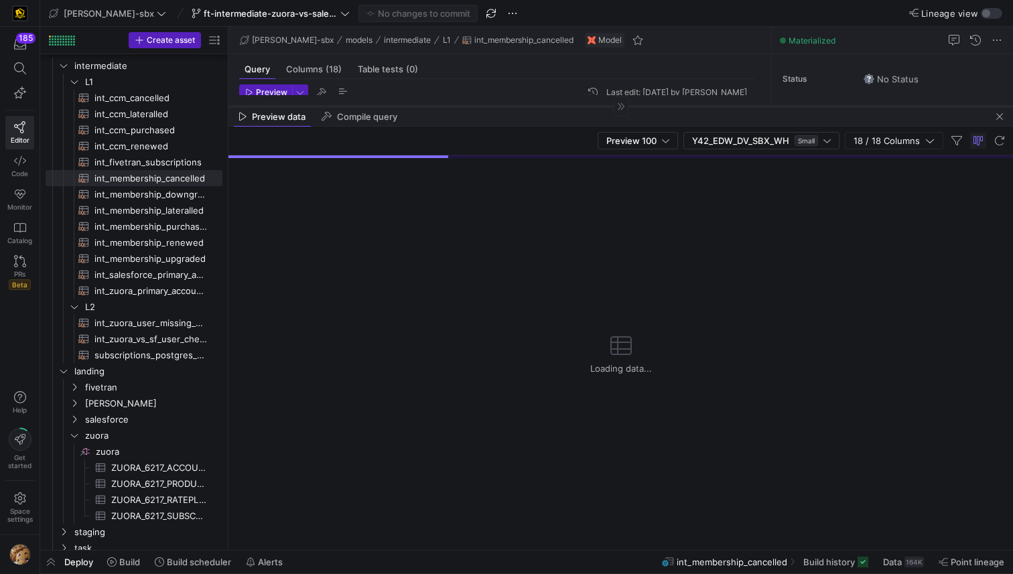
drag, startPoint x: 465, startPoint y: 496, endPoint x: 472, endPoint y: 107, distance: 390.0
click at [472, 107] on div at bounding box center [620, 106] width 785 height 1
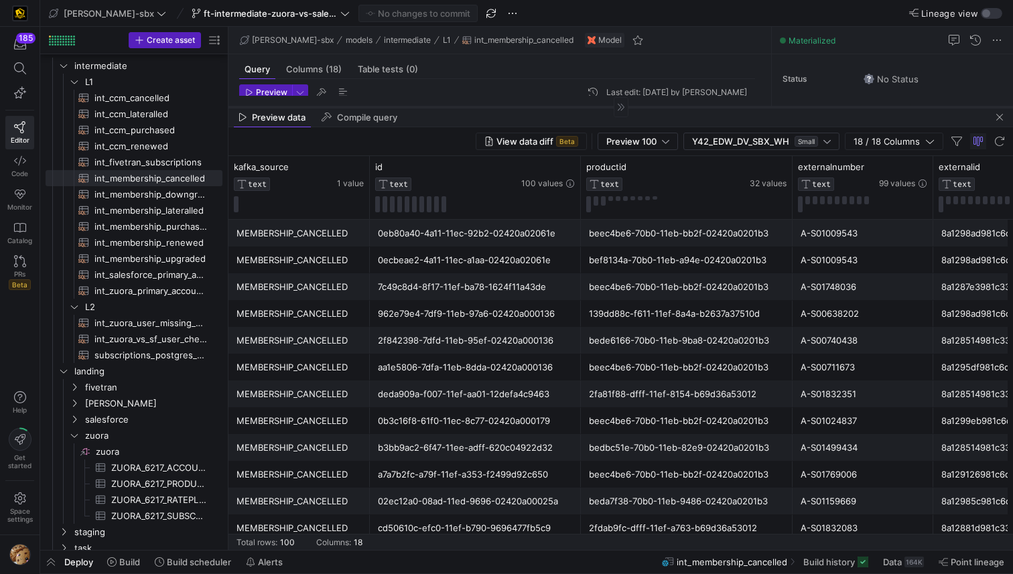
click at [474, 107] on div at bounding box center [620, 107] width 785 height 1
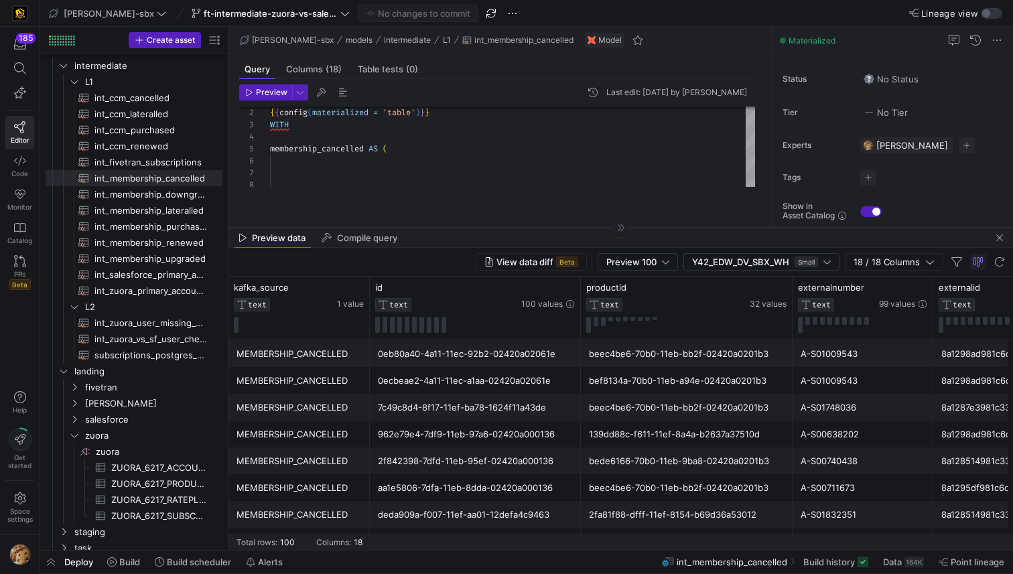
drag, startPoint x: 474, startPoint y: 107, endPoint x: 476, endPoint y: 228, distance: 121.9
click at [476, 228] on div at bounding box center [620, 227] width 785 height 1
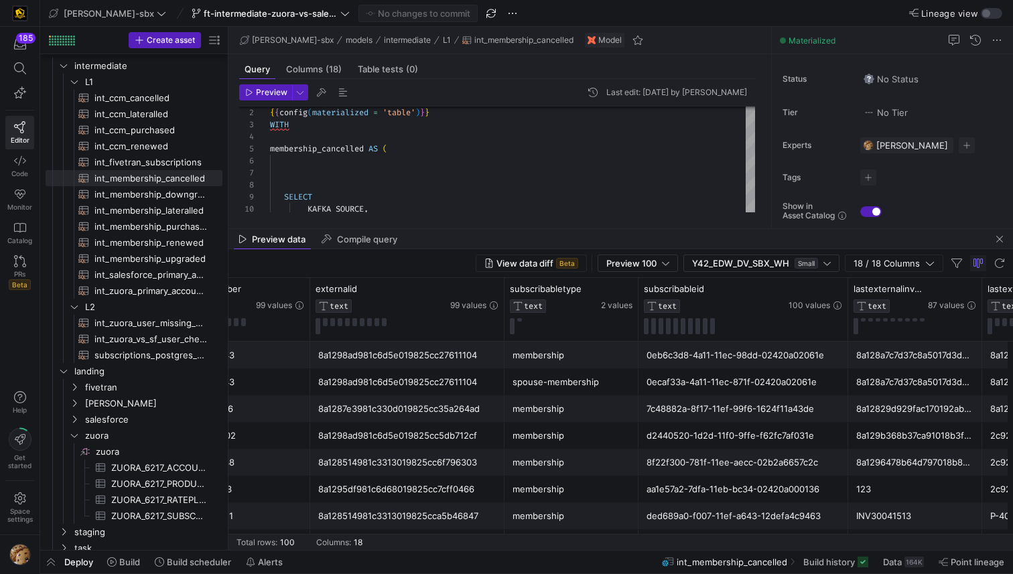
scroll to position [0, 736]
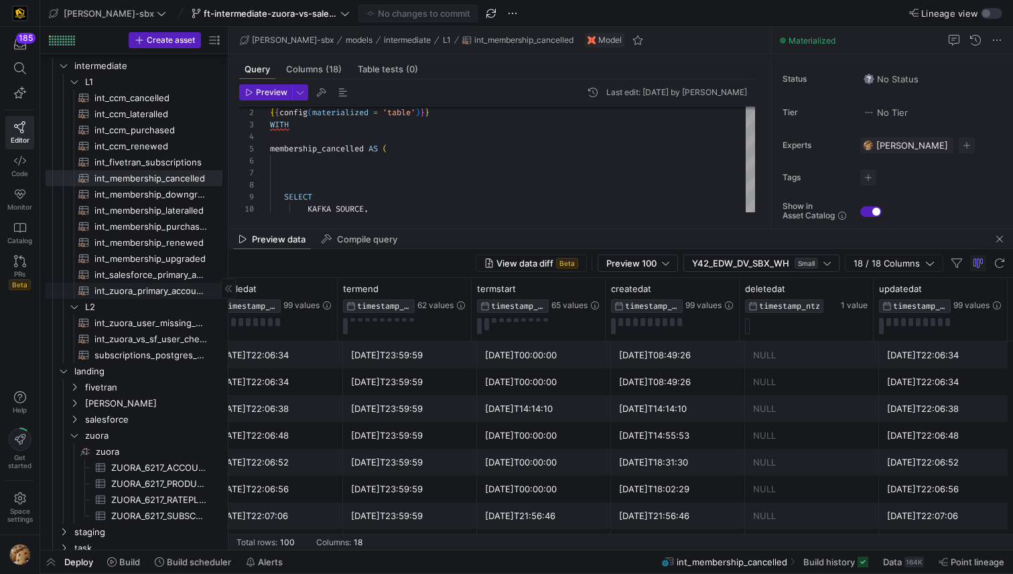
drag, startPoint x: 225, startPoint y: 287, endPoint x: 56, endPoint y: 289, distance: 168.8
click at [56, 289] on as-split "Create asset Drag here to set row groups Drag here to set column labels Group 1…" at bounding box center [526, 288] width 973 height 523
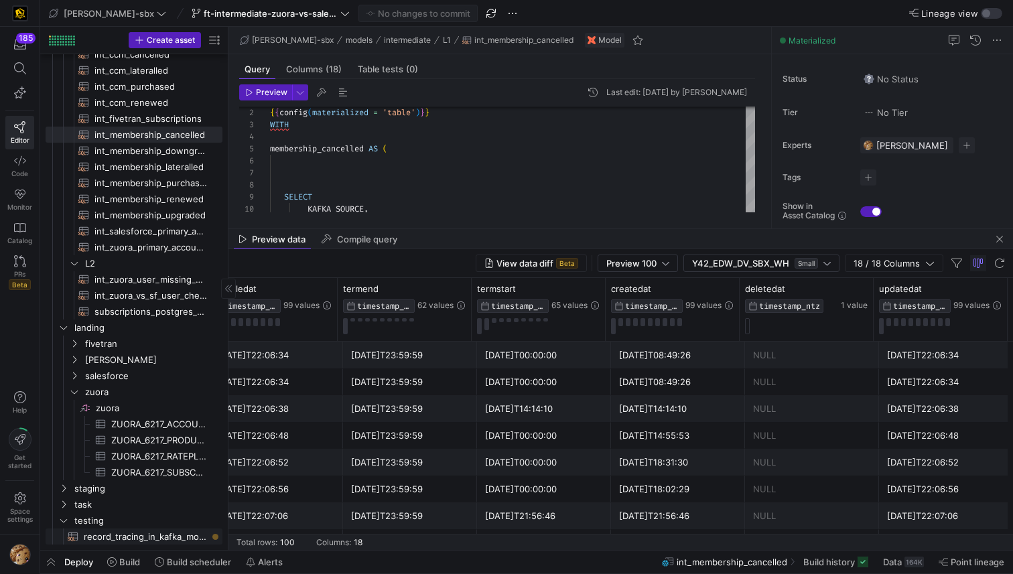
click at [139, 542] on span "record_tracing_in_kafka_models​​​​​​​​​​" at bounding box center [145, 536] width 123 height 15
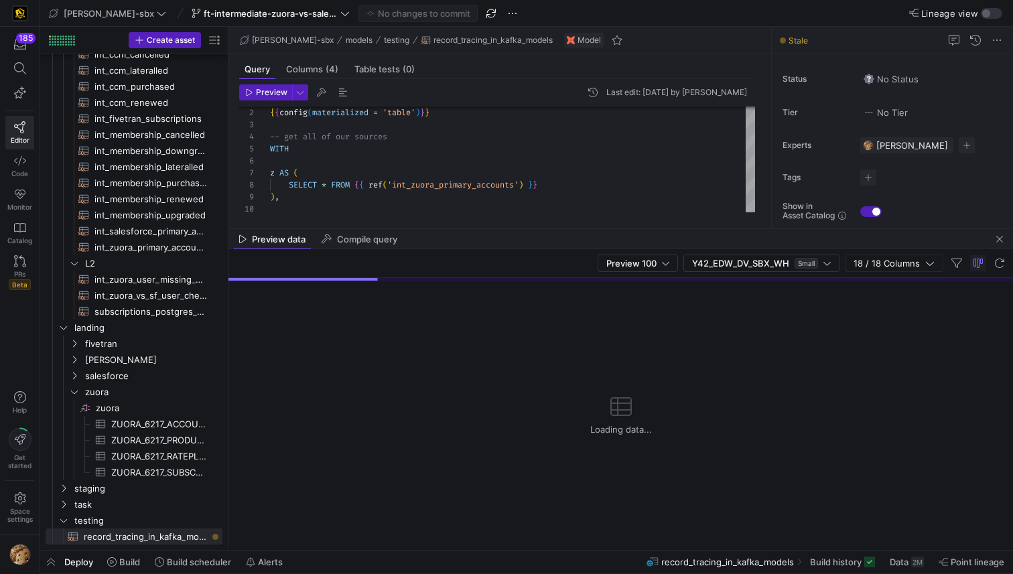
click at [419, 230] on div "Preview data Compile query" at bounding box center [620, 239] width 785 height 20
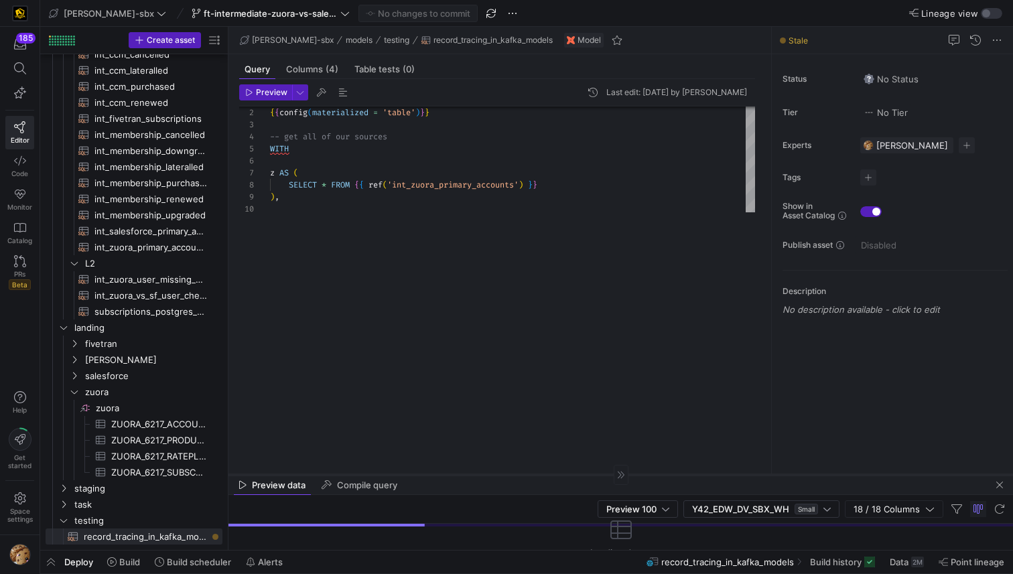
drag, startPoint x: 423, startPoint y: 227, endPoint x: 410, endPoint y: 488, distance: 261.6
click at [410, 475] on div at bounding box center [620, 474] width 785 height 1
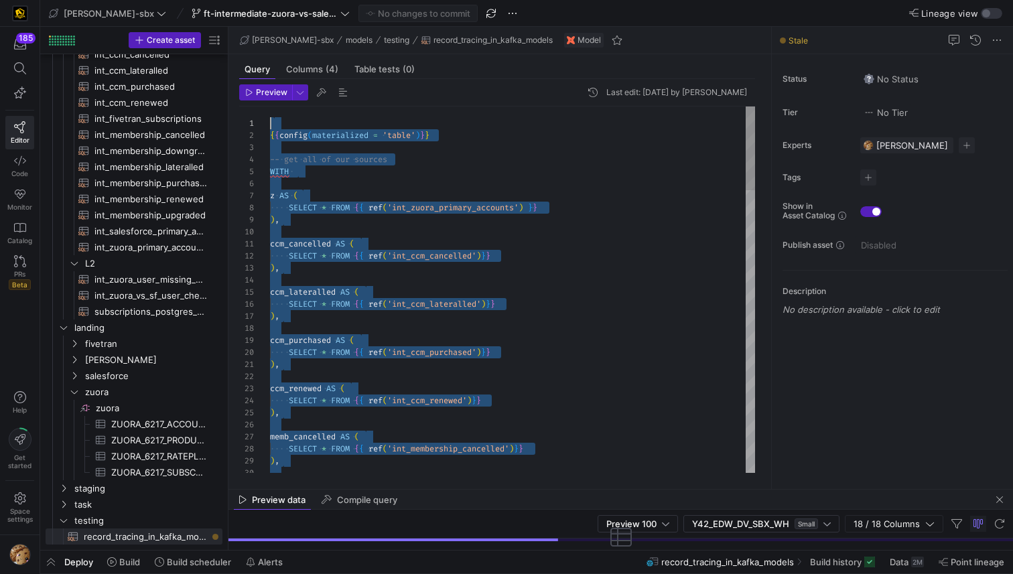
drag, startPoint x: 369, startPoint y: 421, endPoint x: 257, endPoint y: 121, distance: 320.9
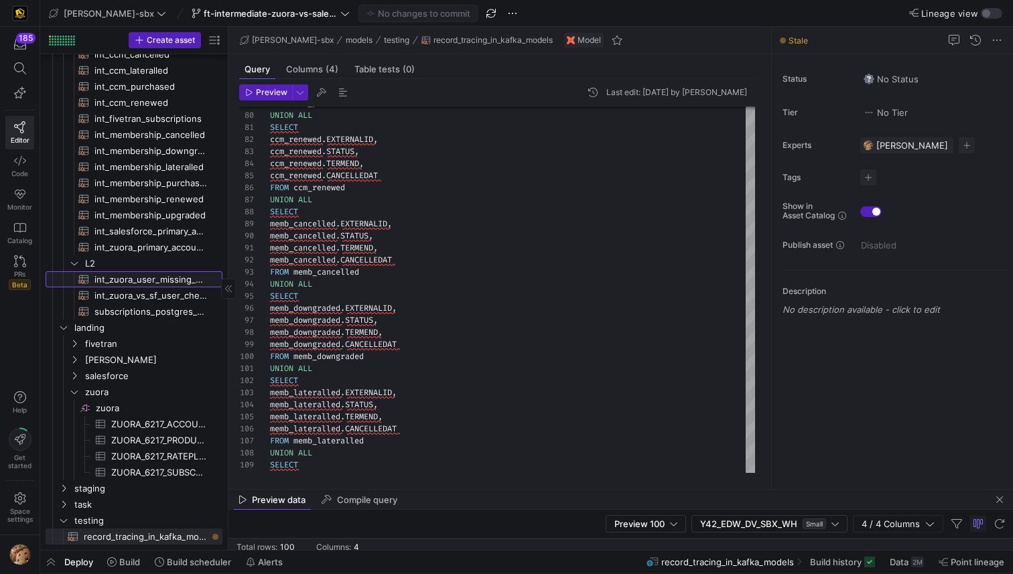
click at [137, 277] on span "int_zuora_user_missing_check​​​​​​​​​​" at bounding box center [150, 279] width 113 height 15
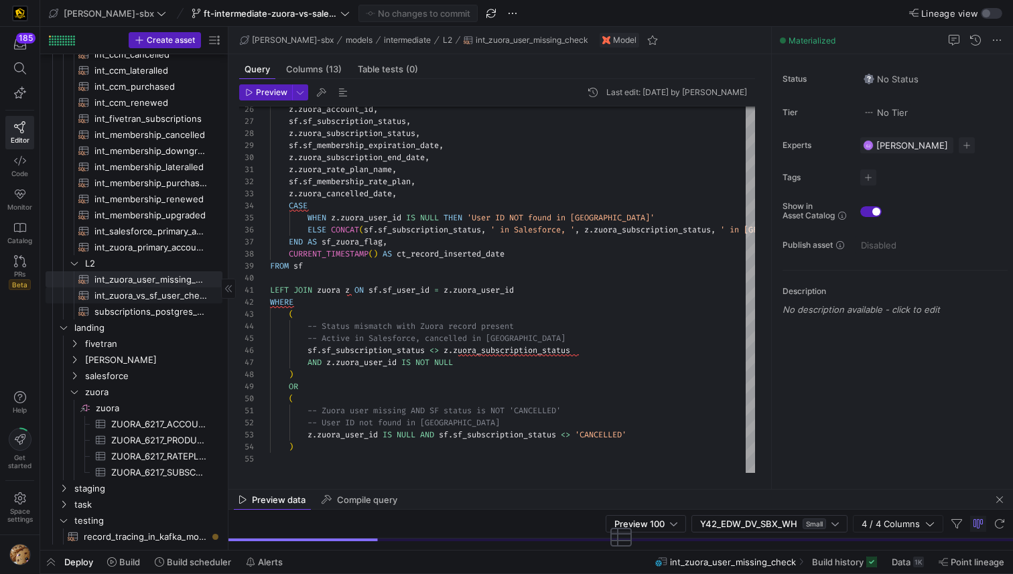
click at [144, 295] on span "int_zuora_vs_sf_user_check​​​​​​​​​​" at bounding box center [150, 295] width 113 height 15
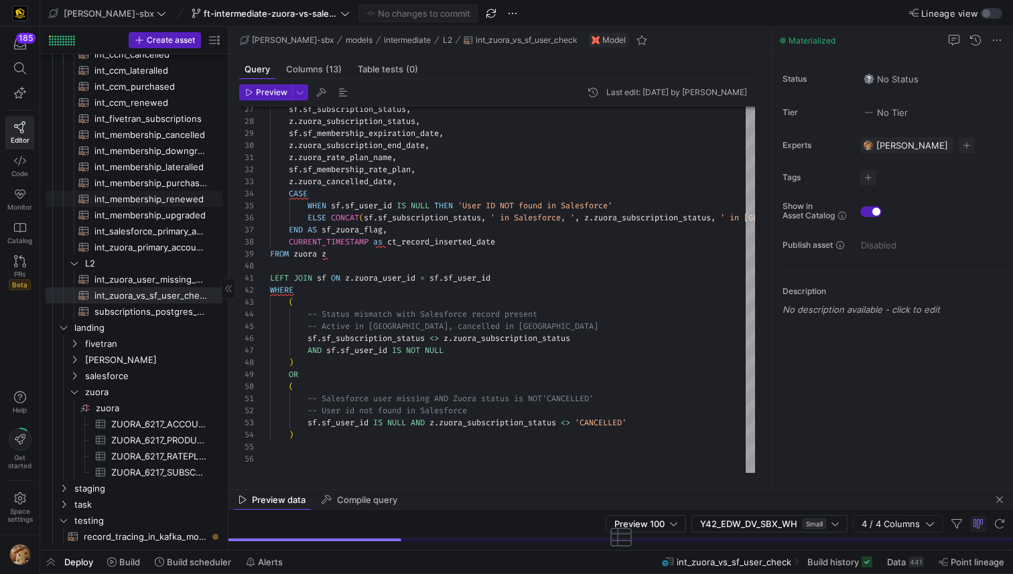
click at [138, 197] on span "int_membership_renewed​​​​​​​​​​" at bounding box center [150, 199] width 113 height 15
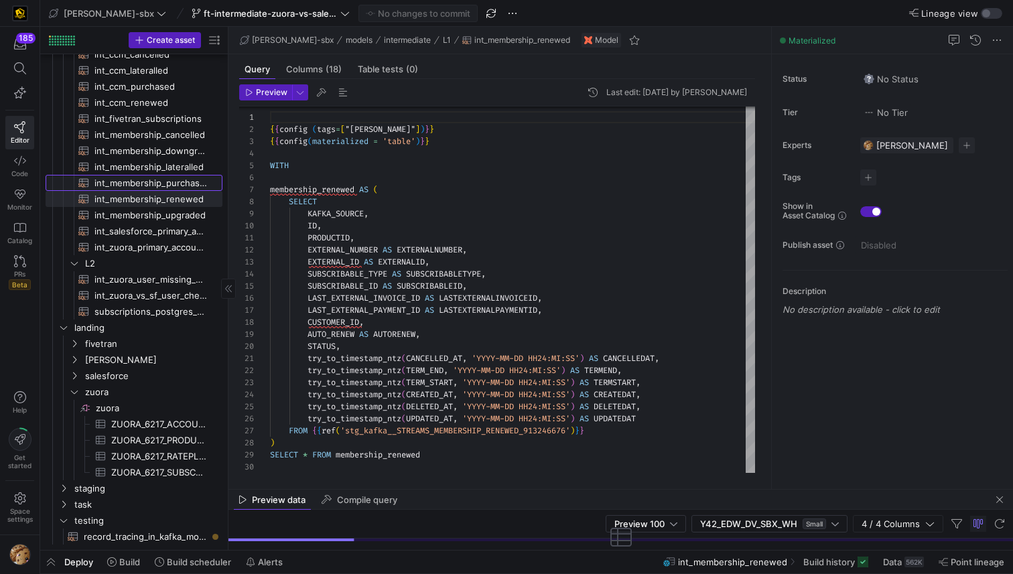
click at [142, 182] on span "int_membership_purchased​​​​​​​​​​" at bounding box center [150, 183] width 113 height 15
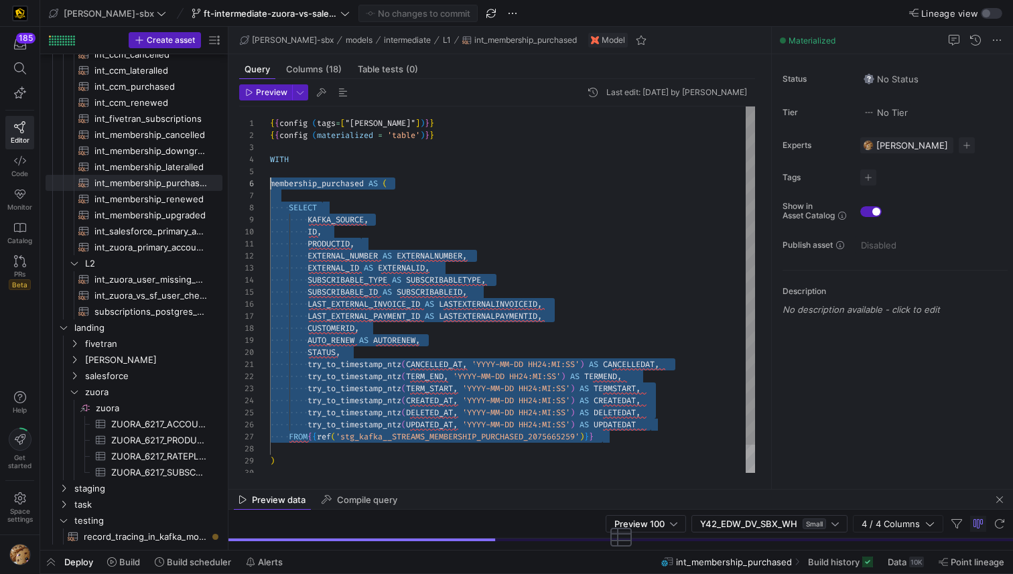
scroll to position [60, 0]
drag, startPoint x: 619, startPoint y: 434, endPoint x: 263, endPoint y: 184, distance: 435.1
click at [270, 184] on div "{ { config ( materialized = 'table' ) } } WITH membership_purchased AS ( SELECT…" at bounding box center [512, 305] width 485 height 397
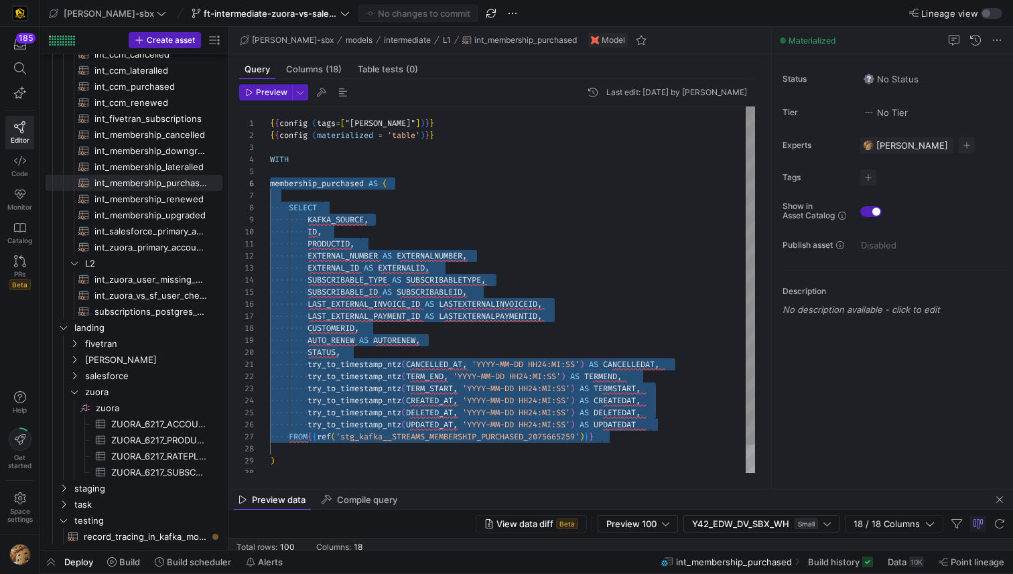
click at [422, 173] on div "{ { config ( materialized = 'table' ) } } WITH membership_purchased AS ( SELECT…" at bounding box center [512, 305] width 485 height 397
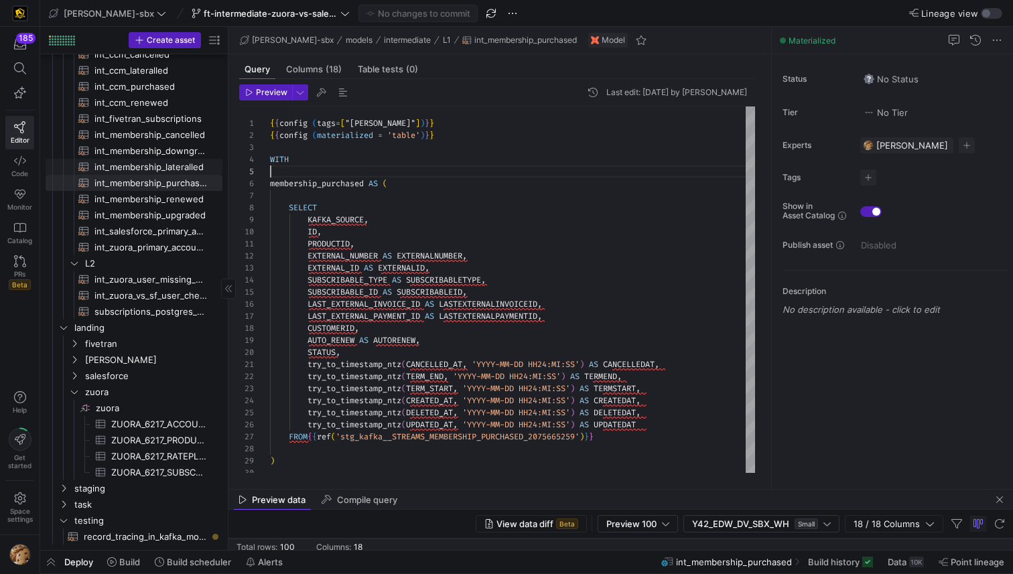
click at [153, 163] on span "int_membership_lateralled​​​​​​​​​​" at bounding box center [150, 166] width 113 height 15
type textarea "{{config (tags=["kafka_joined_view"])}} WITH membership_lateralled AS ( SELECT …"
